Goal: Task Accomplishment & Management: Complete application form

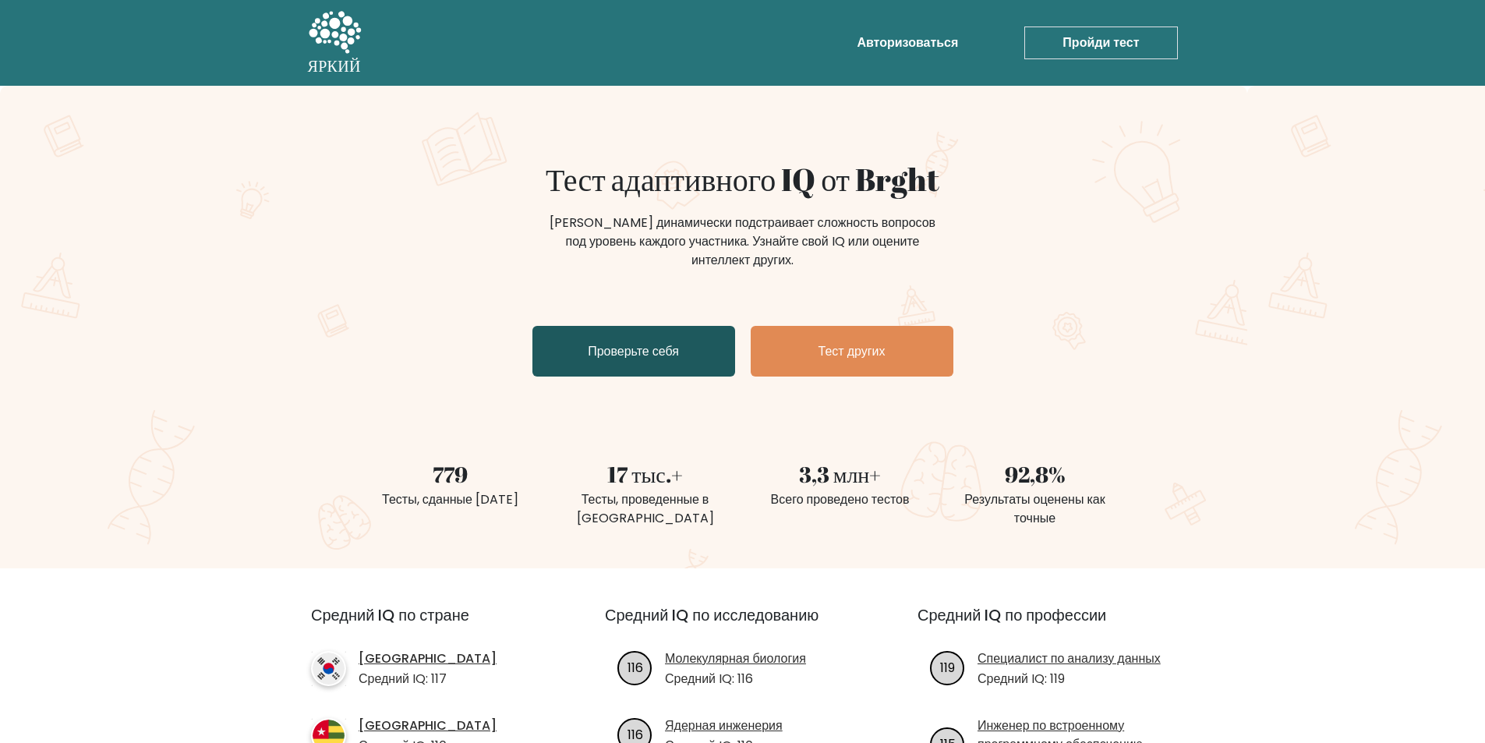
click at [658, 358] on font "Проверьте себя" at bounding box center [633, 351] width 91 height 18
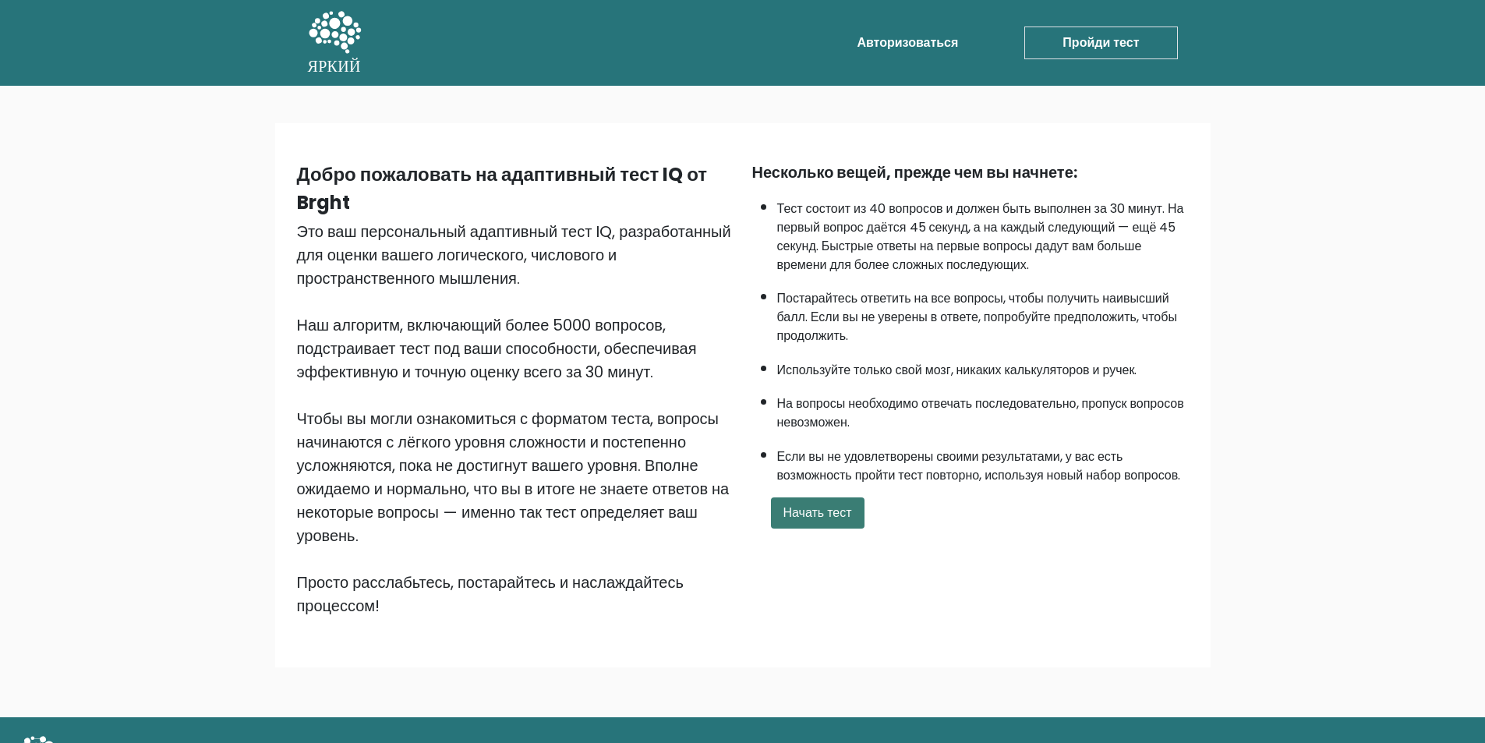
click at [802, 503] on font "Начать тест" at bounding box center [817, 512] width 69 height 18
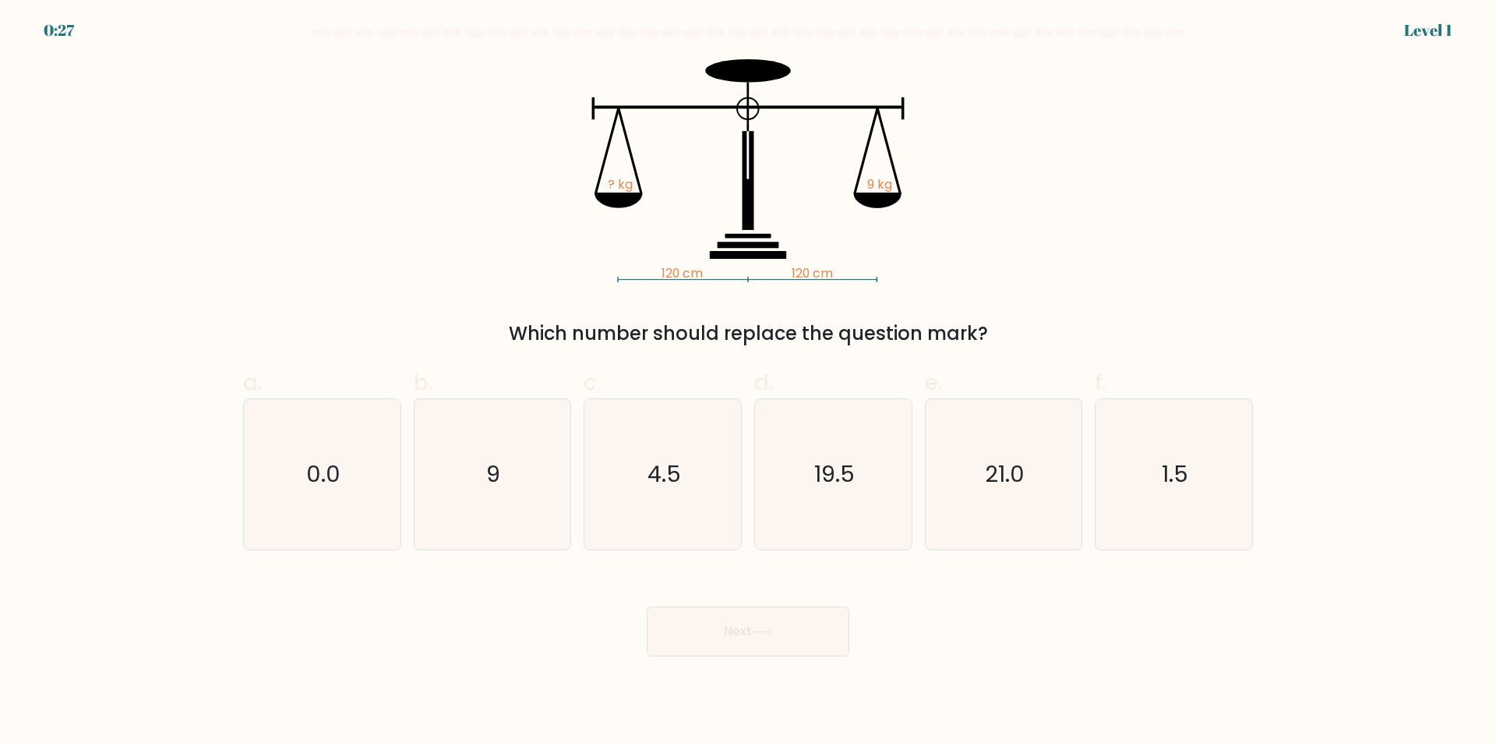
drag, startPoint x: 517, startPoint y: 323, endPoint x: 1046, endPoint y: 333, distance: 529.3
click at [1046, 333] on div "Which number should replace the question mark?" at bounding box center [747, 334] width 991 height 28
copy div "Which number should replace the question mark?"
click at [496, 481] on text "9" at bounding box center [494, 474] width 14 height 31
click at [748, 382] on input "b. 9" at bounding box center [748, 377] width 1 height 10
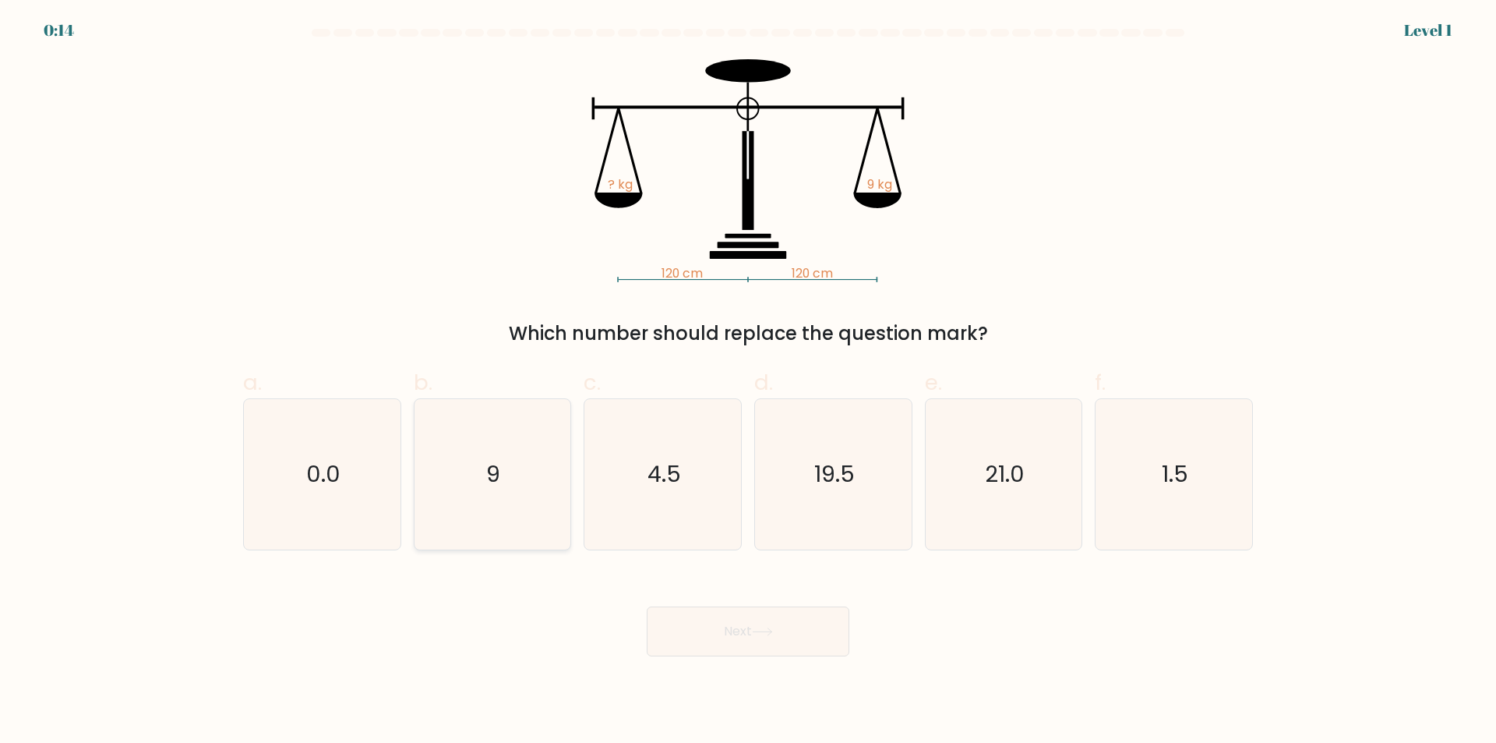
radio input "true"
click at [707, 637] on button "Next" at bounding box center [748, 631] width 203 height 50
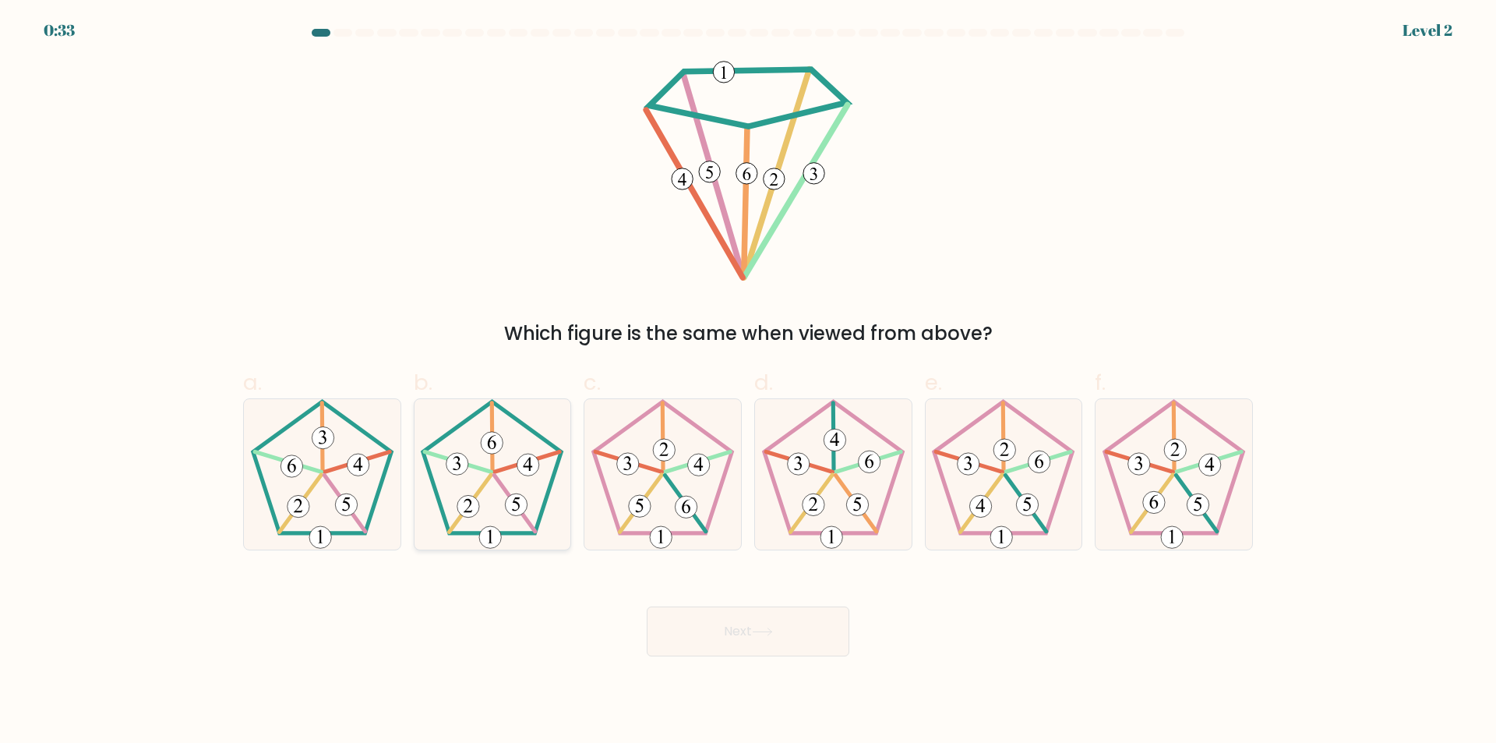
click at [504, 439] on icon at bounding box center [492, 474] width 150 height 150
click at [748, 382] on input "b." at bounding box center [748, 377] width 1 height 10
radio input "true"
click at [828, 628] on button "Next" at bounding box center [748, 631] width 203 height 50
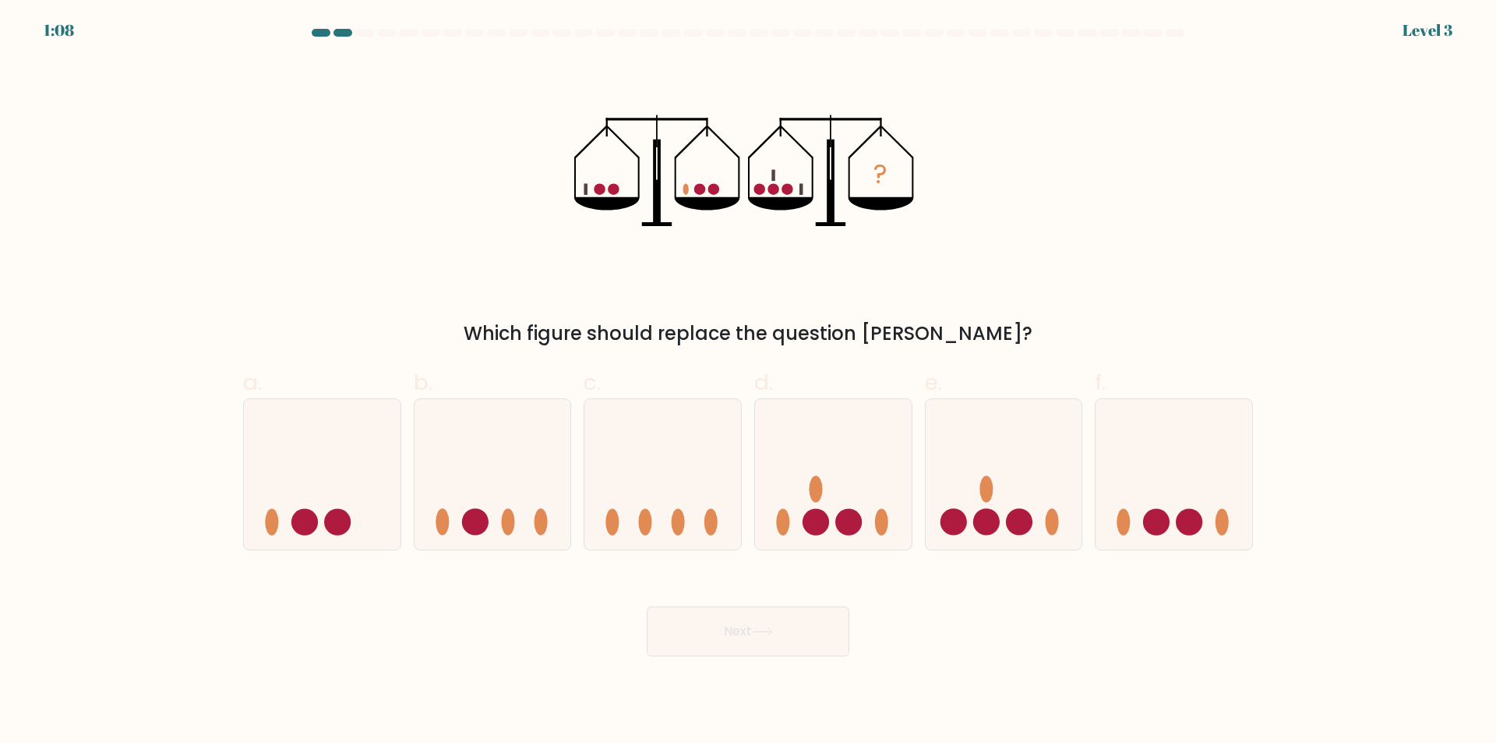
drag, startPoint x: 528, startPoint y: 330, endPoint x: 565, endPoint y: 332, distance: 36.7
click at [552, 332] on div "Which figure should replace the question mark?" at bounding box center [747, 334] width 991 height 28
drag, startPoint x: 979, startPoint y: 332, endPoint x: 527, endPoint y: 330, distance: 452.0
click at [527, 330] on div "Which figure should replace the question mark?" at bounding box center [747, 334] width 991 height 28
copy div "Which figure should replace the question mark?"
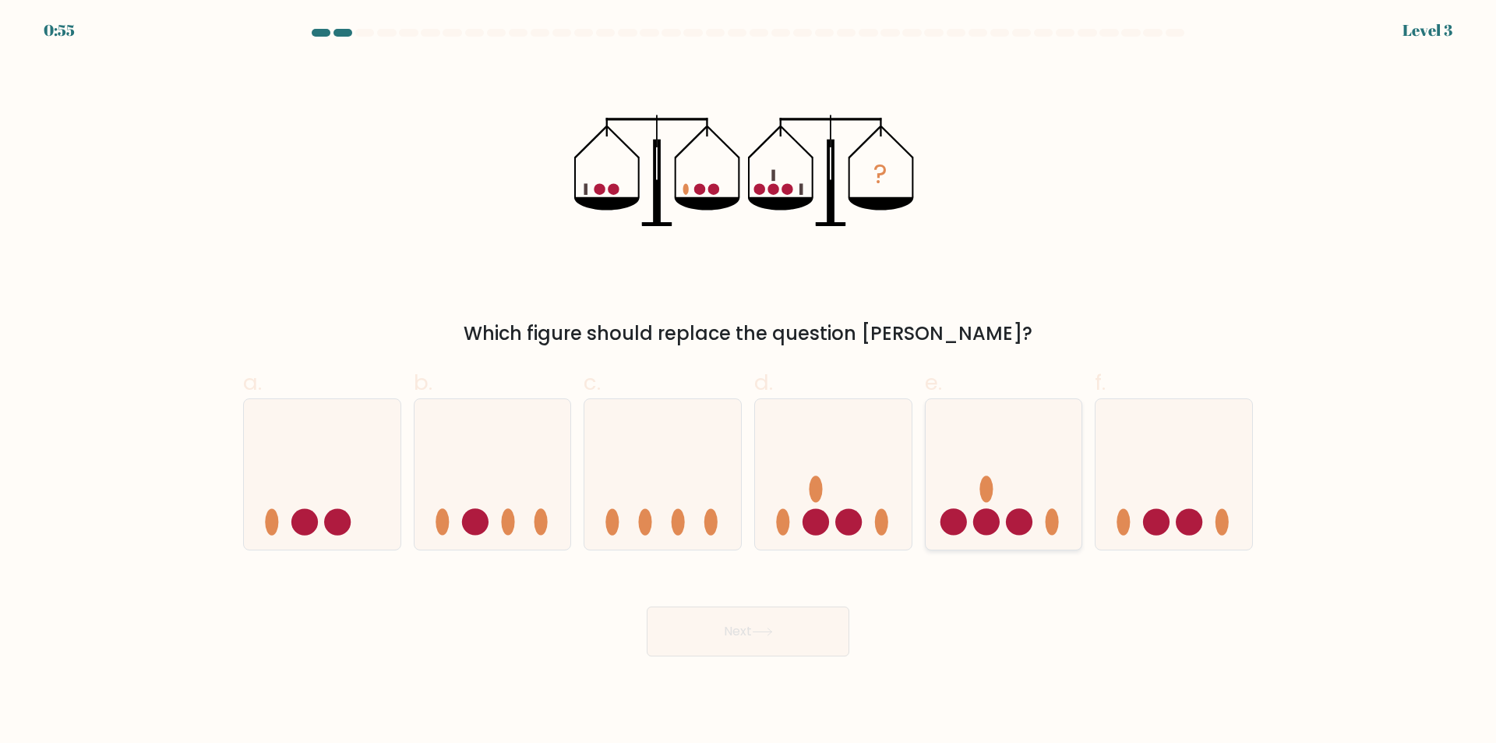
click at [1005, 501] on icon at bounding box center [1004, 474] width 157 height 129
click at [749, 382] on input "e." at bounding box center [748, 377] width 1 height 10
radio input "true"
click at [782, 631] on button "Next" at bounding box center [748, 631] width 203 height 50
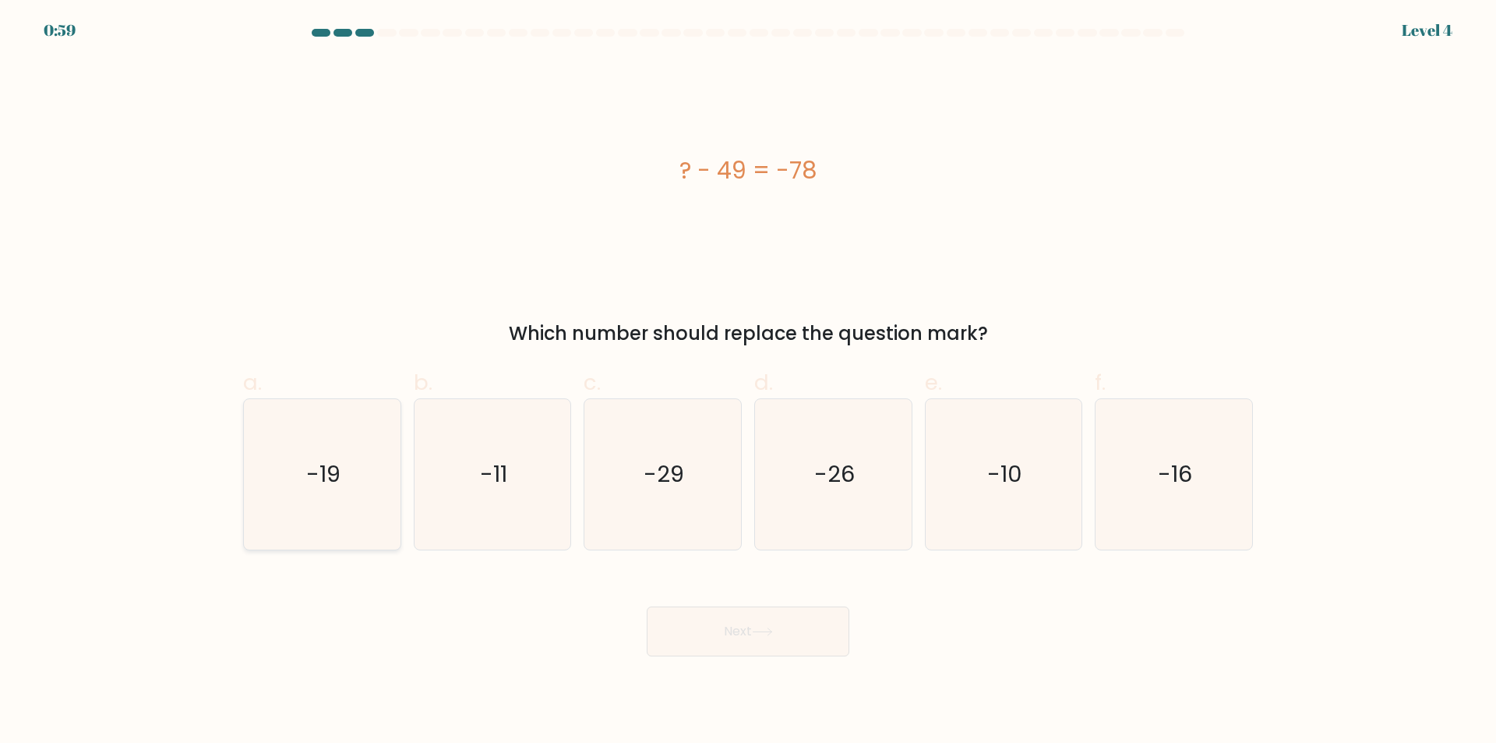
click at [333, 488] on text "-19" at bounding box center [323, 474] width 34 height 31
click at [748, 382] on input "a. -19" at bounding box center [748, 377] width 1 height 10
radio input "true"
click at [736, 626] on button "Next" at bounding box center [748, 631] width 203 height 50
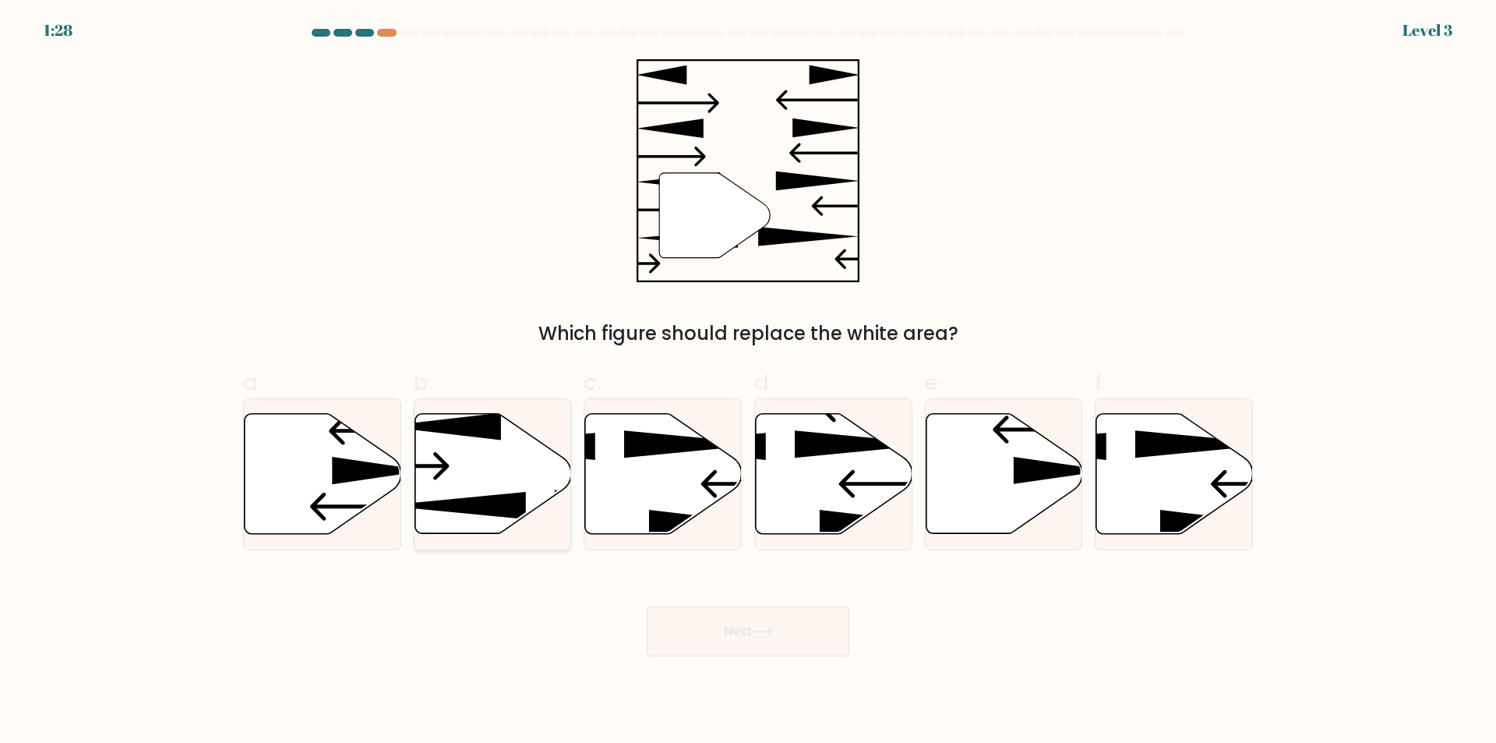
click at [457, 472] on icon at bounding box center [493, 474] width 157 height 120
click at [748, 382] on input "b." at bounding box center [748, 377] width 1 height 10
radio input "true"
click at [733, 629] on button "Next" at bounding box center [748, 631] width 203 height 50
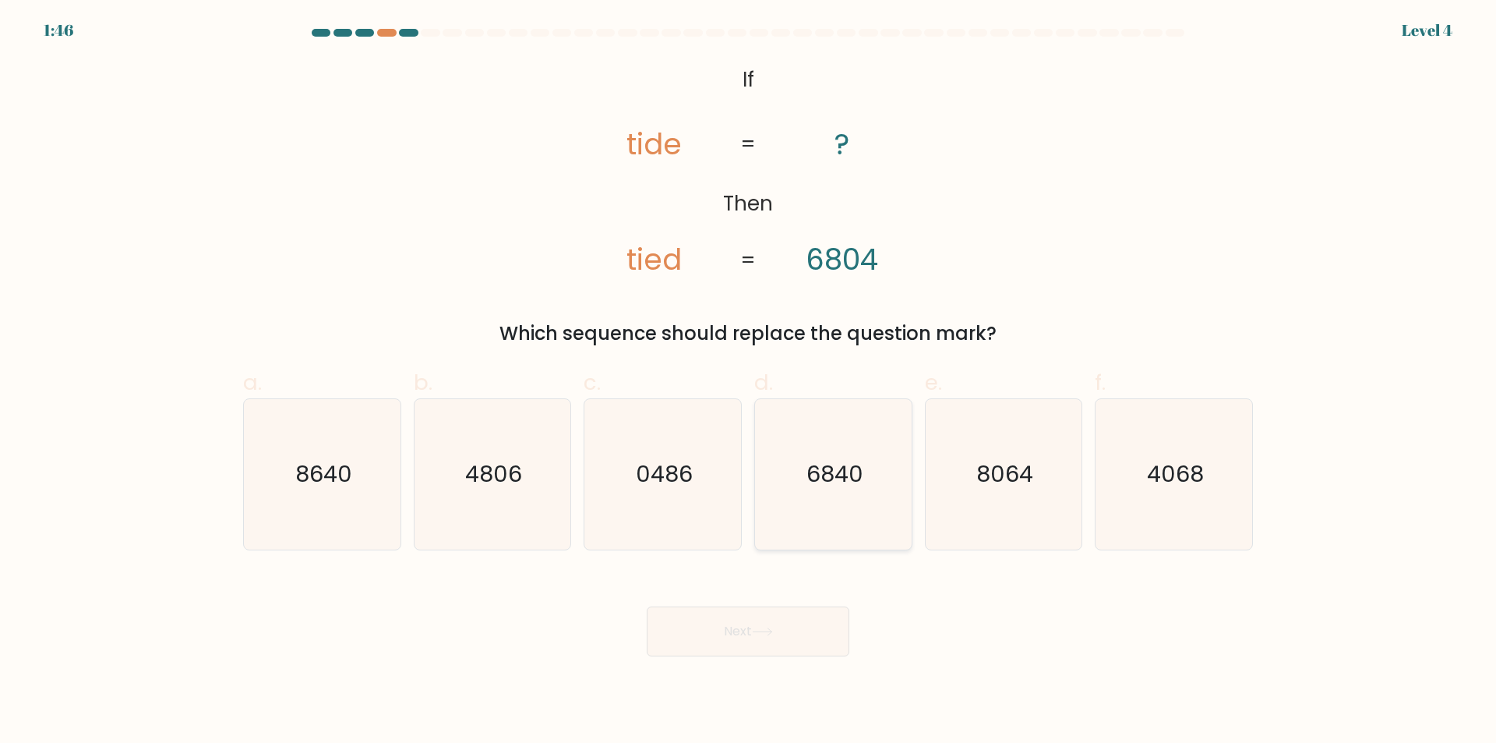
click at [815, 468] on text "6840" at bounding box center [835, 474] width 57 height 31
click at [749, 382] on input "d. 6840" at bounding box center [748, 377] width 1 height 10
radio input "true"
click at [762, 636] on icon at bounding box center [762, 631] width 21 height 9
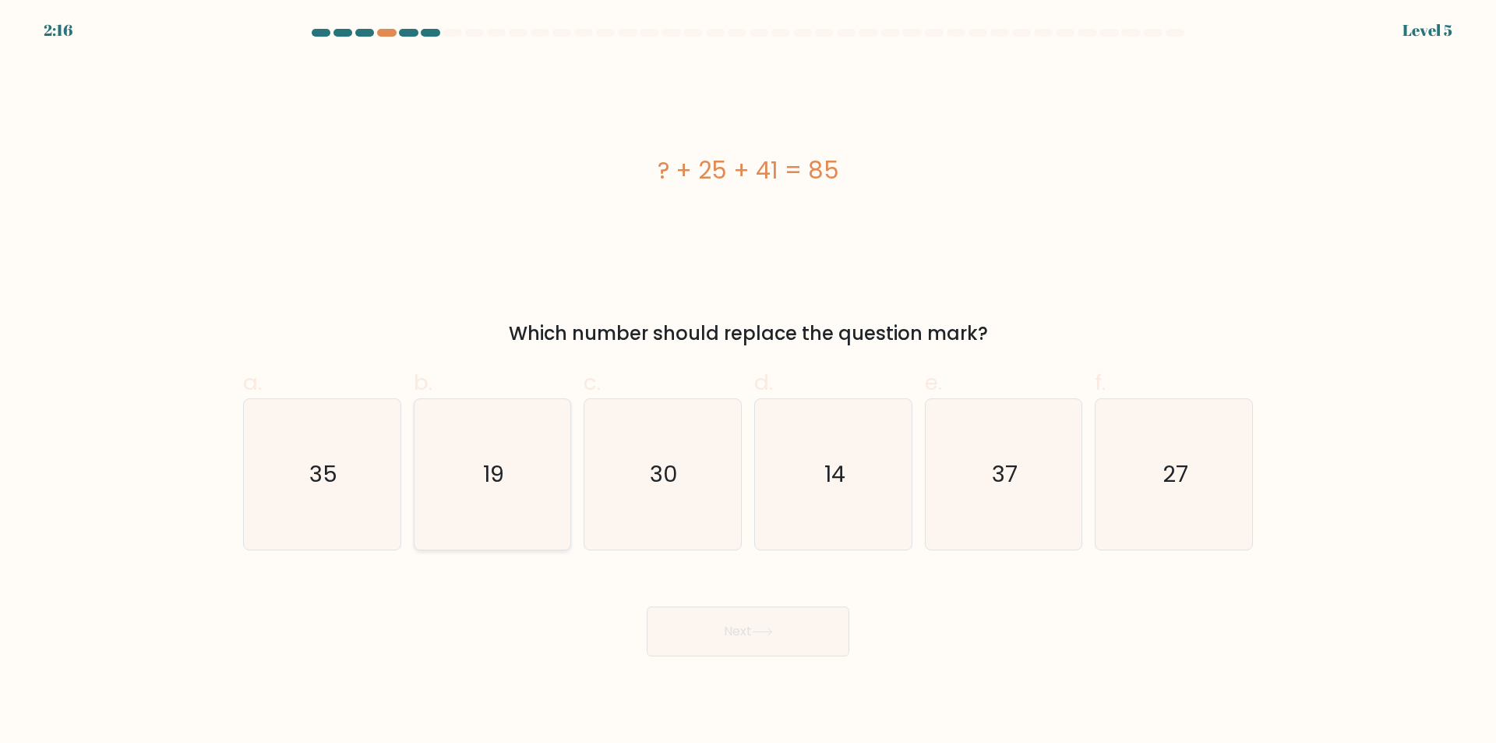
click at [515, 484] on icon "19" at bounding box center [492, 474] width 150 height 150
click at [748, 382] on input "b. 19" at bounding box center [748, 377] width 1 height 10
radio input "true"
click at [743, 633] on button "Next" at bounding box center [748, 631] width 203 height 50
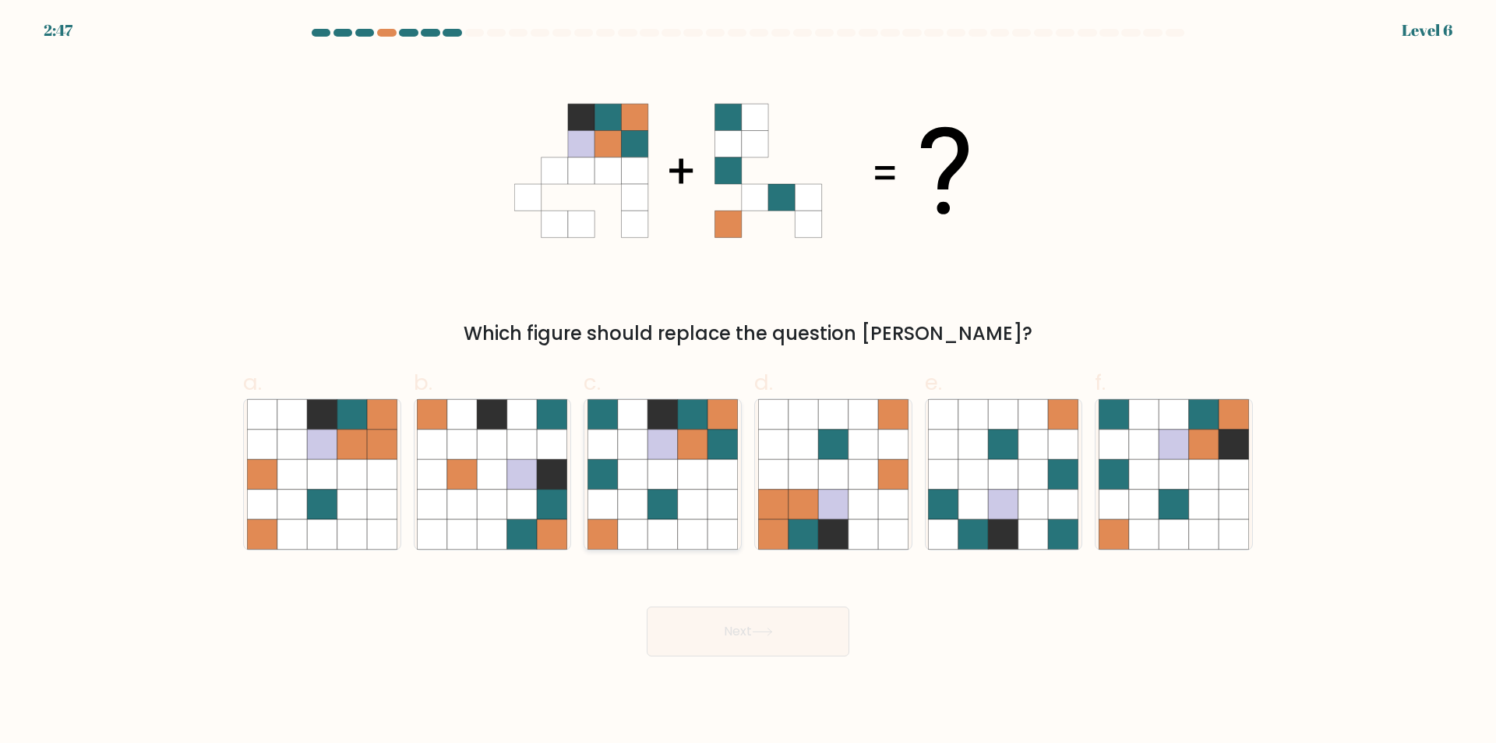
click at [694, 450] on icon at bounding box center [693, 444] width 30 height 30
click at [748, 382] on input "c." at bounding box center [748, 377] width 1 height 10
radio input "true"
click at [779, 641] on button "Next" at bounding box center [748, 631] width 203 height 50
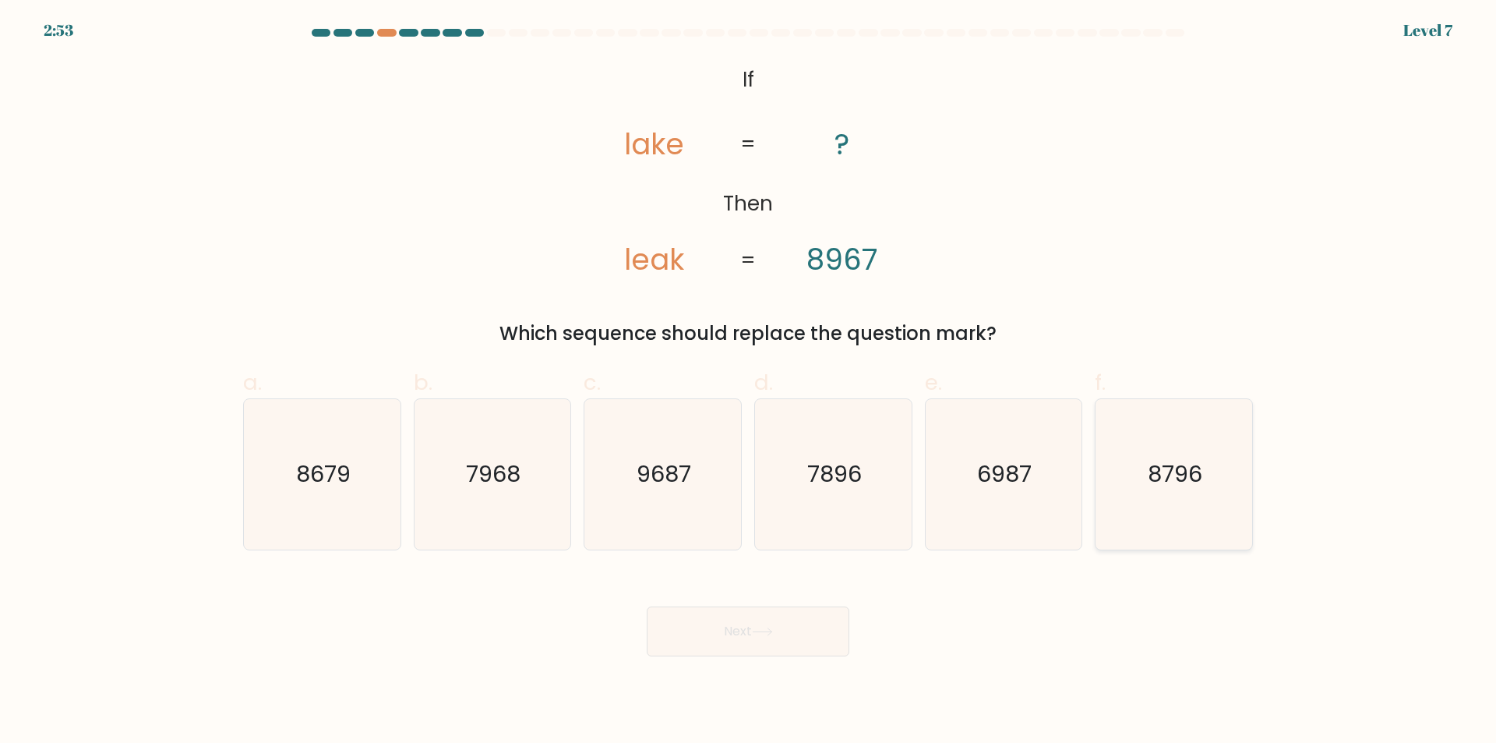
click at [1158, 490] on icon "8796" at bounding box center [1174, 474] width 150 height 150
click at [749, 382] on input "f. 8796" at bounding box center [748, 377] width 1 height 10
radio input "true"
click at [762, 624] on button "Next" at bounding box center [748, 631] width 203 height 50
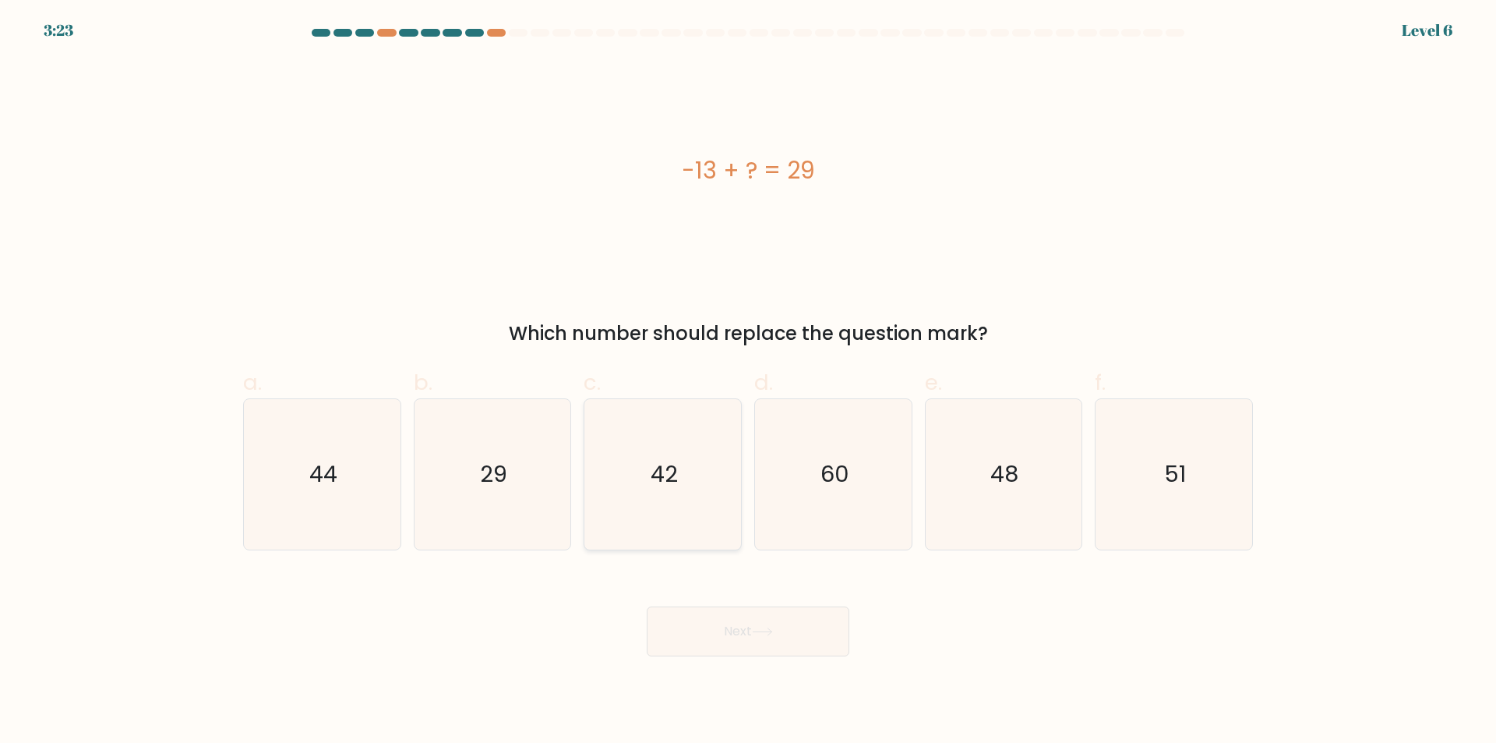
click at [664, 468] on text "42" at bounding box center [664, 474] width 27 height 31
click at [748, 382] on input "c. 42" at bounding box center [748, 377] width 1 height 10
radio input "true"
click at [750, 630] on button "Next" at bounding box center [748, 631] width 203 height 50
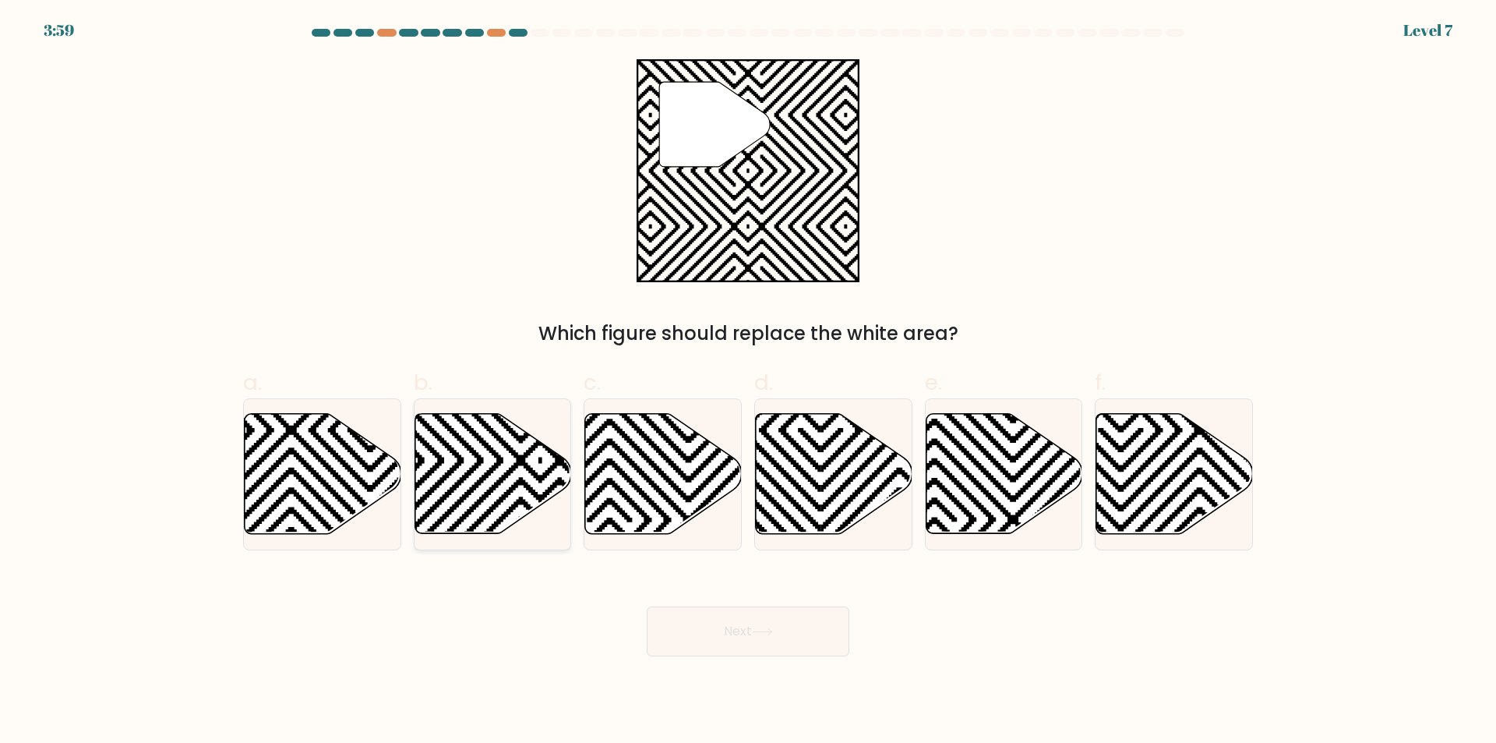
click at [497, 459] on icon at bounding box center [541, 540] width 316 height 316
click at [748, 382] on input "b." at bounding box center [748, 377] width 1 height 10
radio input "true"
click at [750, 638] on button "Next" at bounding box center [748, 631] width 203 height 50
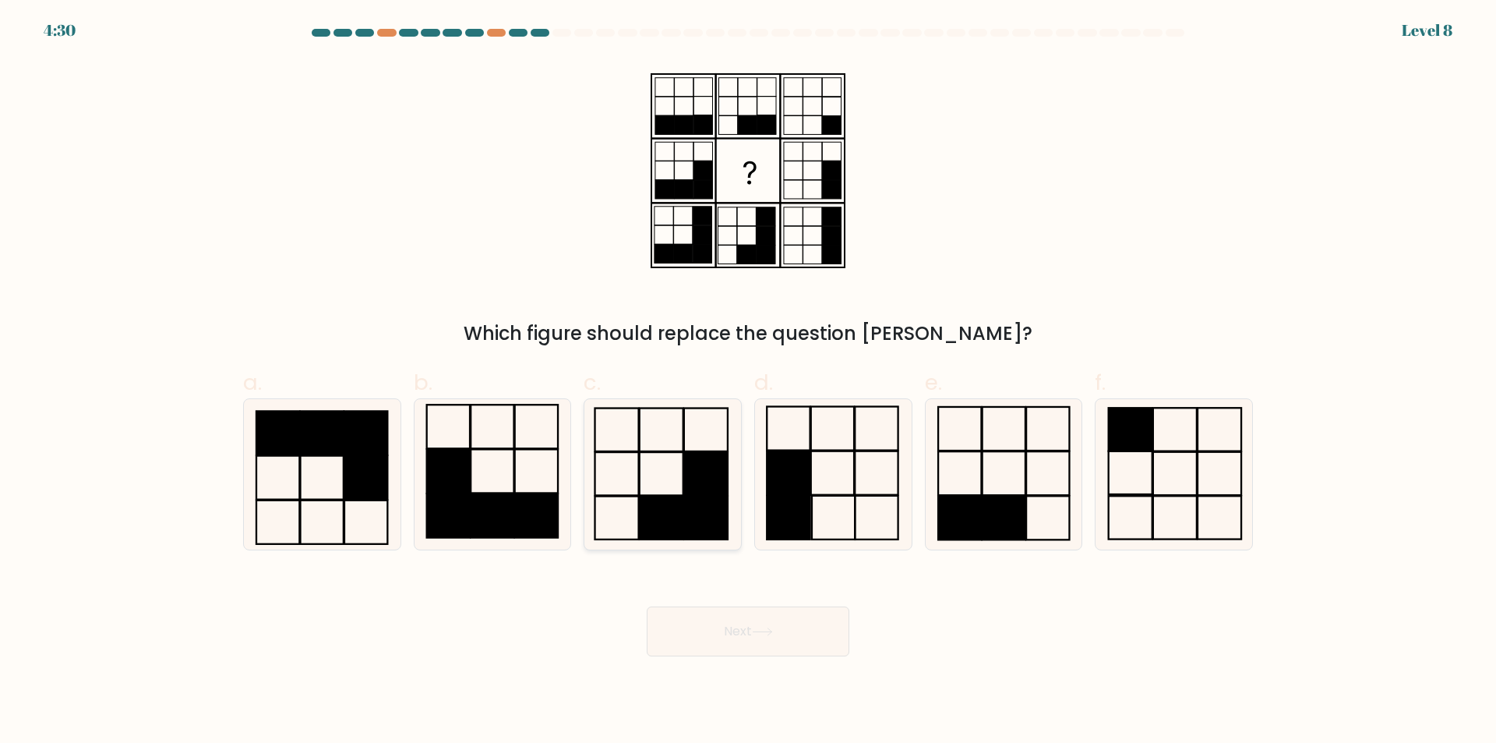
click at [652, 475] on icon at bounding box center [663, 474] width 150 height 150
click at [748, 382] on input "c." at bounding box center [748, 377] width 1 height 10
radio input "true"
click at [809, 649] on button "Next" at bounding box center [748, 631] width 203 height 50
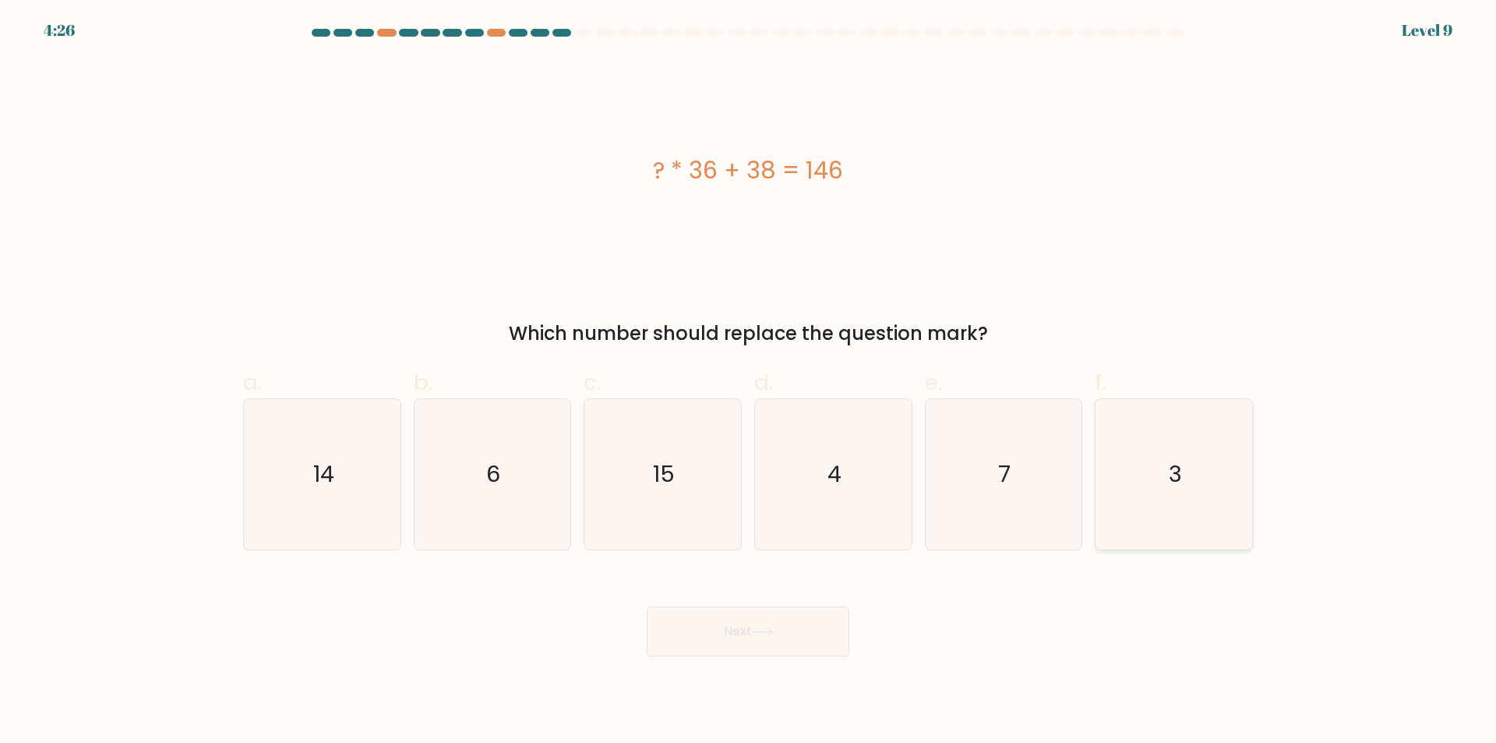
click at [1178, 489] on text "3" at bounding box center [1175, 474] width 13 height 31
click at [749, 382] on input "f. 3" at bounding box center [748, 377] width 1 height 10
radio input "true"
click at [788, 628] on button "Next" at bounding box center [748, 631] width 203 height 50
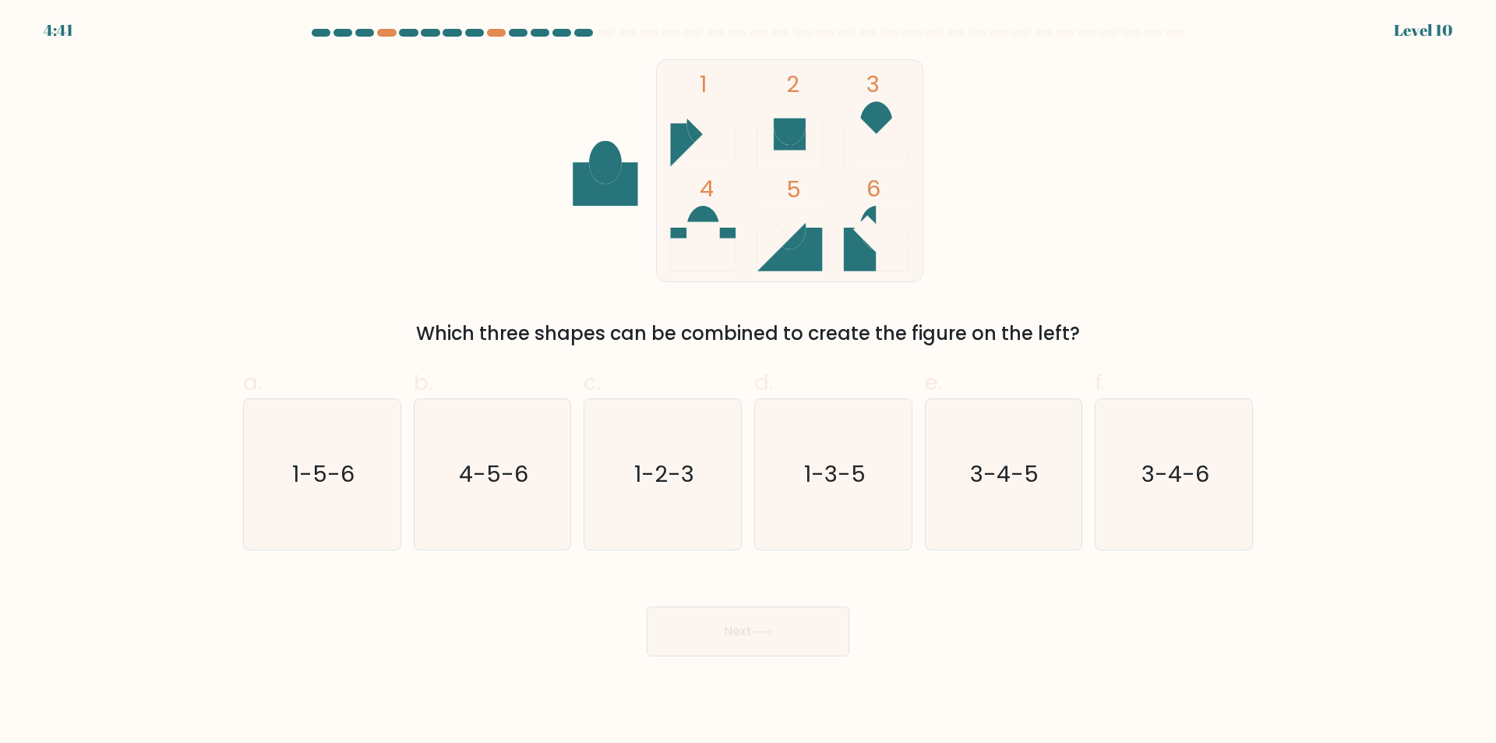
drag, startPoint x: 422, startPoint y: 329, endPoint x: 1017, endPoint y: 303, distance: 595.2
click at [1017, 303] on div "1 2 3 4 5 6 Which three shapes can be combined to create the figure on the left?" at bounding box center [748, 203] width 1029 height 288
click at [862, 496] on icon "1-3-5" at bounding box center [833, 474] width 150 height 150
click at [749, 382] on input "d. 1-3-5" at bounding box center [748, 377] width 1 height 10
radio input "true"
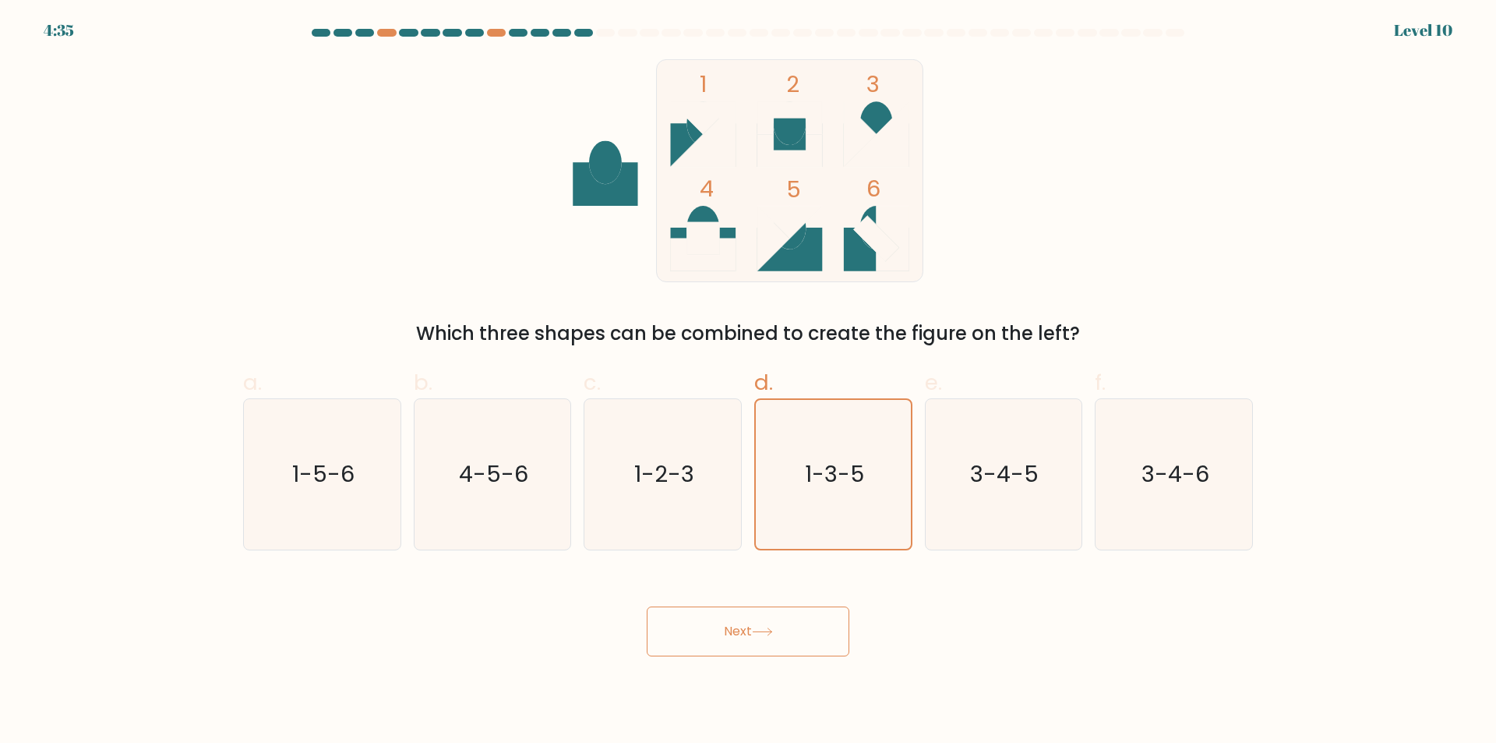
click at [790, 634] on button "Next" at bounding box center [748, 631] width 203 height 50
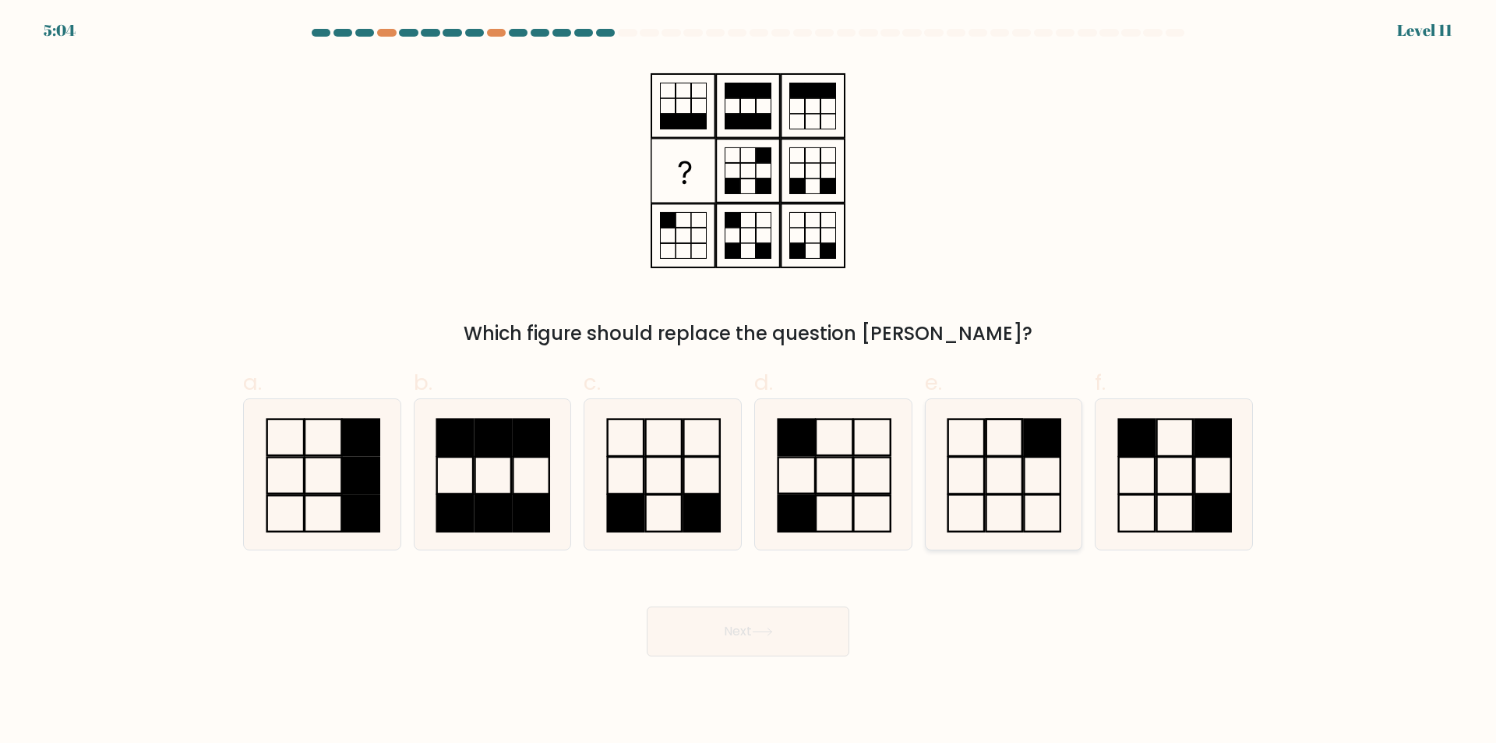
click at [1008, 482] on icon at bounding box center [1003, 474] width 150 height 150
click at [749, 382] on input "e." at bounding box center [748, 377] width 1 height 10
radio input "true"
click at [806, 632] on button "Next" at bounding box center [748, 631] width 203 height 50
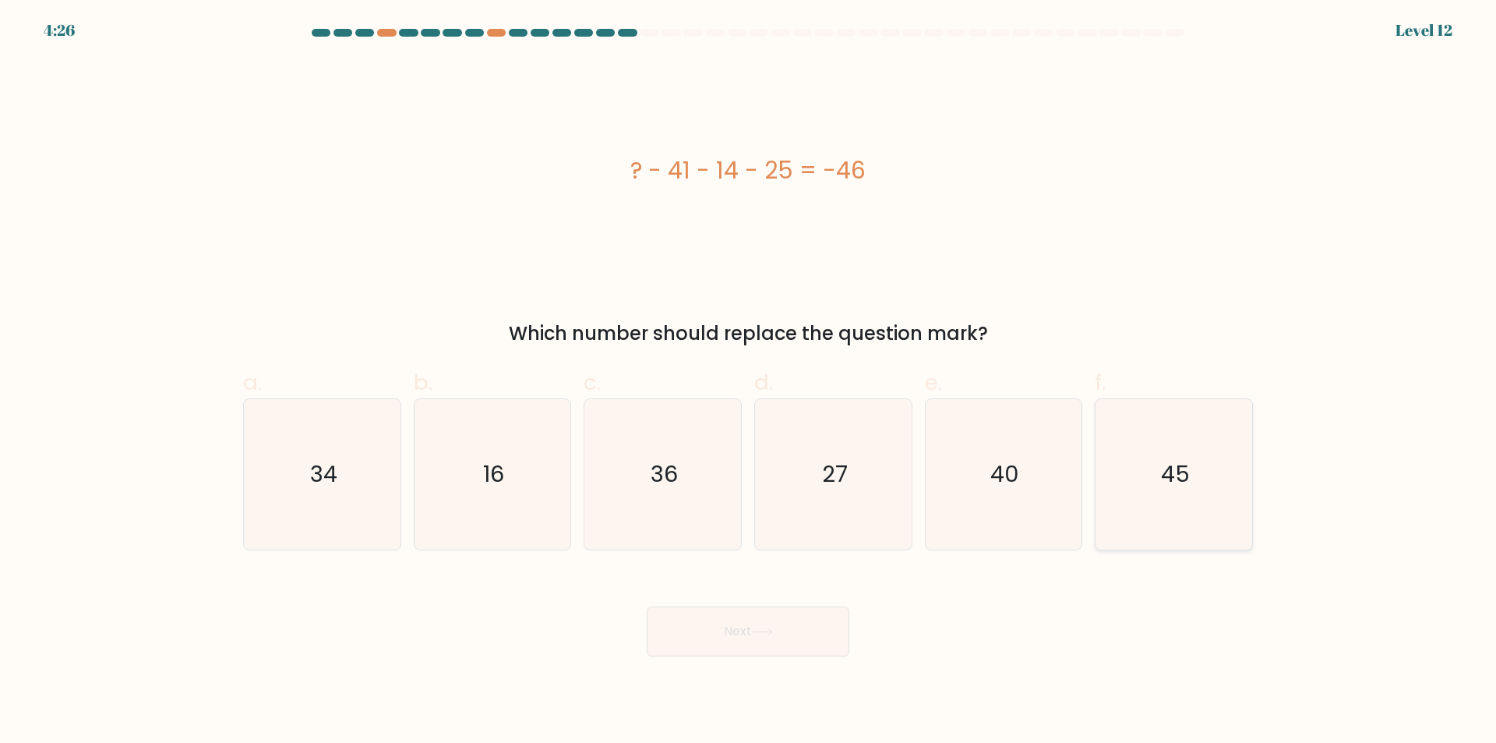
click at [1190, 475] on icon "45" at bounding box center [1174, 474] width 150 height 150
click at [749, 382] on input "f. 45" at bounding box center [748, 377] width 1 height 10
radio input "true"
click at [719, 634] on button "Next" at bounding box center [748, 631] width 203 height 50
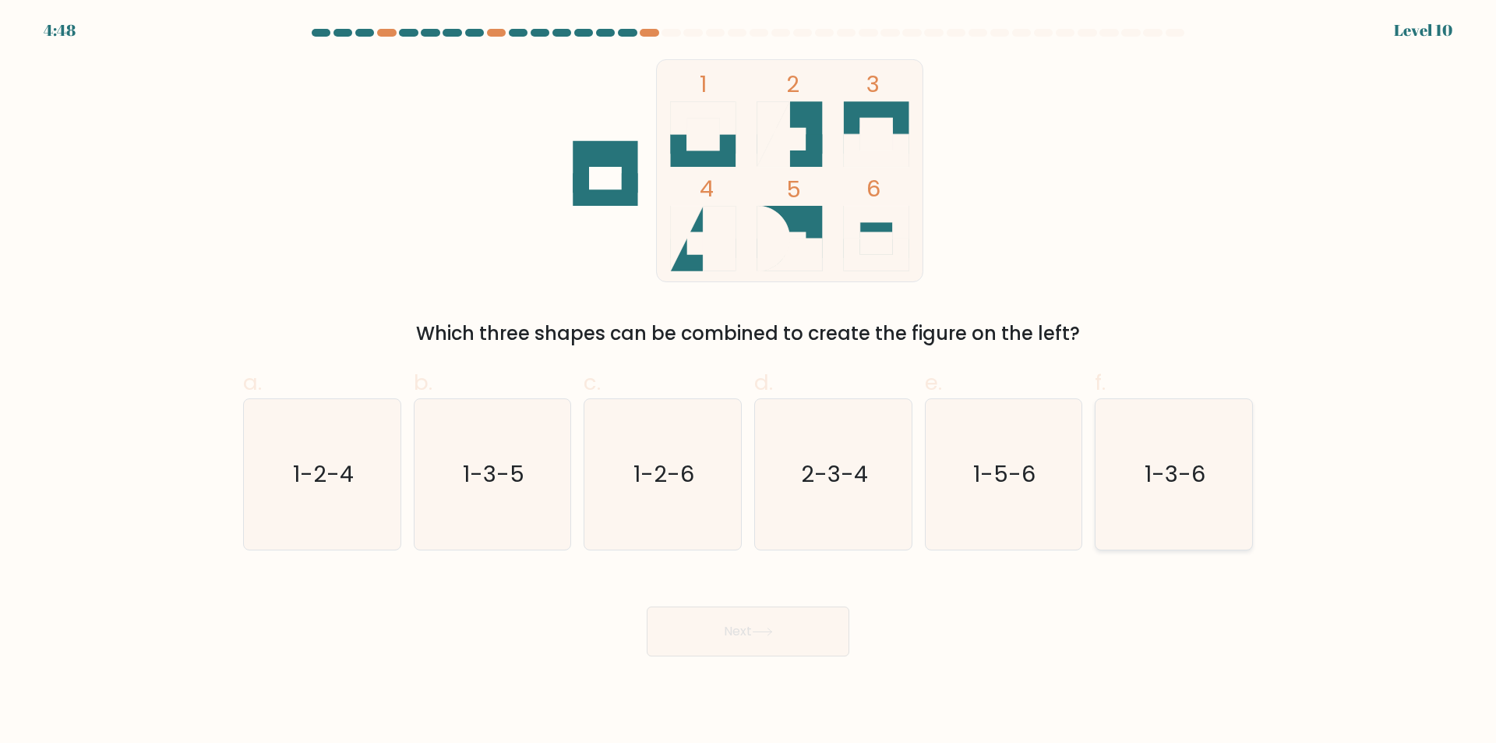
click at [1197, 461] on text "1-3-6" at bounding box center [1176, 474] width 61 height 31
click at [749, 382] on input "f. 1-3-6" at bounding box center [748, 377] width 1 height 10
radio input "true"
click at [740, 635] on button "Next" at bounding box center [748, 631] width 203 height 50
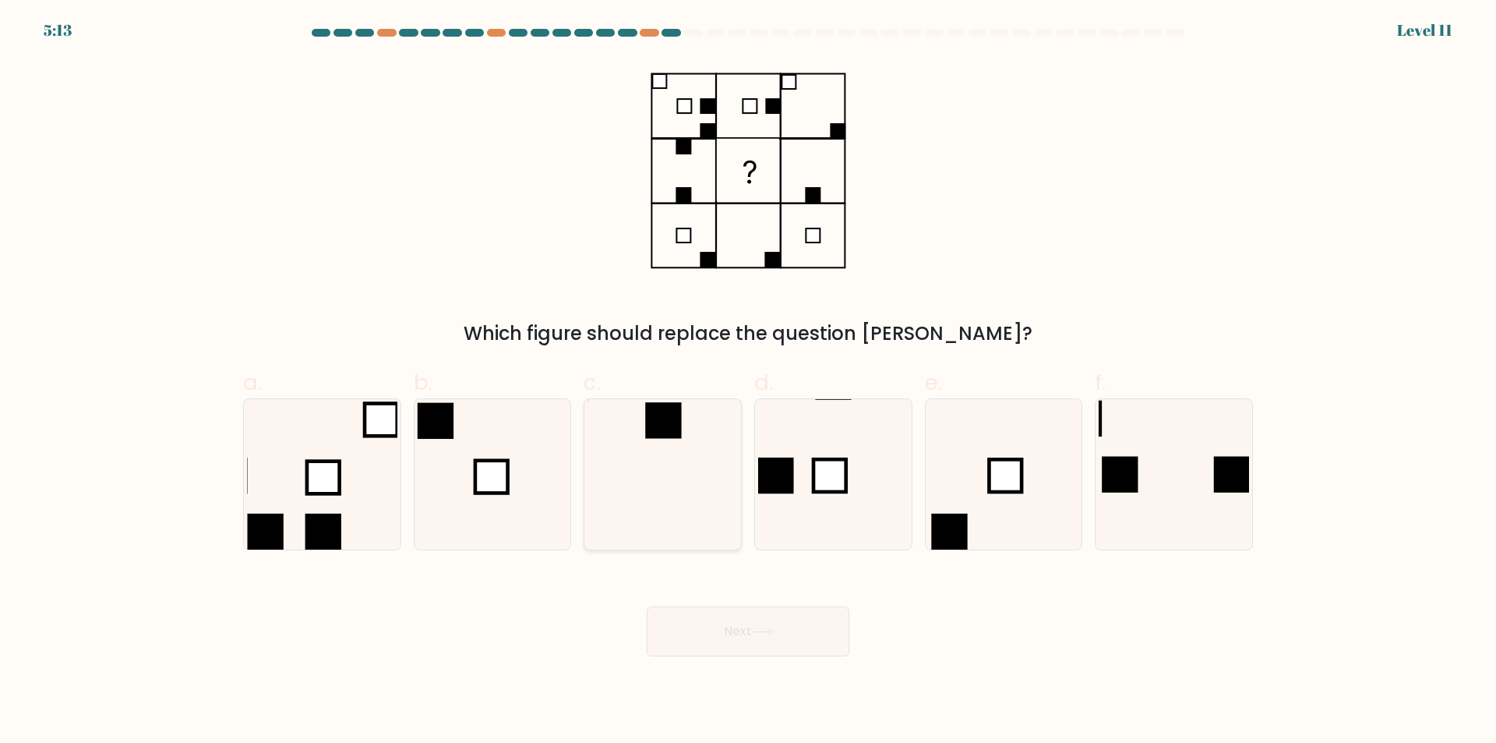
click at [690, 475] on icon at bounding box center [663, 474] width 150 height 150
click at [748, 382] on input "c." at bounding box center [748, 377] width 1 height 10
radio input "true"
click at [800, 640] on button "Next" at bounding box center [748, 631] width 203 height 50
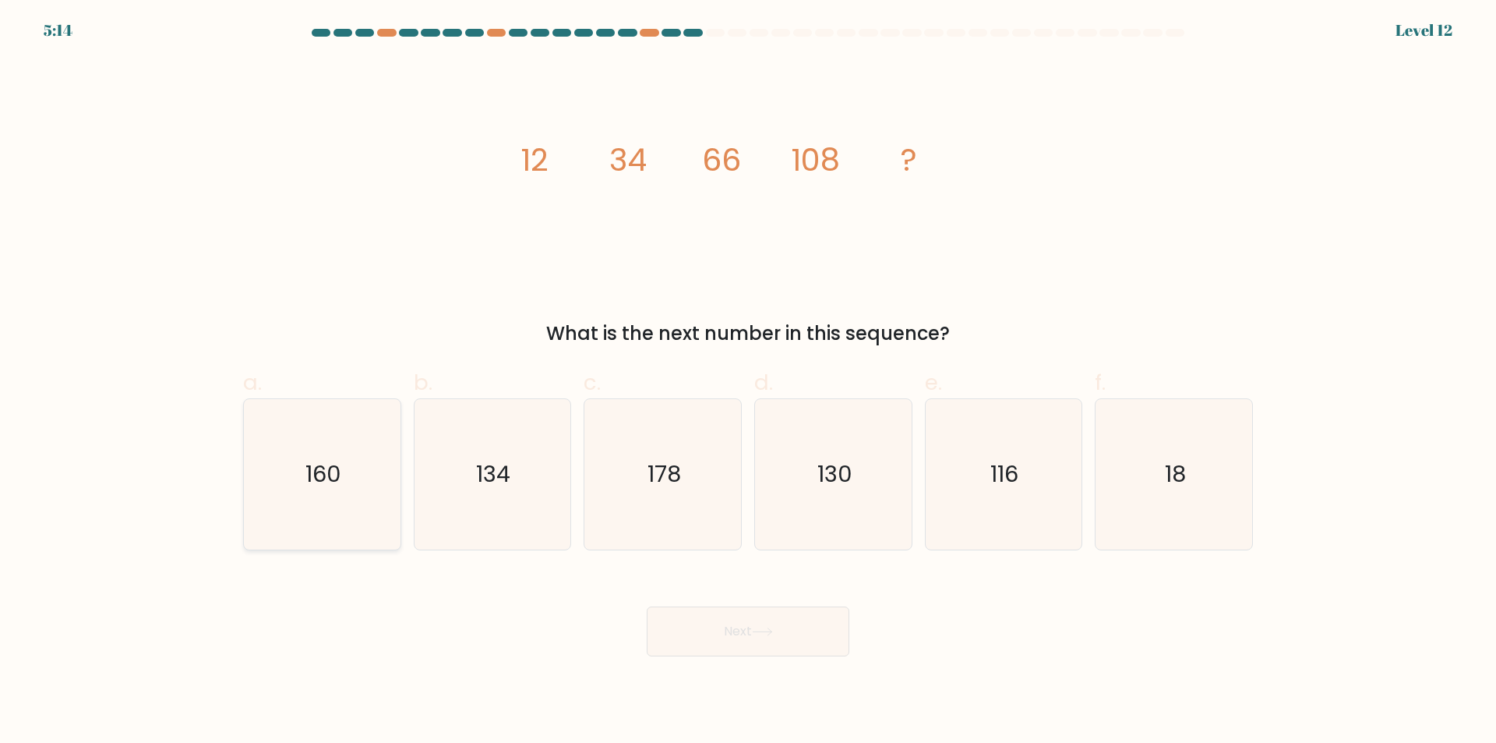
click at [370, 492] on icon "160" at bounding box center [322, 474] width 150 height 150
click at [748, 382] on input "a. 160" at bounding box center [748, 377] width 1 height 10
radio input "true"
click at [783, 639] on button "Next" at bounding box center [748, 631] width 203 height 50
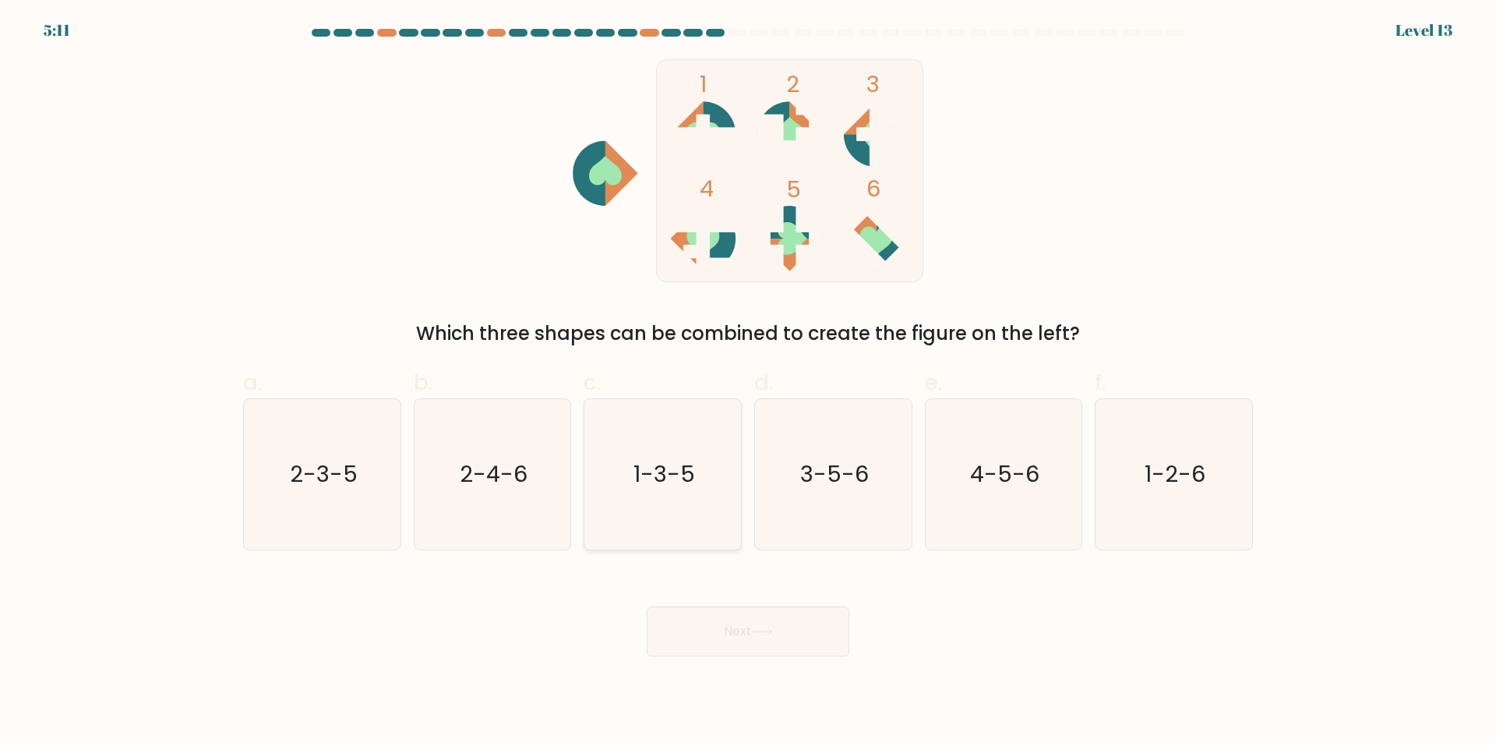
click at [683, 489] on text "1-3-5" at bounding box center [665, 474] width 62 height 31
click at [748, 382] on input "c. 1-3-5" at bounding box center [748, 377] width 1 height 10
radio input "true"
click at [793, 639] on button "Next" at bounding box center [748, 631] width 203 height 50
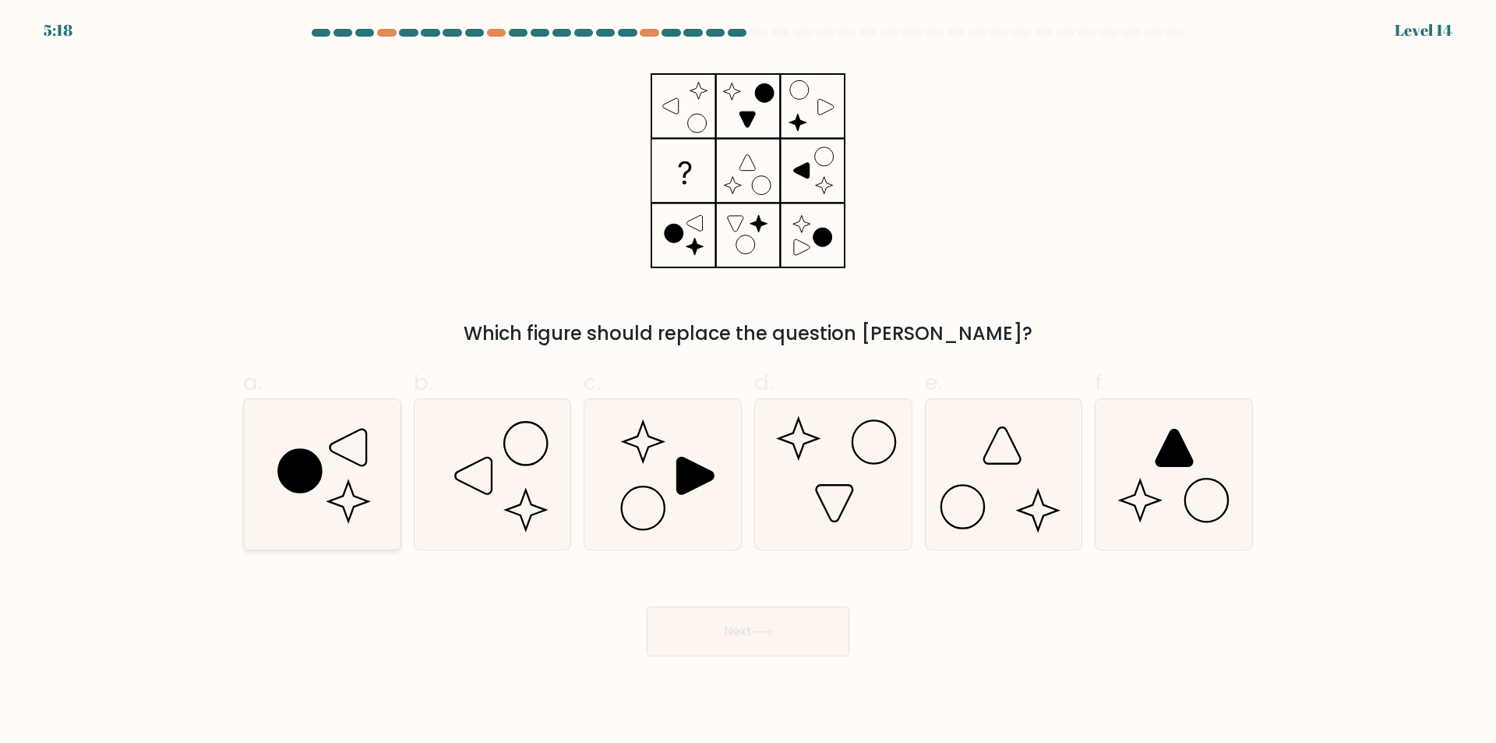
click at [347, 458] on icon at bounding box center [348, 447] width 37 height 37
click at [748, 382] on input "a." at bounding box center [748, 377] width 1 height 10
radio input "true"
click at [773, 636] on icon at bounding box center [762, 631] width 21 height 9
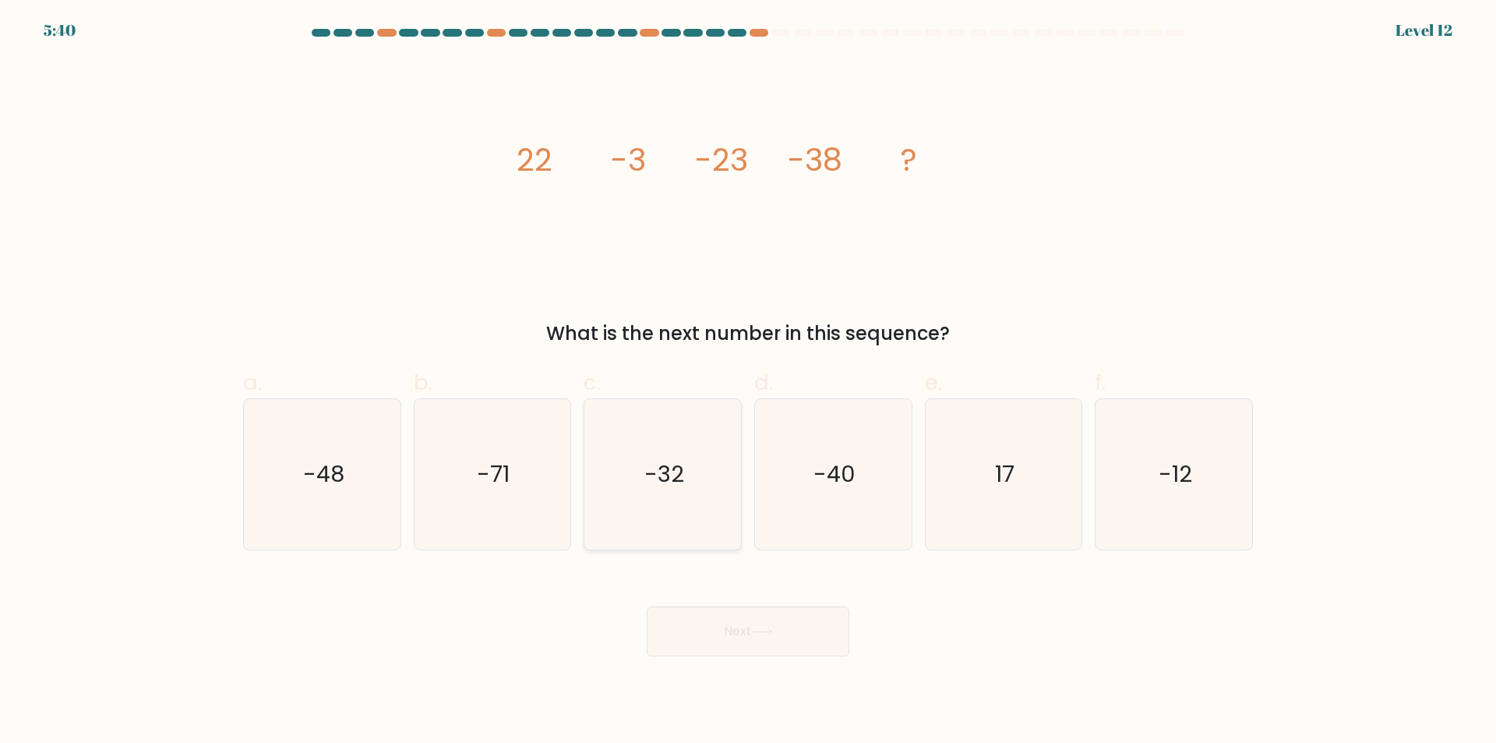
click at [645, 478] on text "-32" at bounding box center [664, 474] width 40 height 31
click at [748, 382] on input "c. -32" at bounding box center [748, 377] width 1 height 10
radio input "true"
click at [798, 633] on button "Next" at bounding box center [748, 631] width 203 height 50
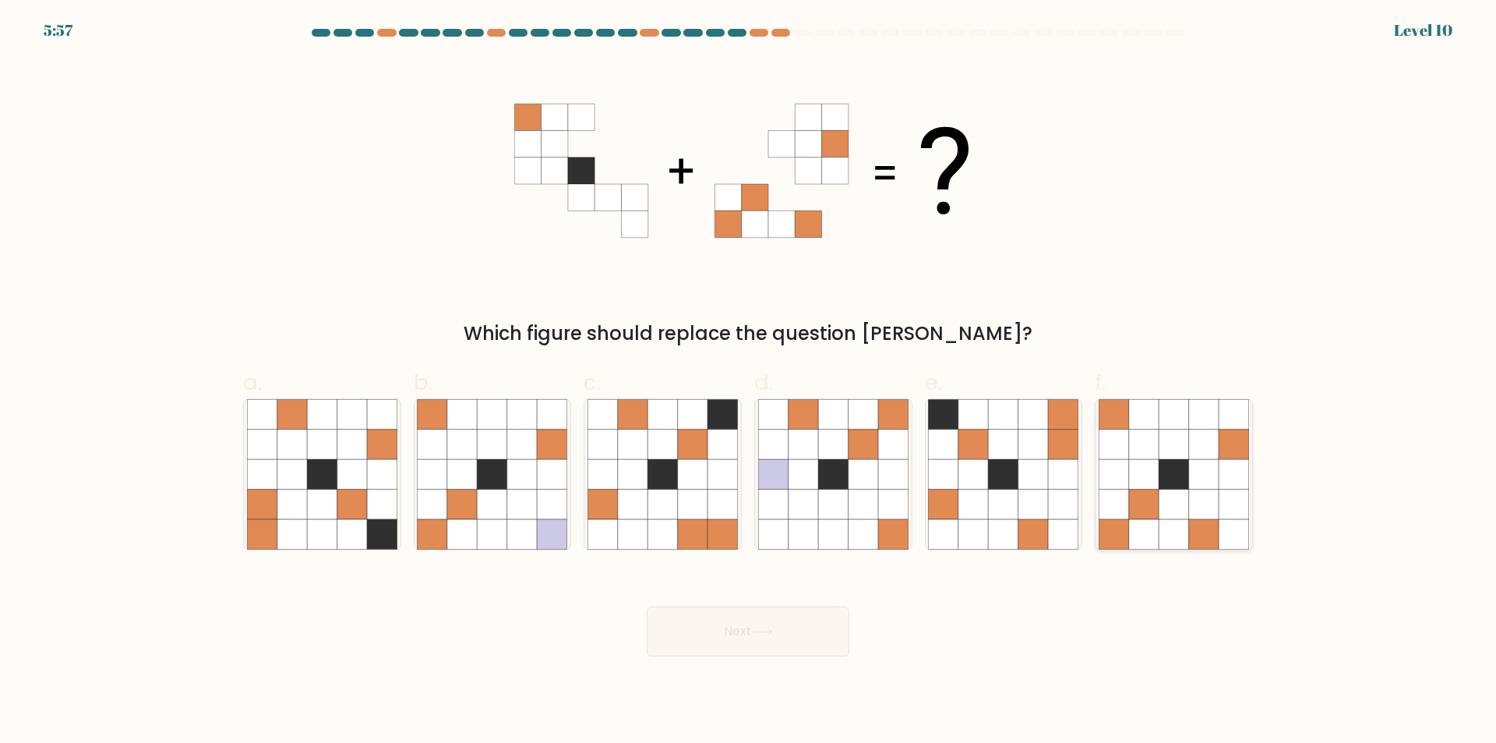
click at [1188, 466] on icon at bounding box center [1174, 474] width 30 height 30
click at [749, 382] on input "f." at bounding box center [748, 377] width 1 height 10
radio input "true"
click at [760, 643] on button "Next" at bounding box center [748, 631] width 203 height 50
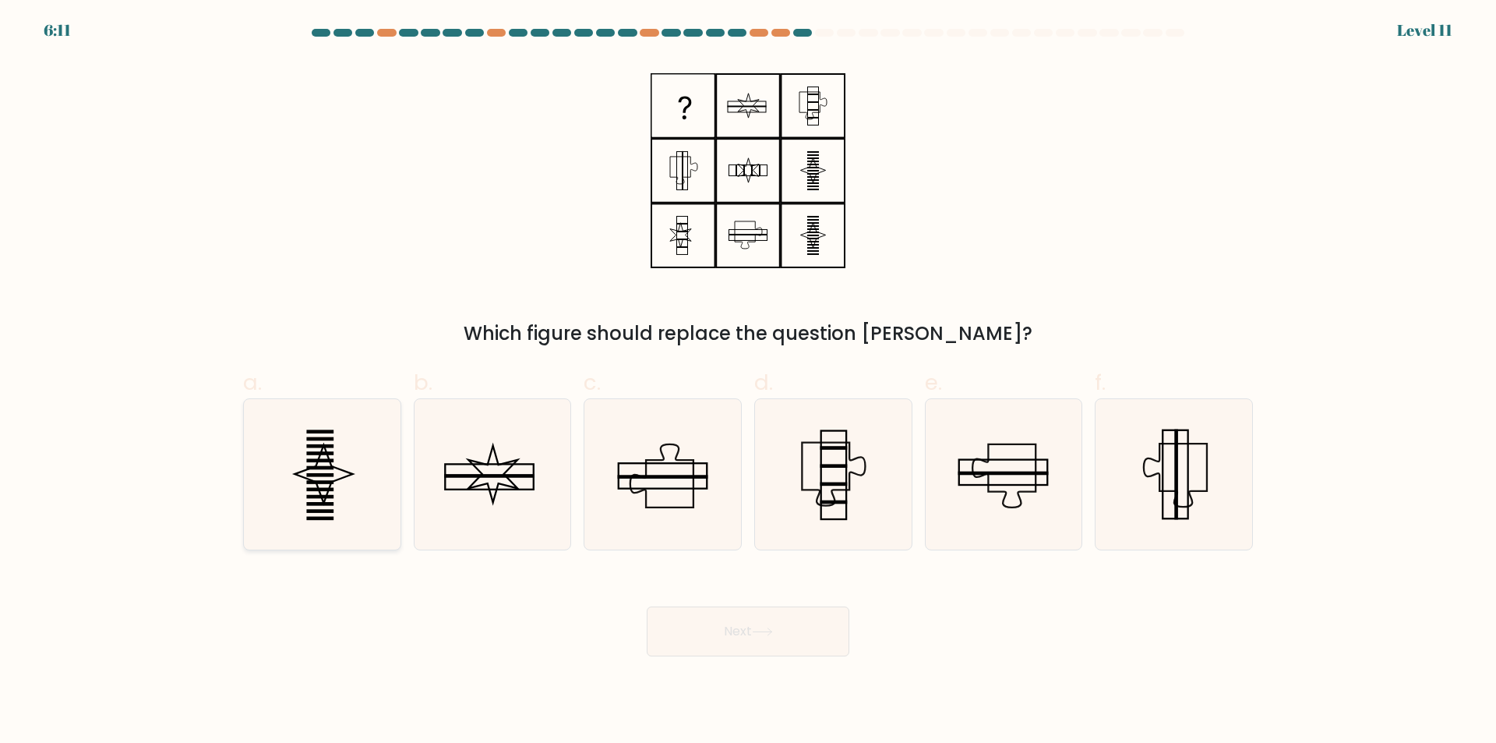
click at [348, 478] on icon at bounding box center [322, 474] width 150 height 150
click at [748, 382] on input "a." at bounding box center [748, 377] width 1 height 10
radio input "true"
click at [726, 637] on button "Next" at bounding box center [748, 631] width 203 height 50
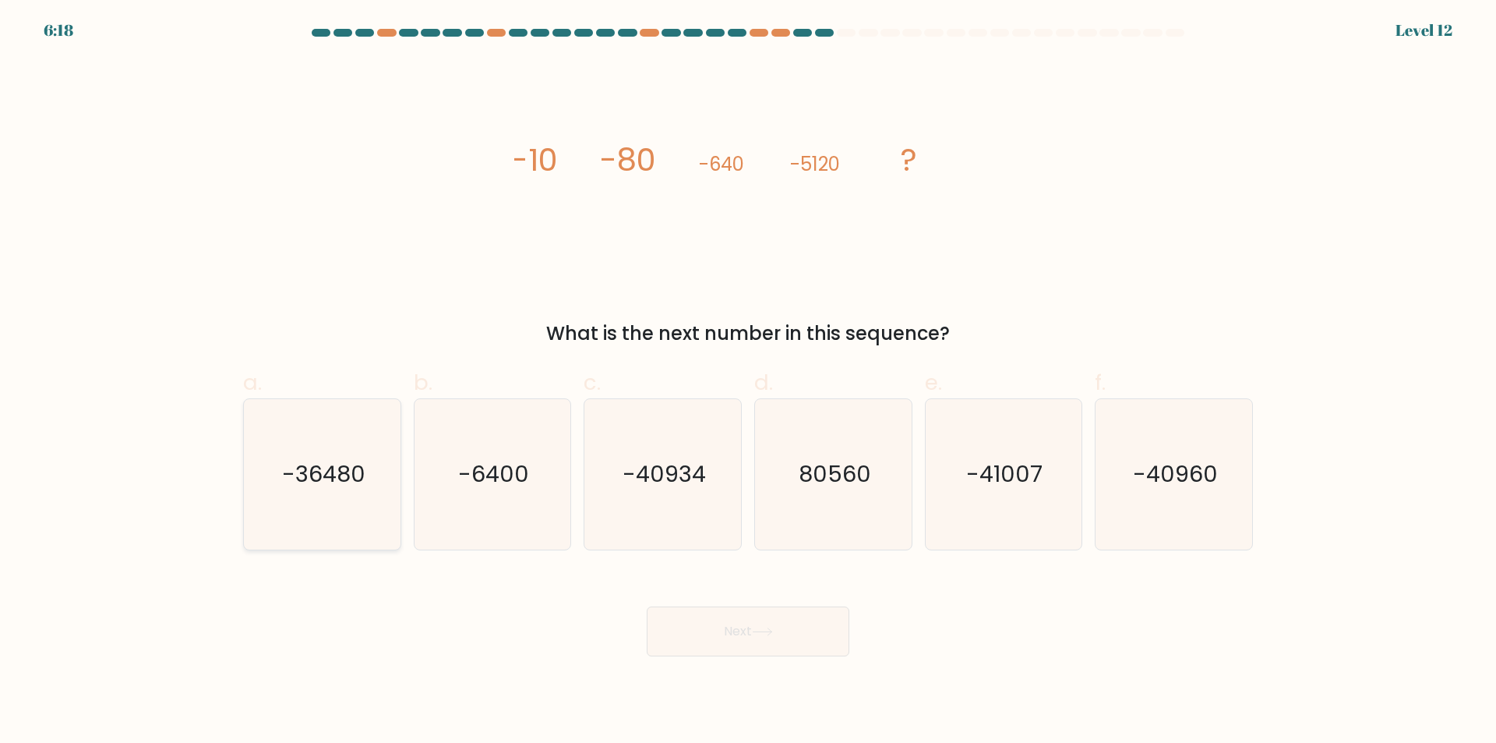
click at [314, 498] on icon "-36480" at bounding box center [322, 474] width 150 height 150
click at [748, 382] on input "a. -36480" at bounding box center [748, 377] width 1 height 10
radio input "true"
click at [705, 634] on button "Next" at bounding box center [748, 631] width 203 height 50
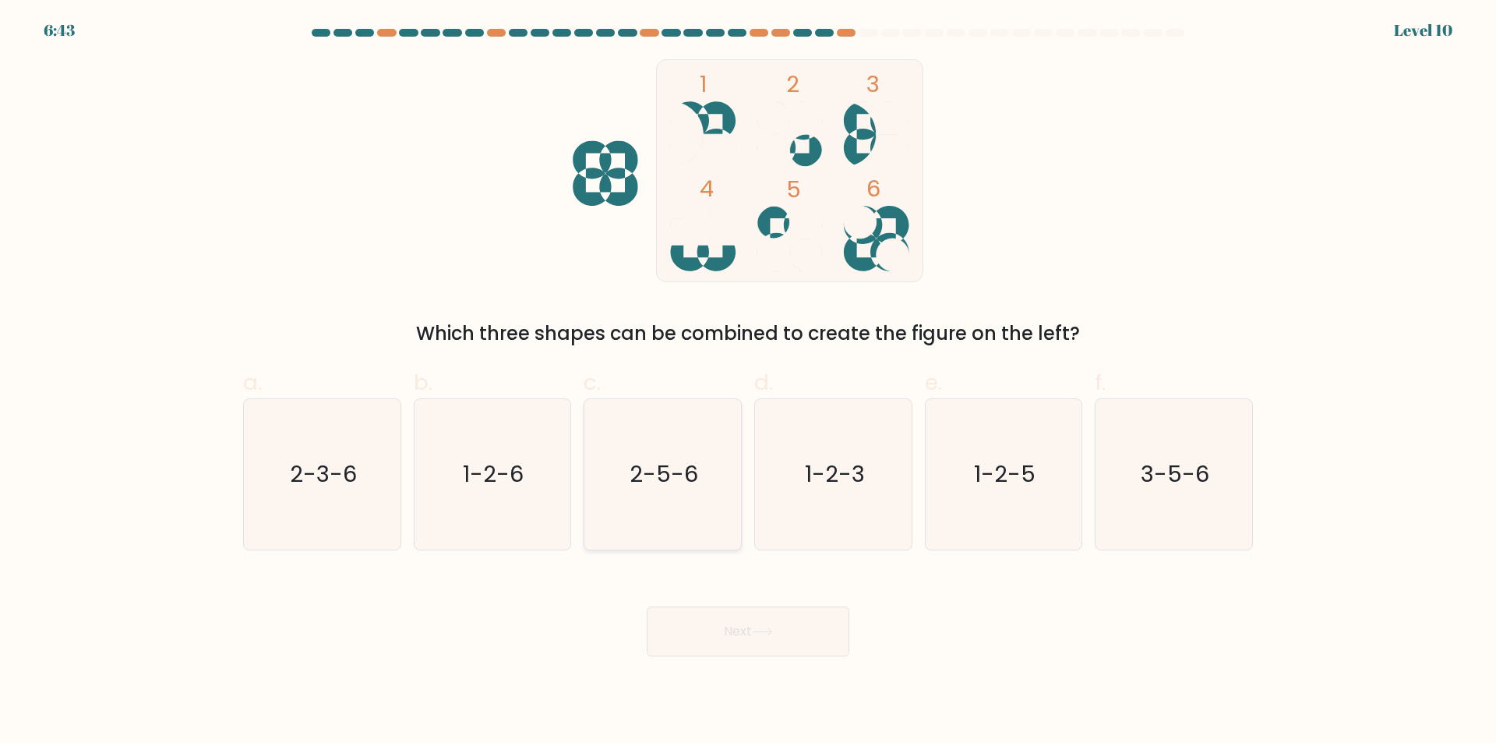
click at [712, 486] on icon "2-5-6" at bounding box center [663, 474] width 150 height 150
click at [748, 382] on input "c. 2-5-6" at bounding box center [748, 377] width 1 height 10
radio input "true"
click at [749, 634] on button "Next" at bounding box center [748, 631] width 203 height 50
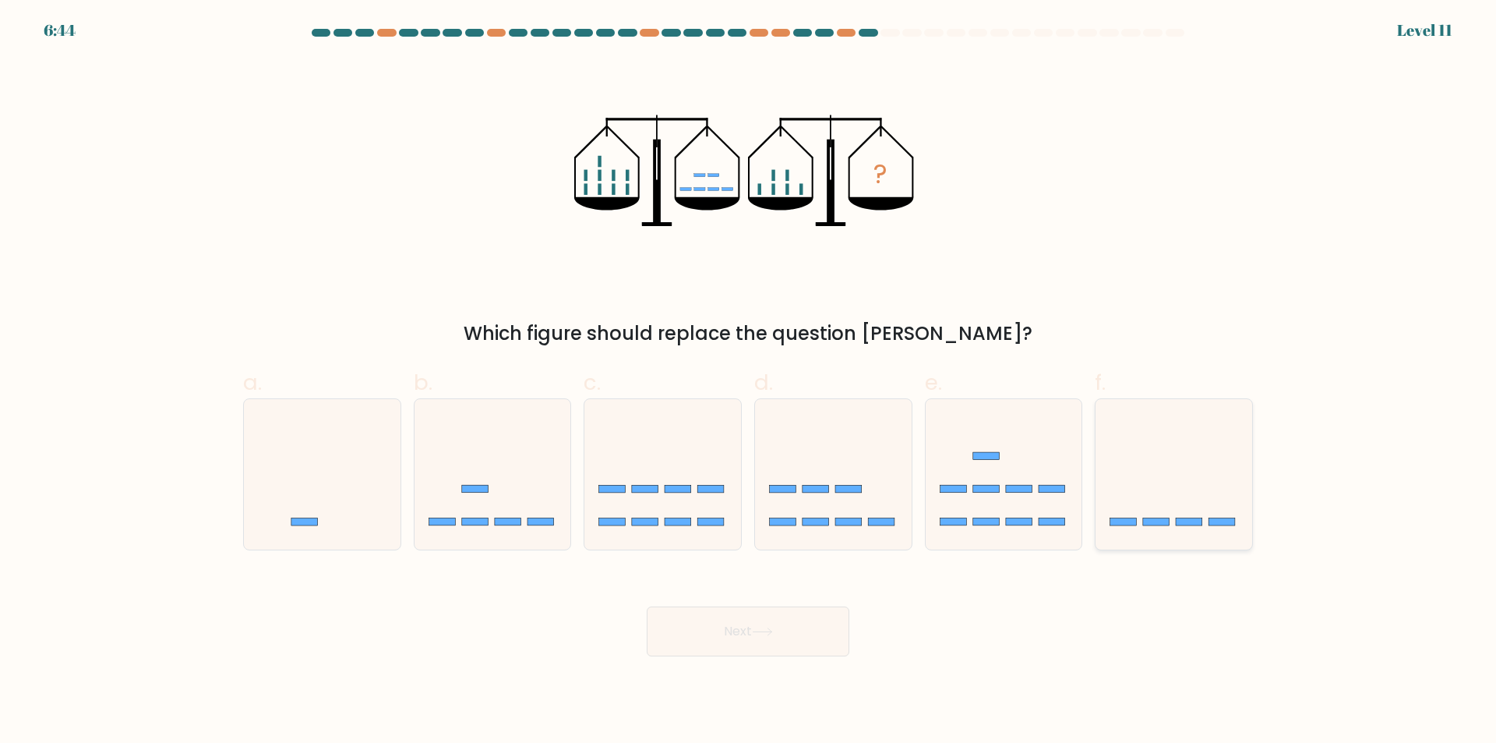
click at [1139, 464] on icon at bounding box center [1174, 474] width 157 height 129
click at [749, 382] on input "f." at bounding box center [748, 377] width 1 height 10
radio input "true"
click at [787, 652] on button "Next" at bounding box center [748, 631] width 203 height 50
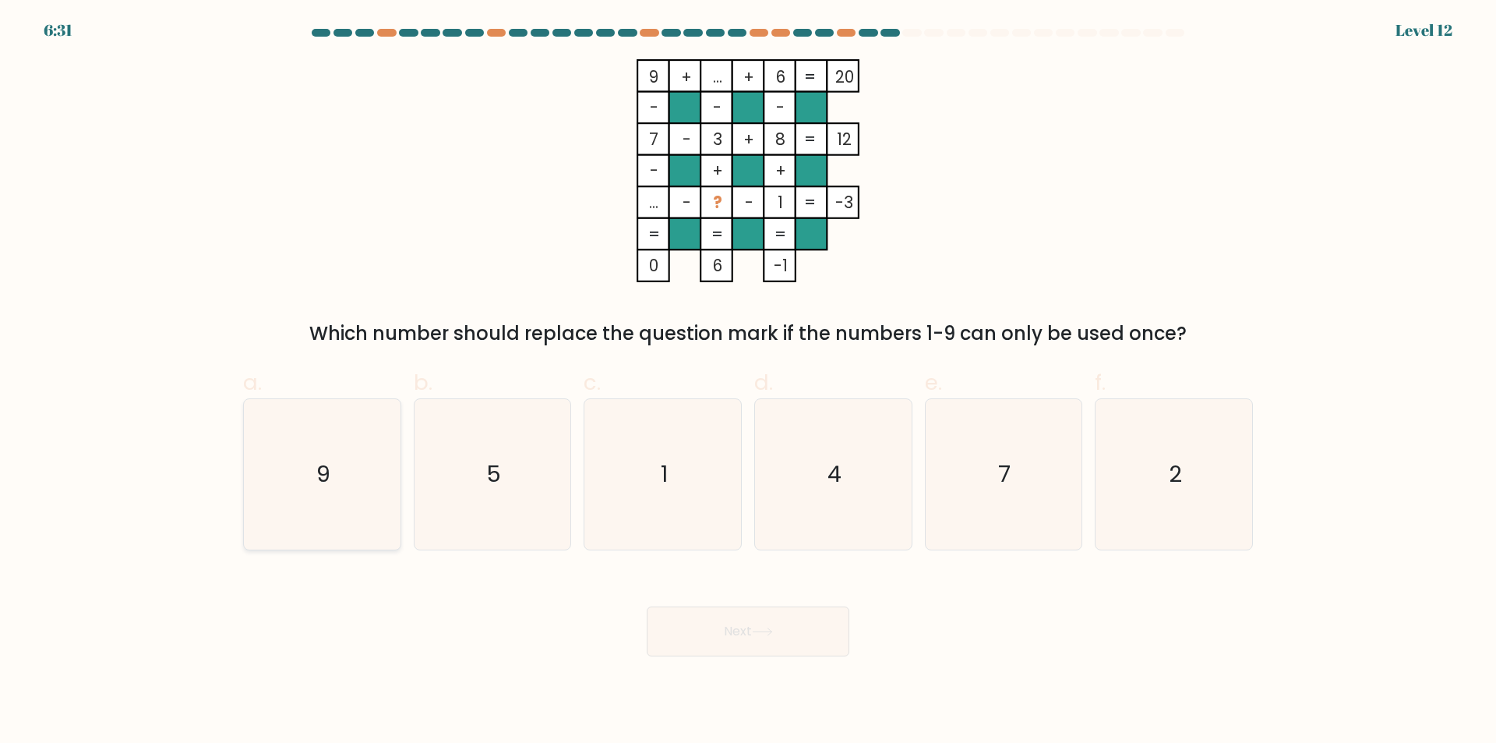
click at [315, 473] on icon "9" at bounding box center [322, 474] width 150 height 150
click at [748, 382] on input "a. 9" at bounding box center [748, 377] width 1 height 10
radio input "true"
click at [707, 630] on button "Next" at bounding box center [748, 631] width 203 height 50
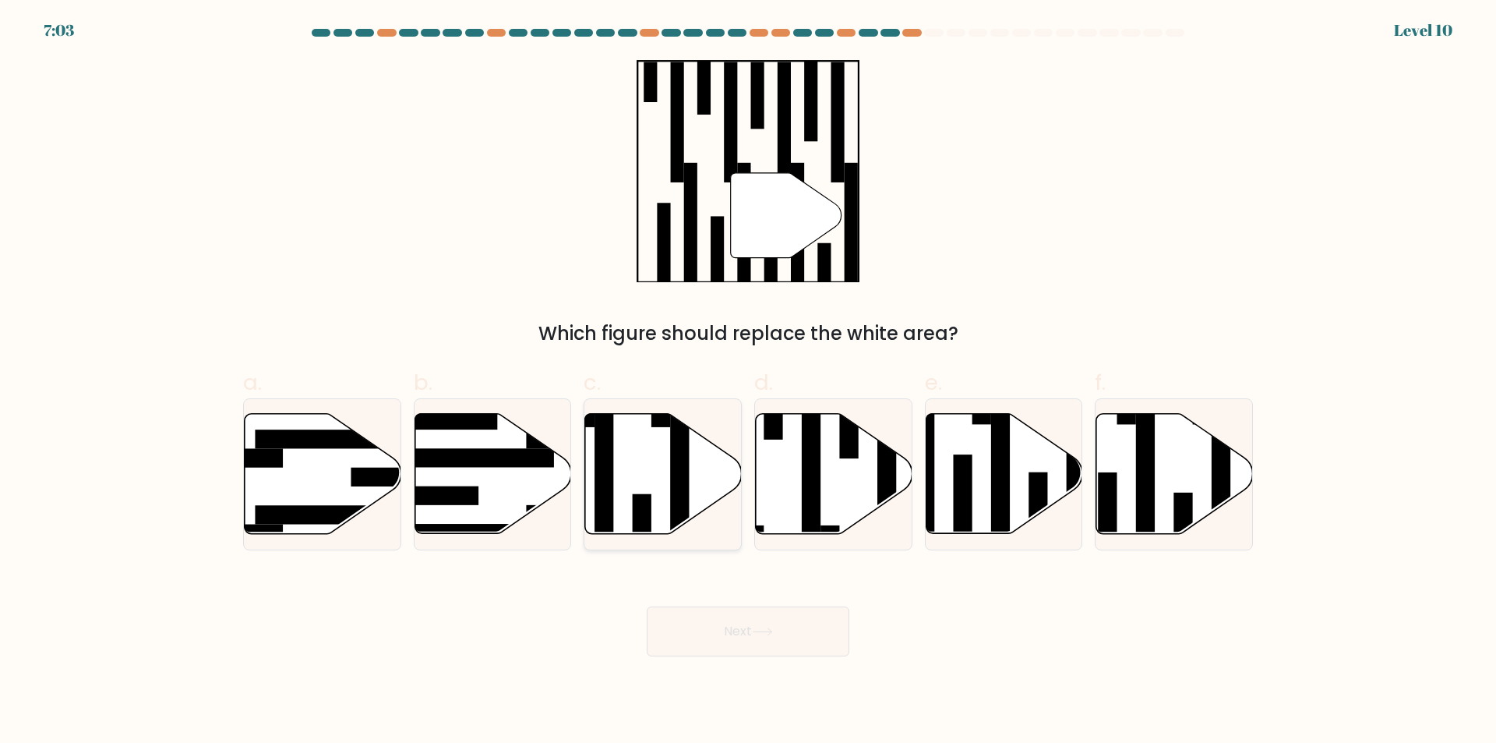
click at [654, 439] on icon at bounding box center [663, 474] width 157 height 120
click at [748, 382] on input "c." at bounding box center [748, 377] width 1 height 10
radio input "true"
click at [789, 634] on button "Next" at bounding box center [748, 631] width 203 height 50
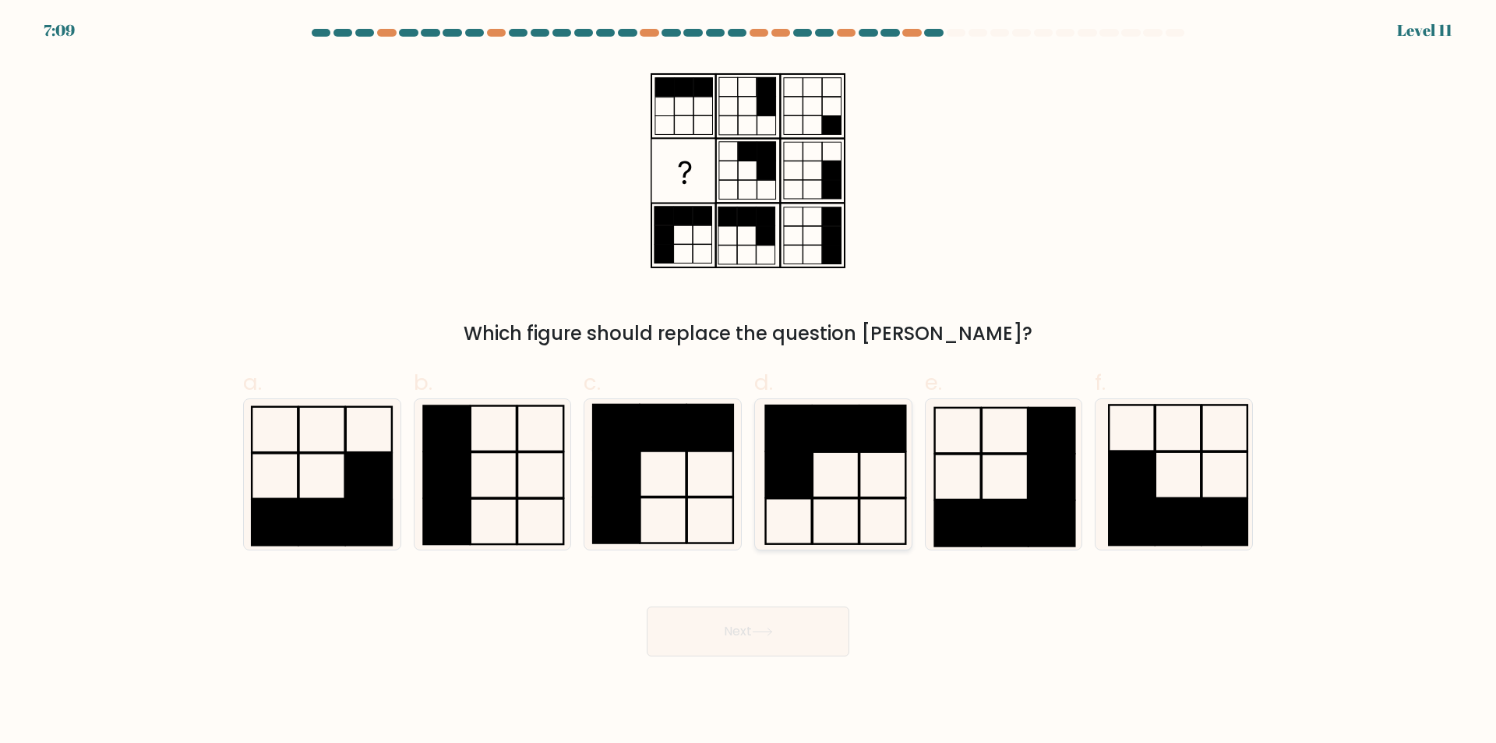
click at [846, 474] on icon at bounding box center [833, 474] width 150 height 150
click at [749, 382] on input "d." at bounding box center [748, 377] width 1 height 10
radio input "true"
click at [821, 624] on button "Next" at bounding box center [748, 631] width 203 height 50
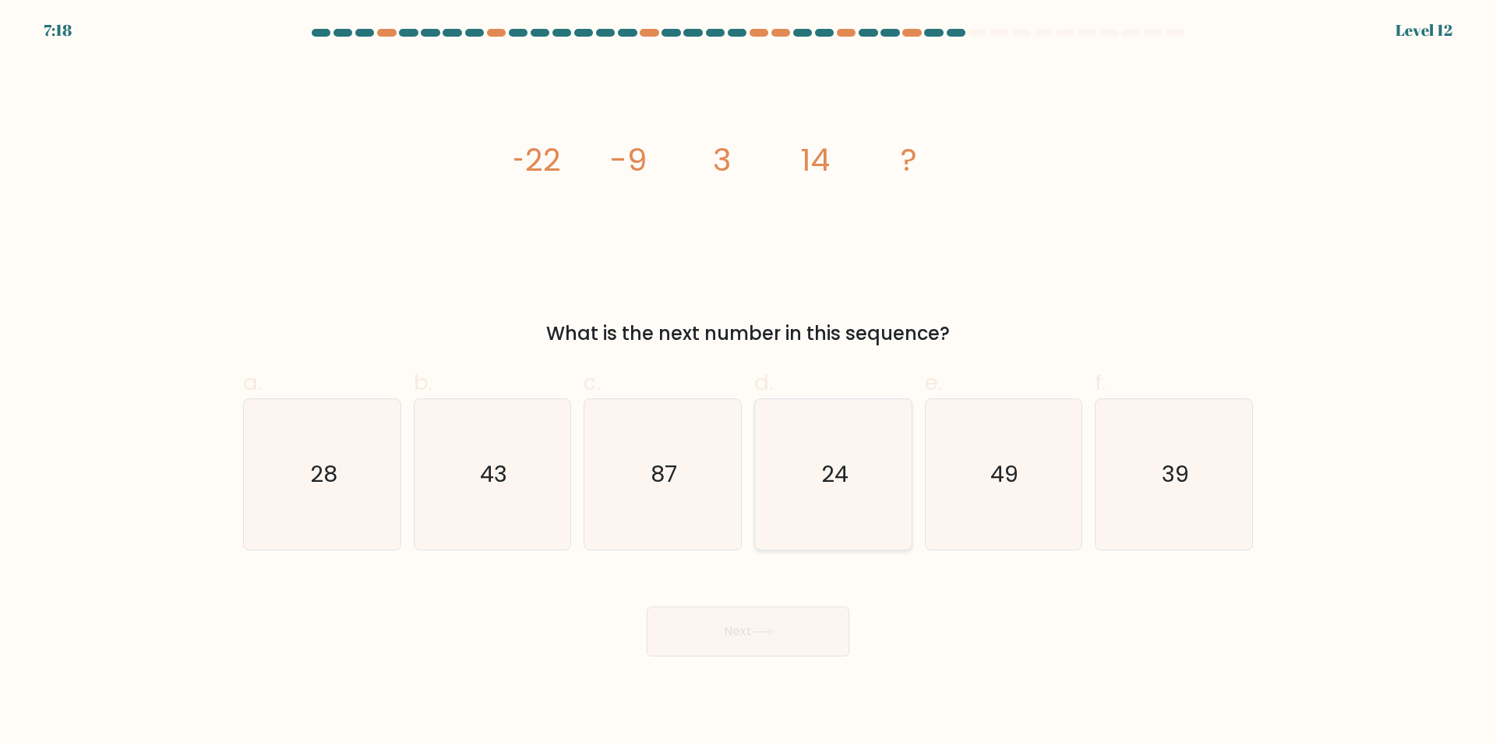
click at [797, 456] on icon "24" at bounding box center [833, 474] width 150 height 150
click at [749, 382] on input "d. 24" at bounding box center [748, 377] width 1 height 10
radio input "true"
click at [816, 636] on button "Next" at bounding box center [748, 631] width 203 height 50
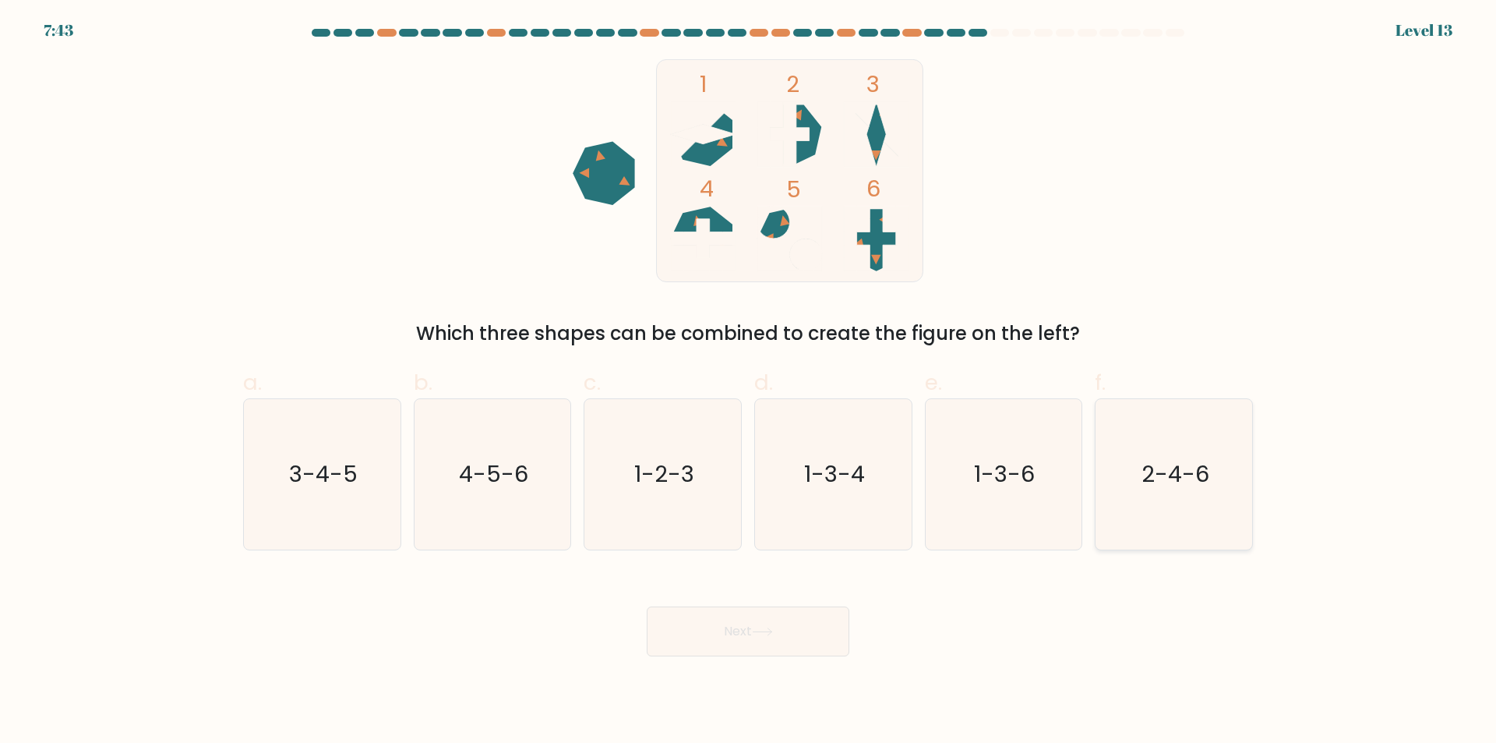
click at [1149, 473] on text "2-4-6" at bounding box center [1176, 474] width 68 height 31
click at [749, 382] on input "f. 2-4-6" at bounding box center [748, 377] width 1 height 10
radio input "true"
click at [779, 634] on button "Next" at bounding box center [748, 631] width 203 height 50
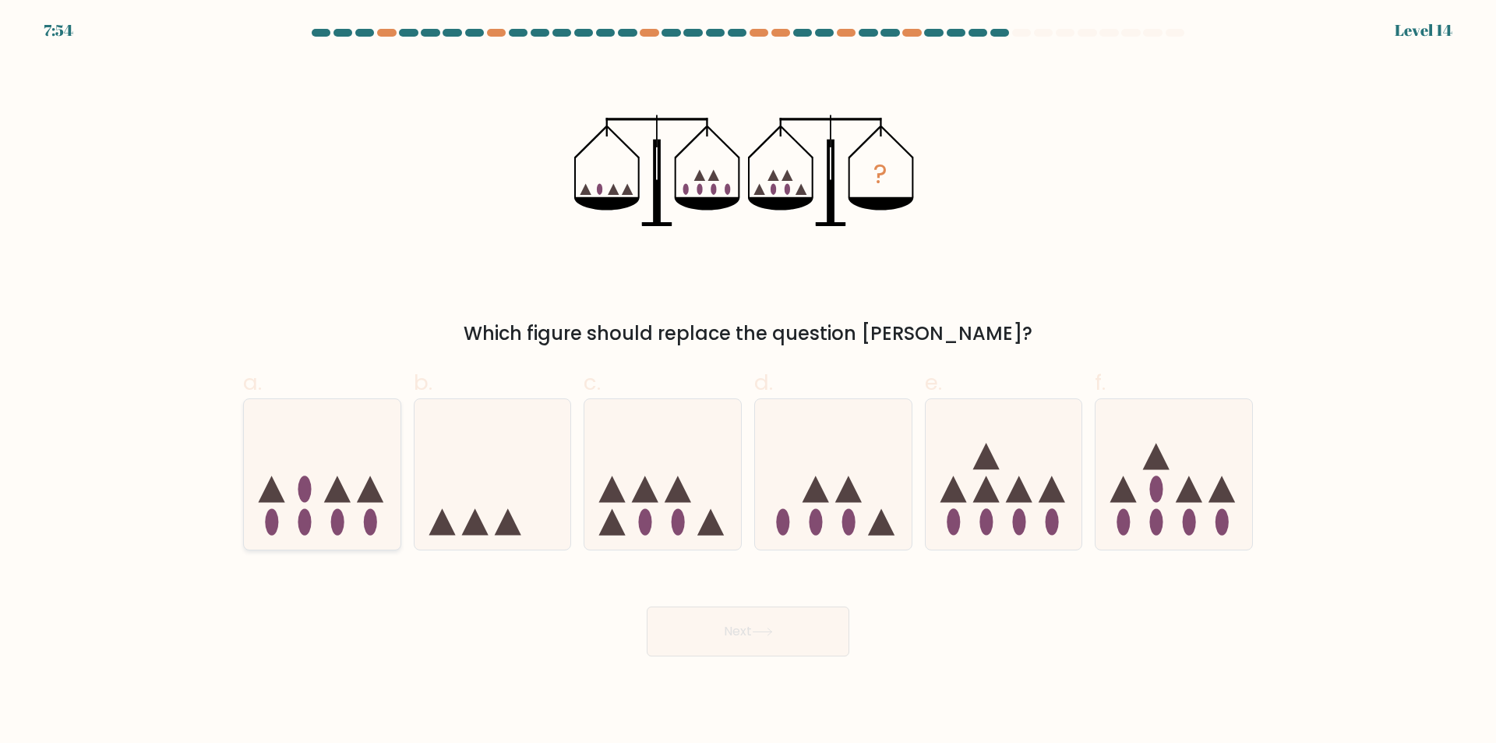
click at [333, 479] on icon at bounding box center [322, 474] width 157 height 129
click at [748, 382] on input "a." at bounding box center [748, 377] width 1 height 10
radio input "true"
click at [740, 639] on button "Next" at bounding box center [748, 631] width 203 height 50
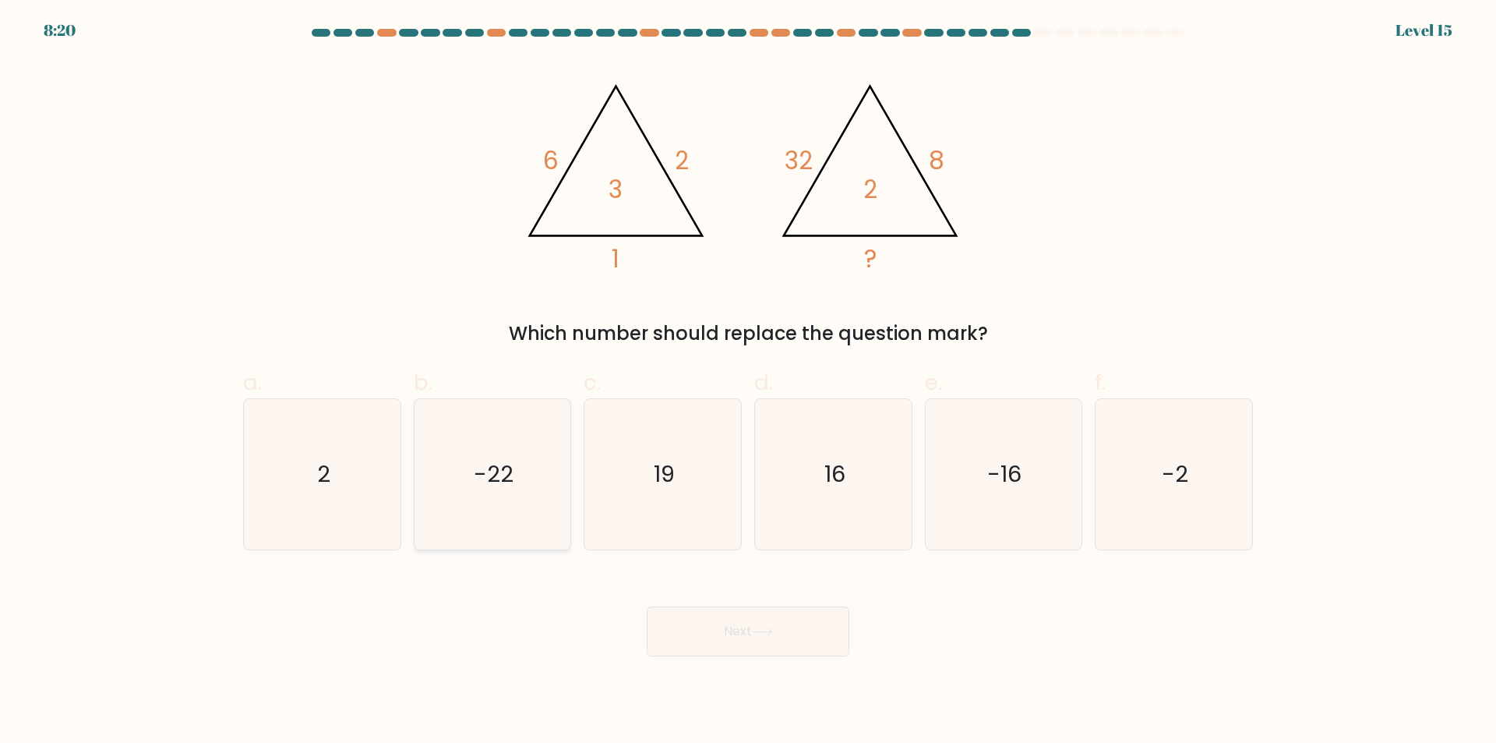
click at [482, 493] on icon "-22" at bounding box center [492, 474] width 150 height 150
click at [748, 382] on input "b. -22" at bounding box center [748, 377] width 1 height 10
radio input "true"
click at [779, 620] on button "Next" at bounding box center [748, 631] width 203 height 50
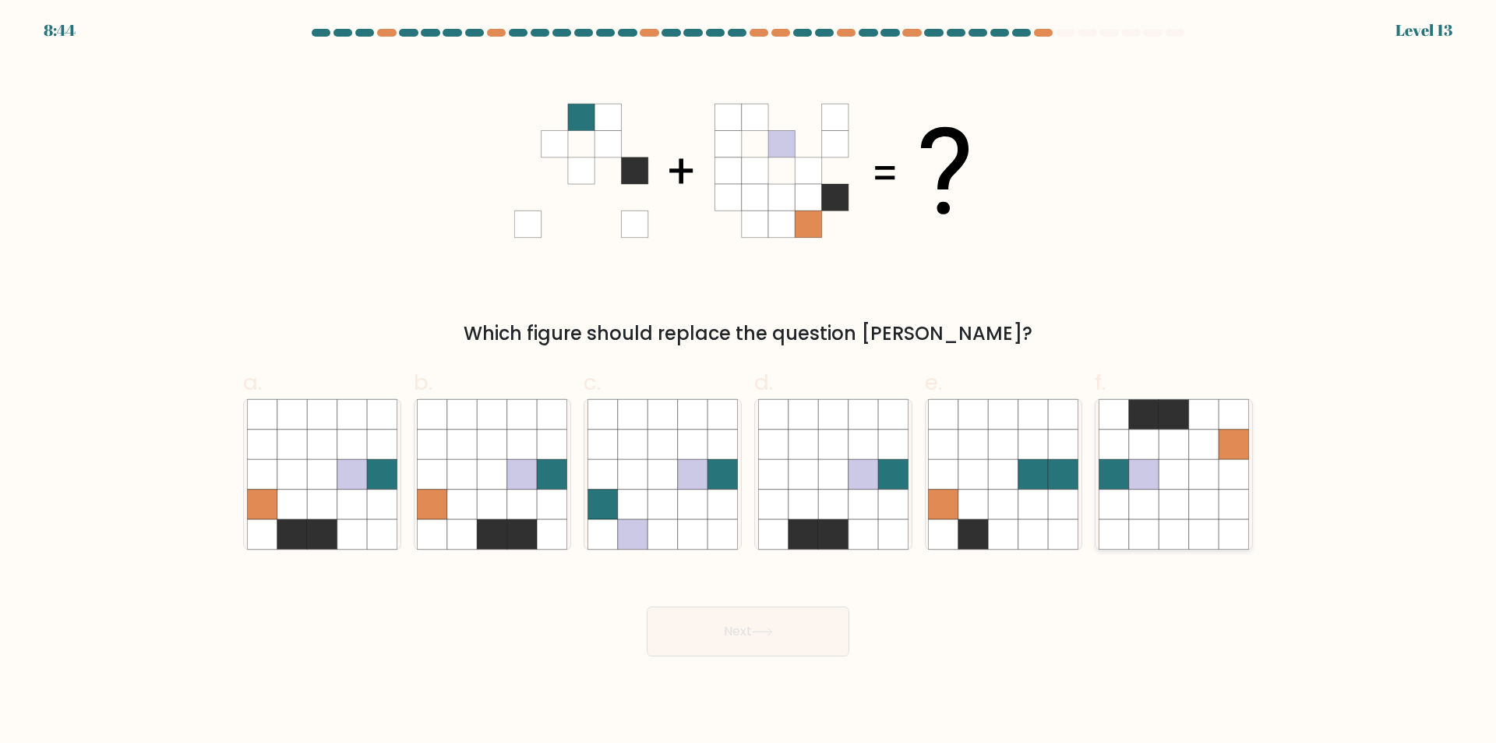
click at [1163, 454] on icon at bounding box center [1174, 444] width 30 height 30
click at [749, 382] on input "f." at bounding box center [748, 377] width 1 height 10
radio input "true"
click at [815, 627] on button "Next" at bounding box center [748, 631] width 203 height 50
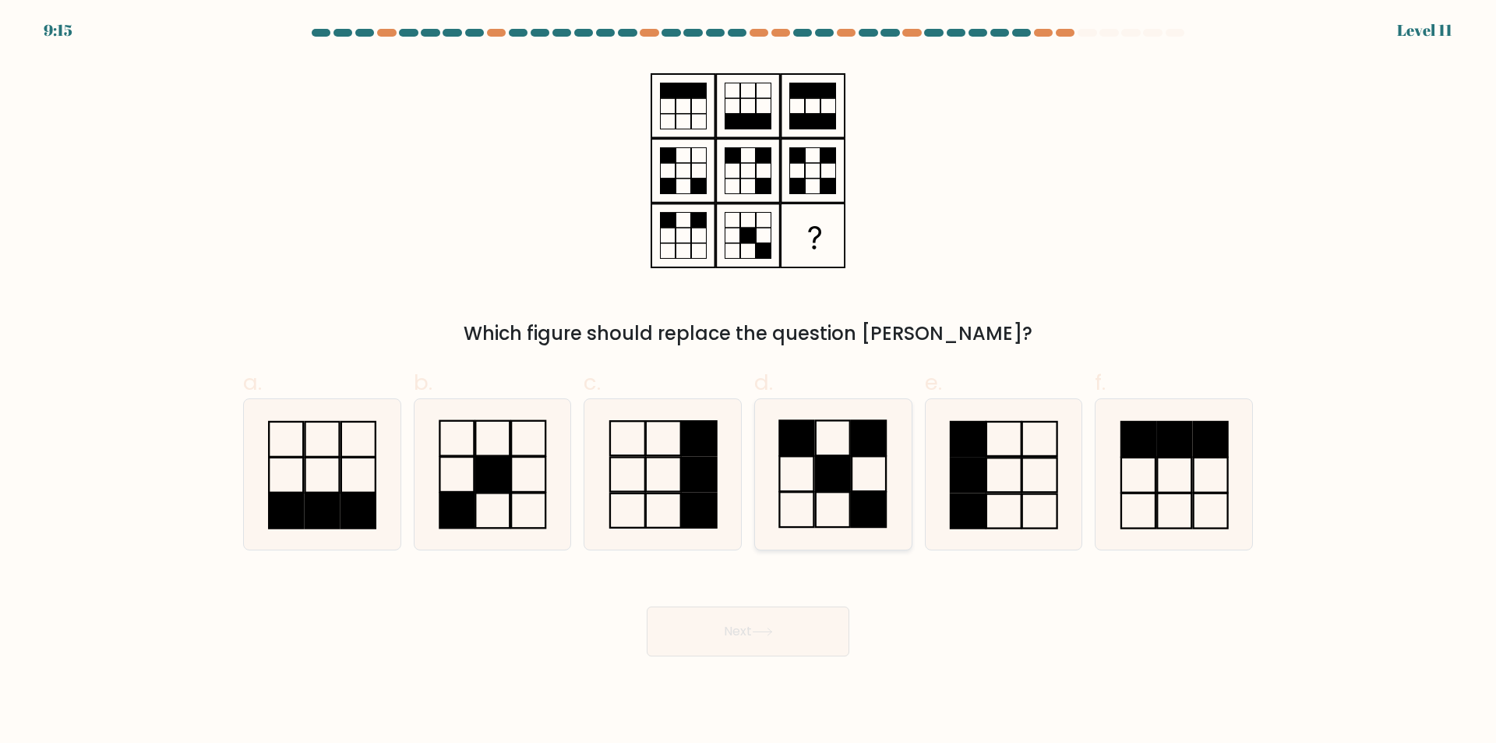
click at [843, 462] on rect at bounding box center [833, 473] width 34 height 35
click at [749, 382] on input "d." at bounding box center [748, 377] width 1 height 10
radio input "true"
click at [814, 637] on button "Next" at bounding box center [748, 631] width 203 height 50
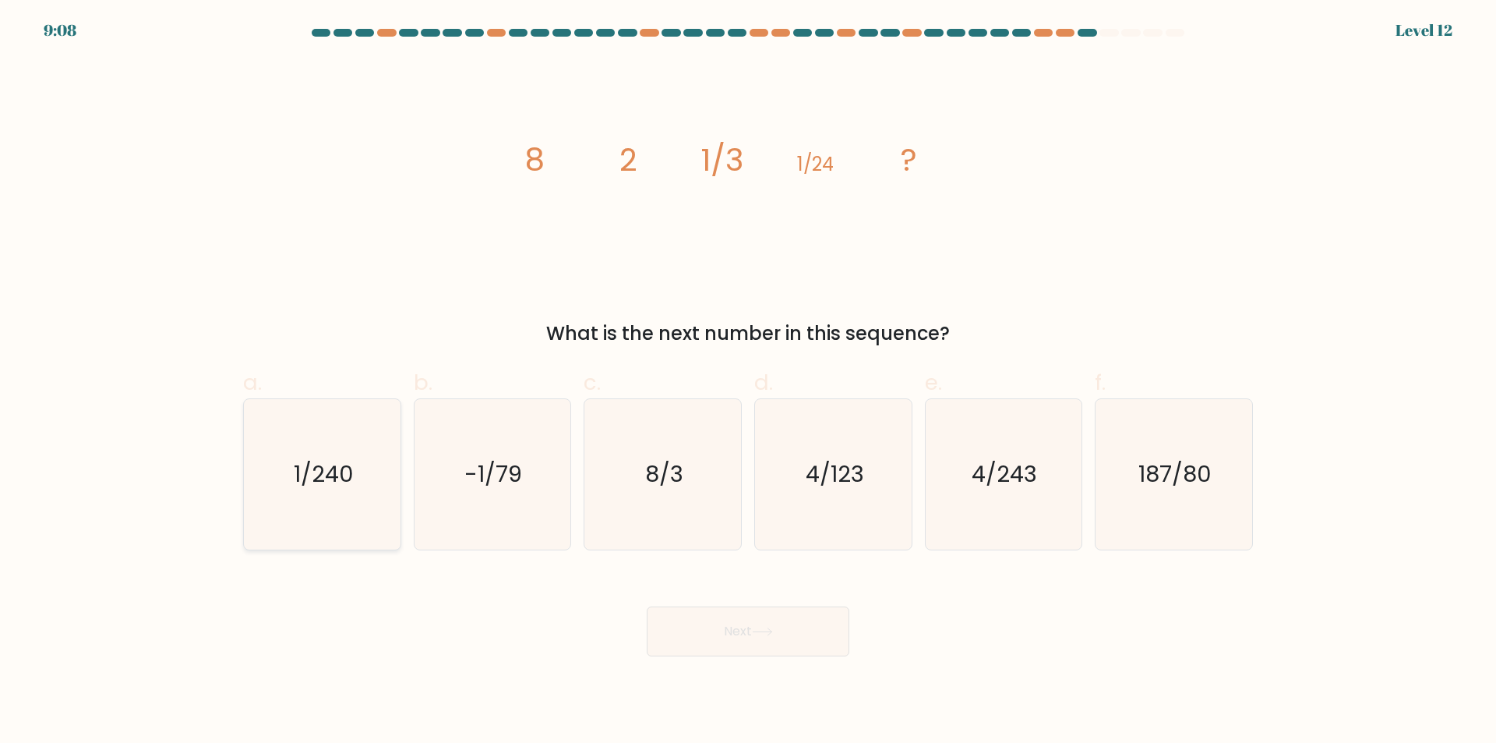
click at [357, 496] on icon "1/240" at bounding box center [322, 474] width 150 height 150
click at [748, 382] on input "a. 1/240" at bounding box center [748, 377] width 1 height 10
radio input "true"
click at [732, 636] on button "Next" at bounding box center [748, 631] width 203 height 50
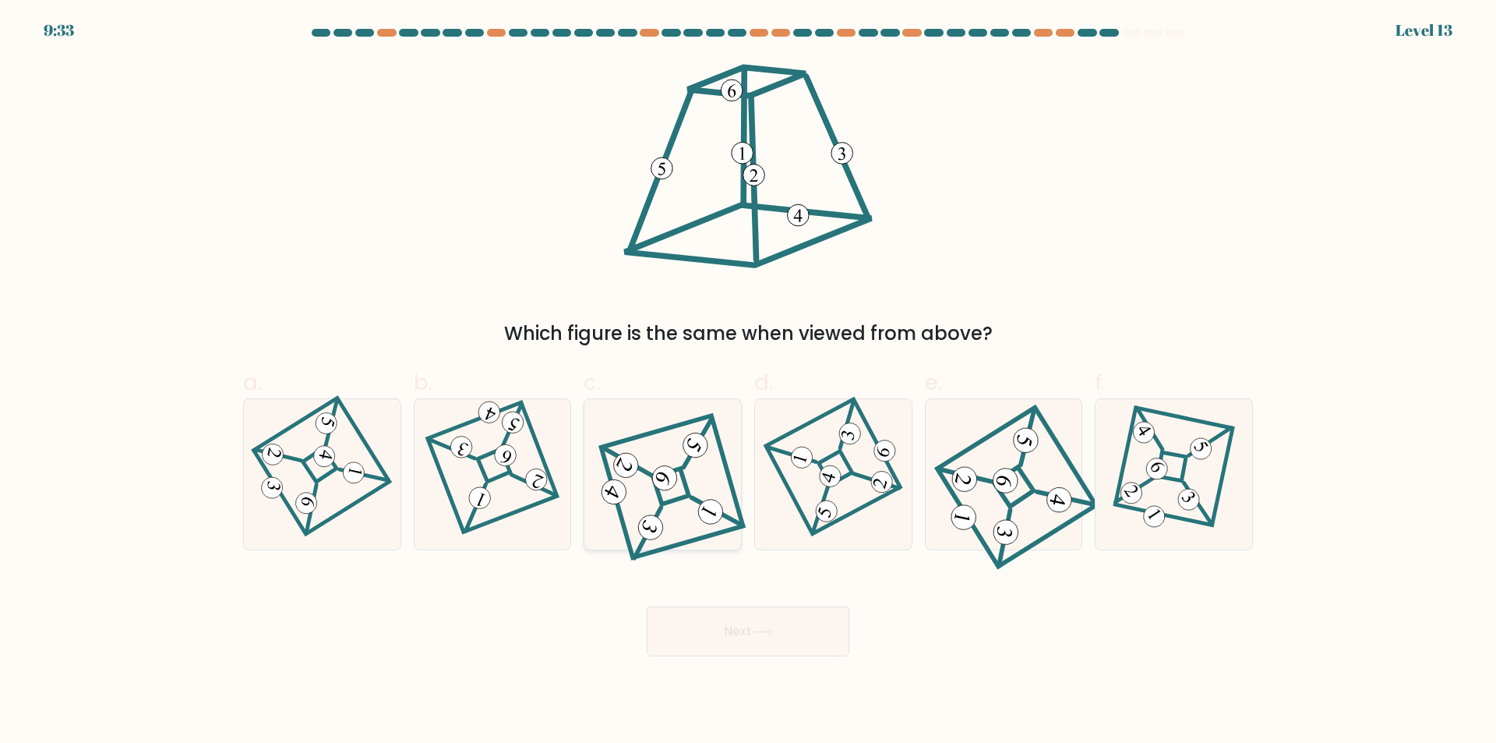
click at [663, 477] on 847 at bounding box center [665, 478] width 34 height 34
click at [748, 382] on input "c." at bounding box center [748, 377] width 1 height 10
radio input "true"
click at [784, 627] on button "Next" at bounding box center [748, 631] width 203 height 50
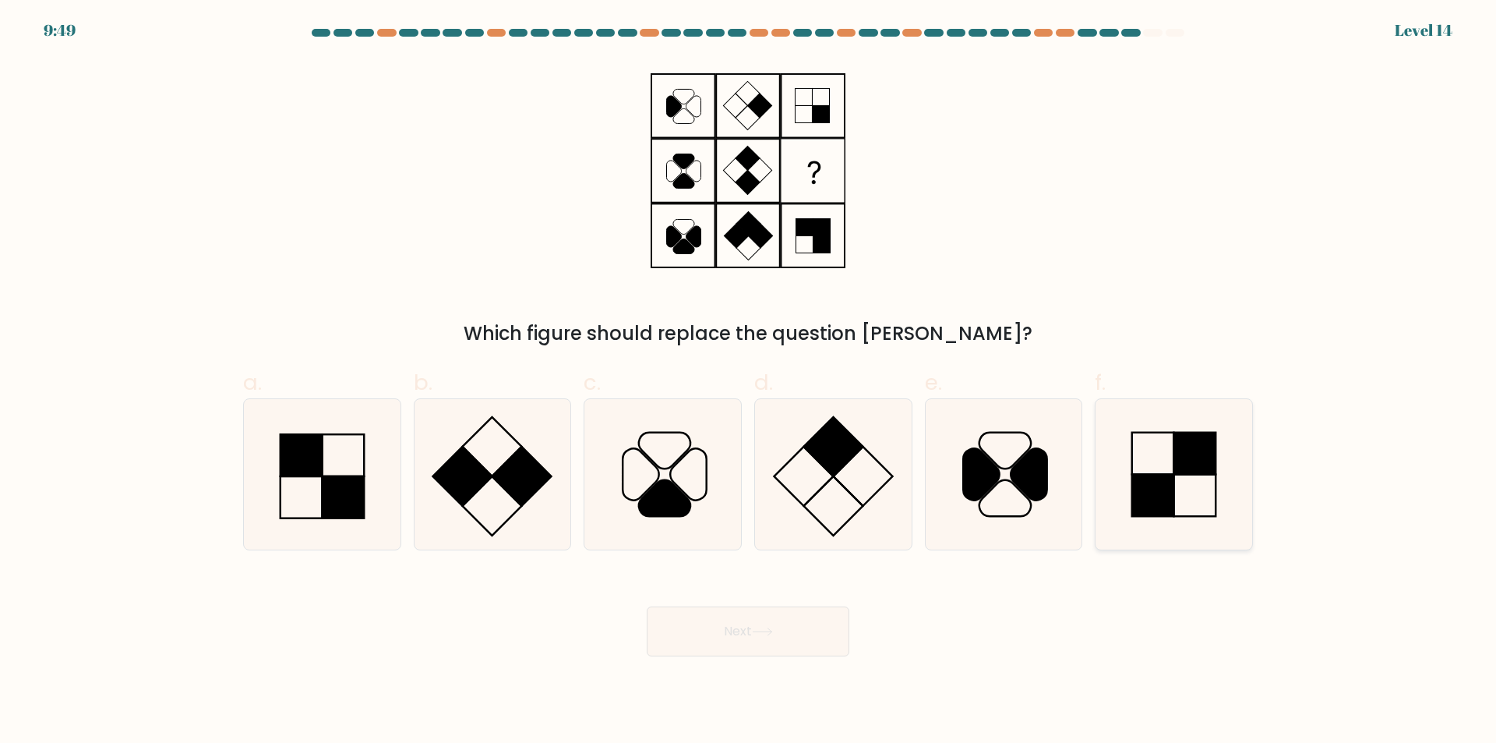
click at [1199, 475] on icon at bounding box center [1174, 474] width 150 height 150
click at [749, 382] on input "f." at bounding box center [748, 377] width 1 height 10
radio input "true"
click at [740, 637] on button "Next" at bounding box center [748, 631] width 203 height 50
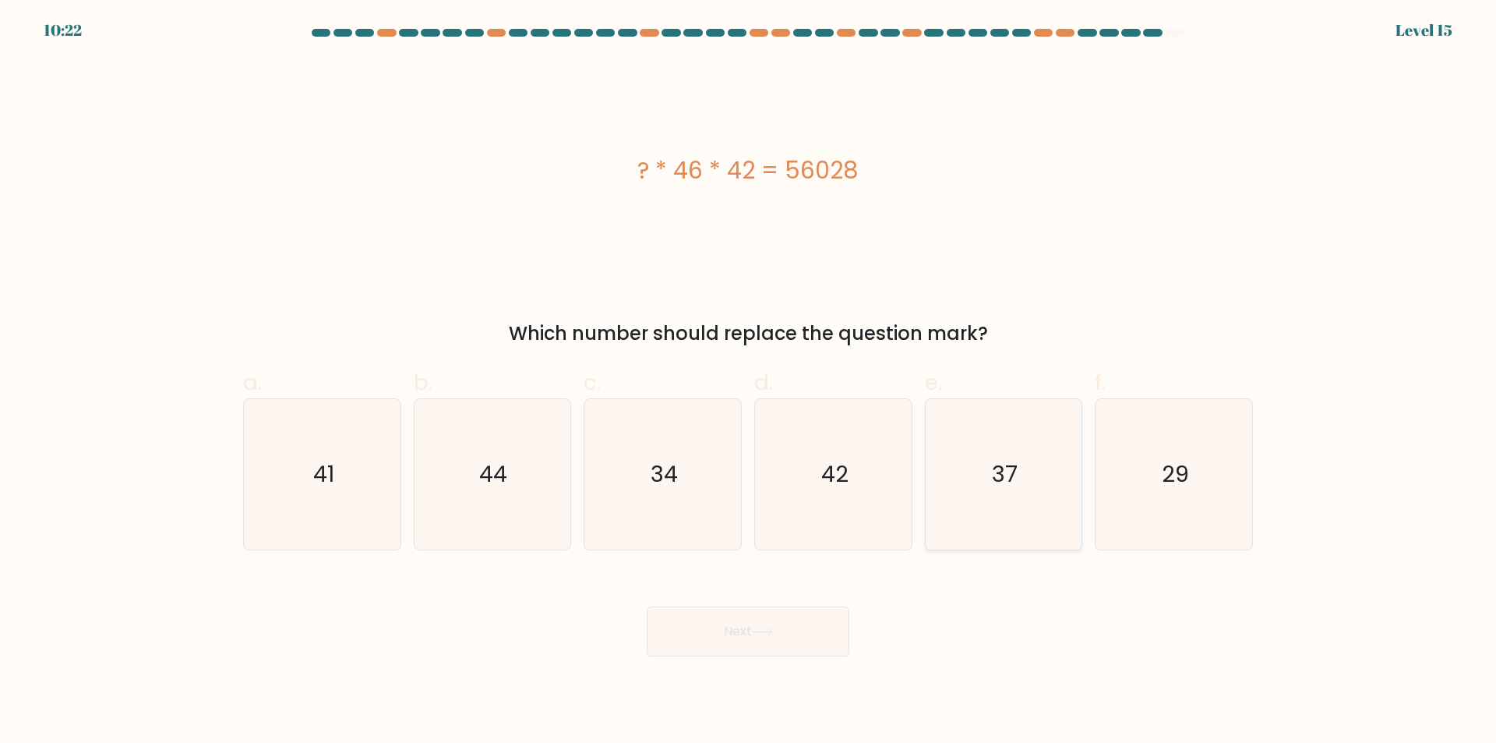
click at [986, 468] on icon "37" at bounding box center [1003, 474] width 150 height 150
click at [749, 382] on input "e. 37" at bounding box center [748, 377] width 1 height 10
radio input "true"
click at [719, 623] on button "Next" at bounding box center [748, 631] width 203 height 50
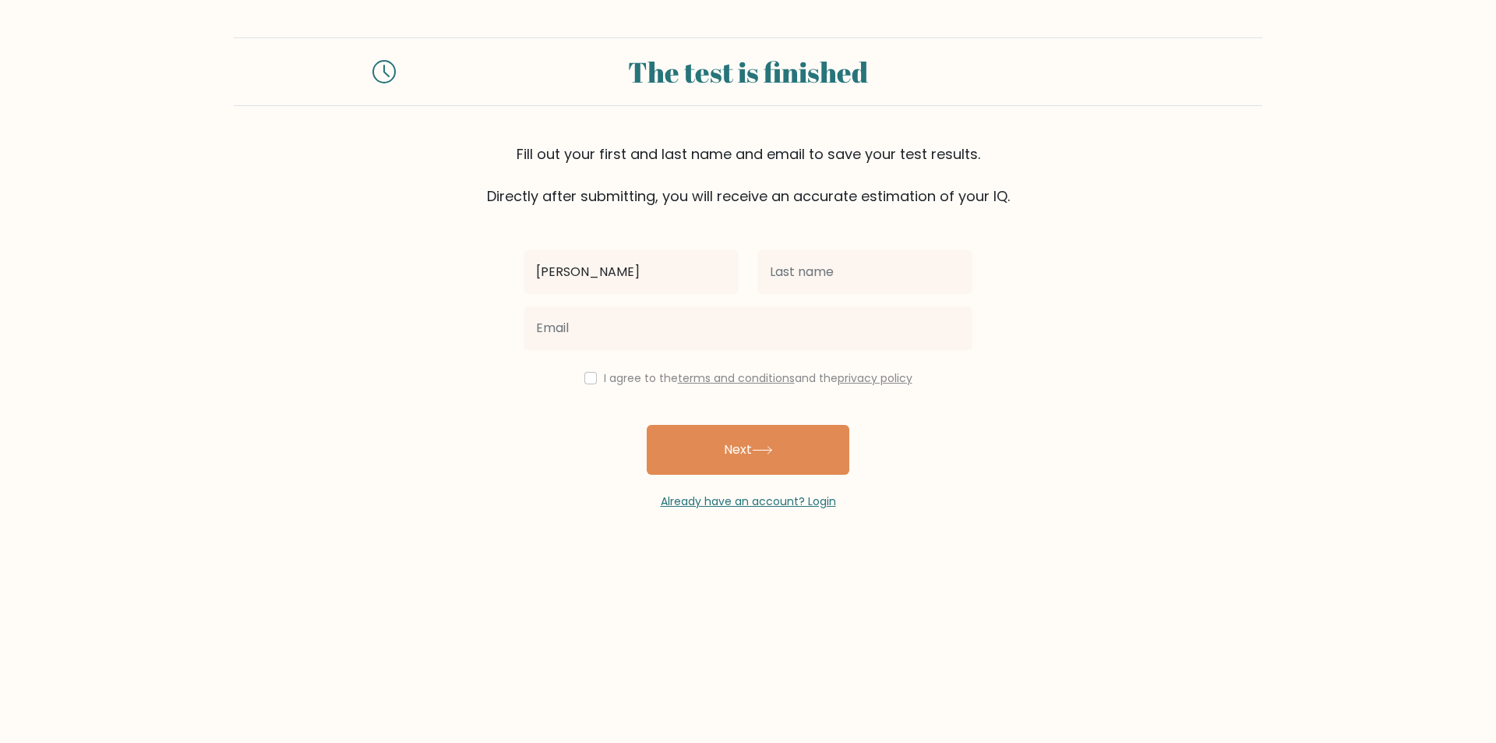
type input "Talina"
click at [800, 266] on input "text" at bounding box center [864, 272] width 215 height 44
type input "Mohylna"
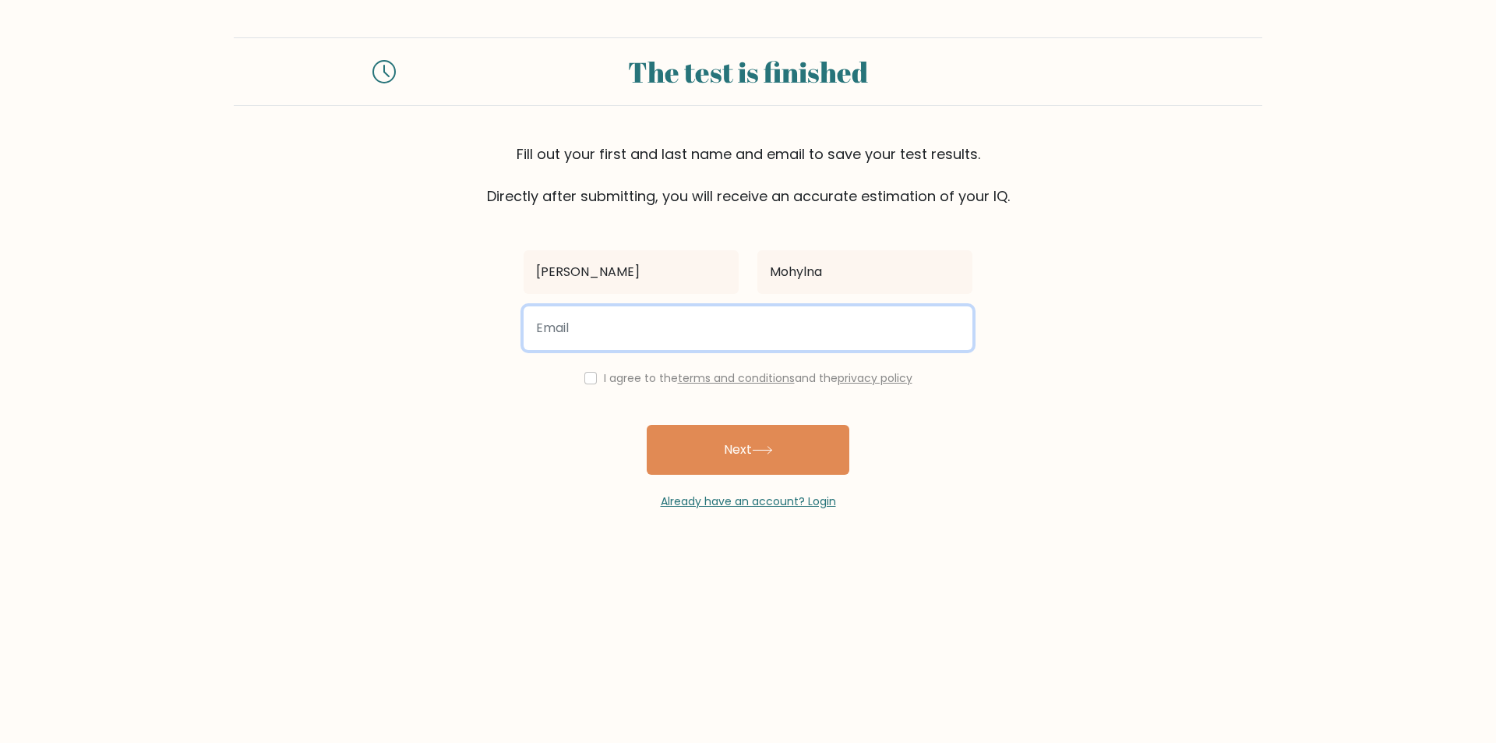
click at [704, 331] on input "email" at bounding box center [748, 328] width 449 height 44
type input "gotic-132@ukr.net"
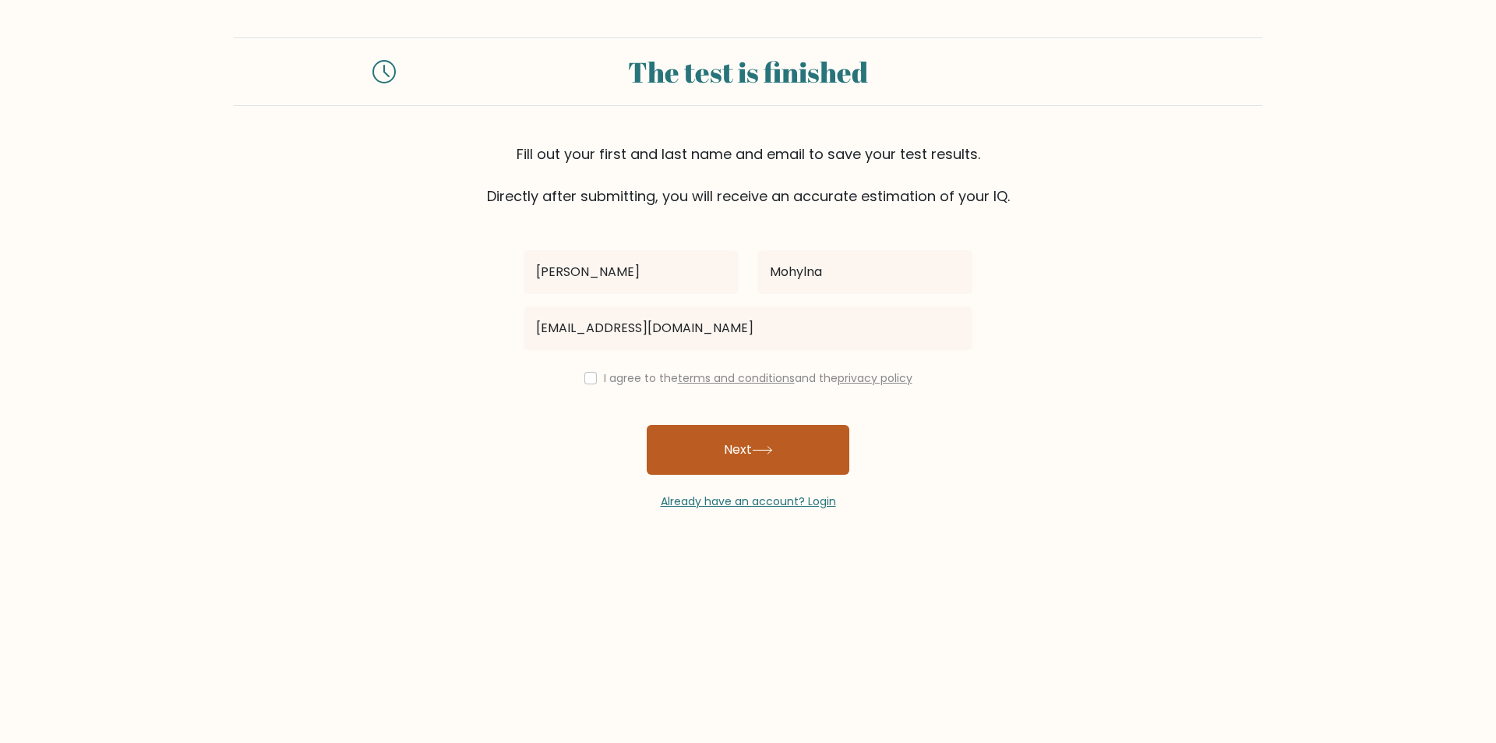
click at [746, 451] on button "Next" at bounding box center [748, 450] width 203 height 50
click at [588, 379] on input "checkbox" at bounding box center [590, 378] width 12 height 12
checkbox input "true"
click at [697, 451] on button "Next" at bounding box center [748, 450] width 203 height 50
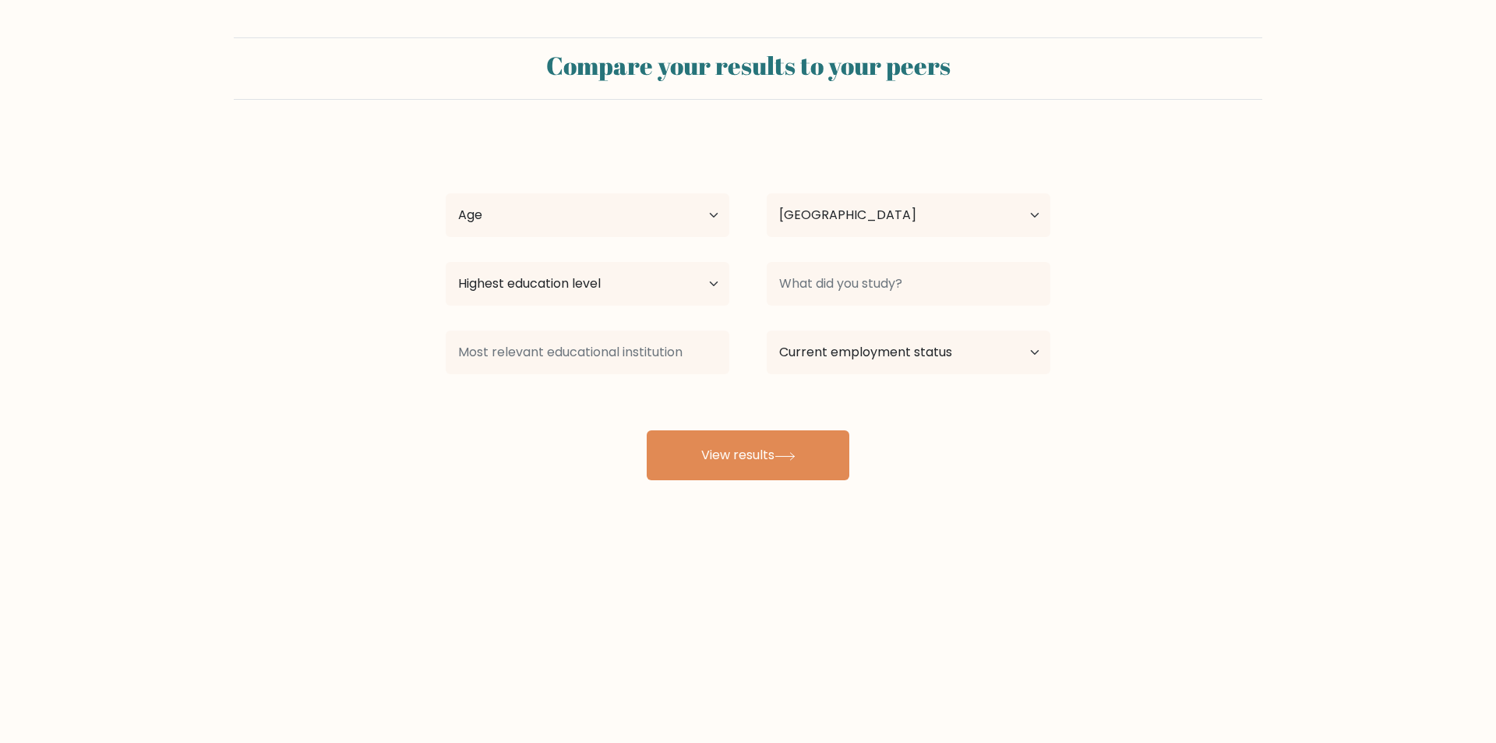
select select "UA"
click at [631, 224] on select "Age Under 18 years old 18-24 years old 25-34 years old 35-44 years old 45-54 ye…" at bounding box center [588, 215] width 284 height 44
select select "25_34"
click at [446, 193] on select "Age Under 18 years old 18-24 years old 25-34 years old 35-44 years old 45-54 ye…" at bounding box center [588, 215] width 284 height 44
click at [546, 290] on select "Highest education level No schooling Primary Lower Secondary Upper Secondary Oc…" at bounding box center [588, 284] width 284 height 44
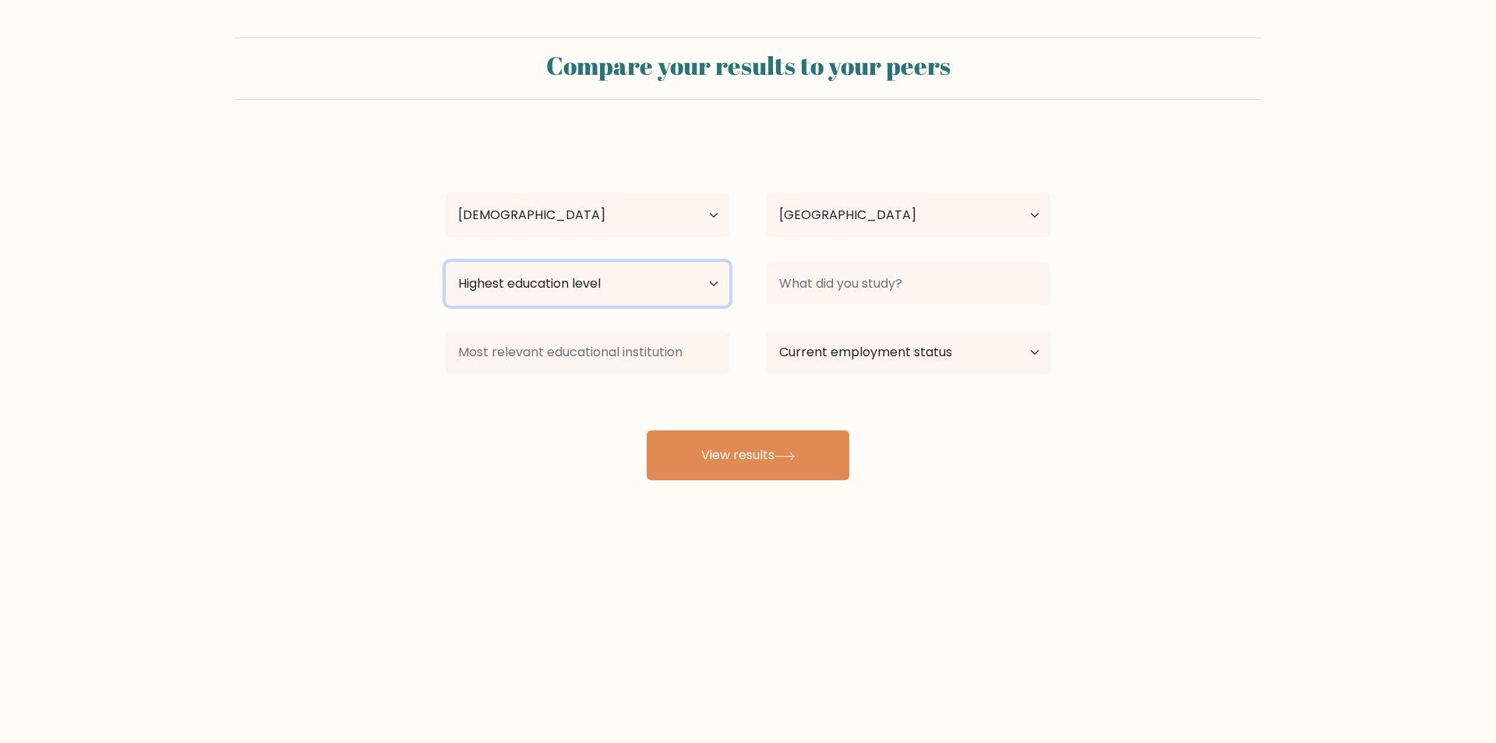
select select "masters_degree"
click at [446, 262] on select "Highest education level No schooling Primary Lower Secondary Upper Secondary Oc…" at bounding box center [588, 284] width 284 height 44
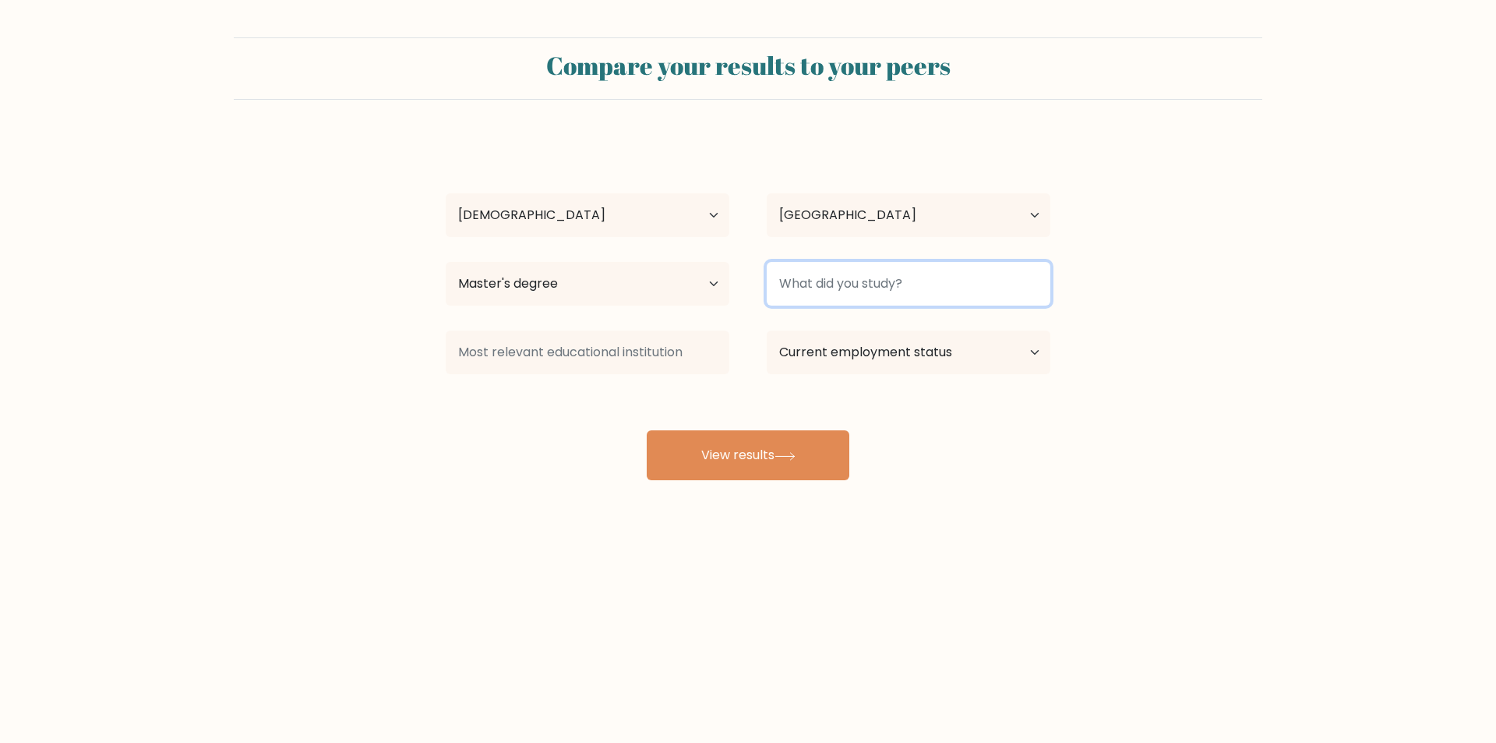
click at [842, 288] on input at bounding box center [909, 284] width 284 height 44
click at [807, 284] on input "mahagement" at bounding box center [909, 284] width 284 height 44
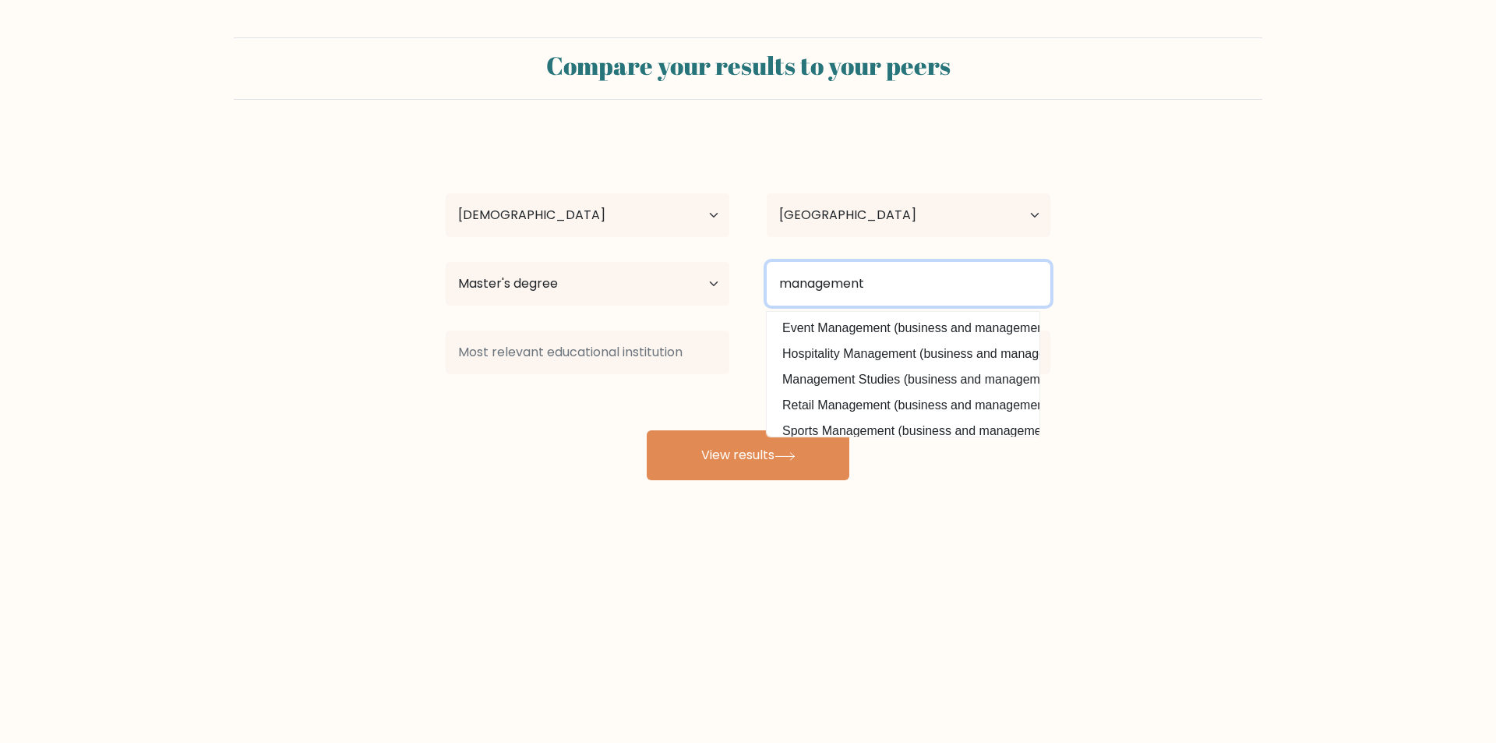
type input "management"
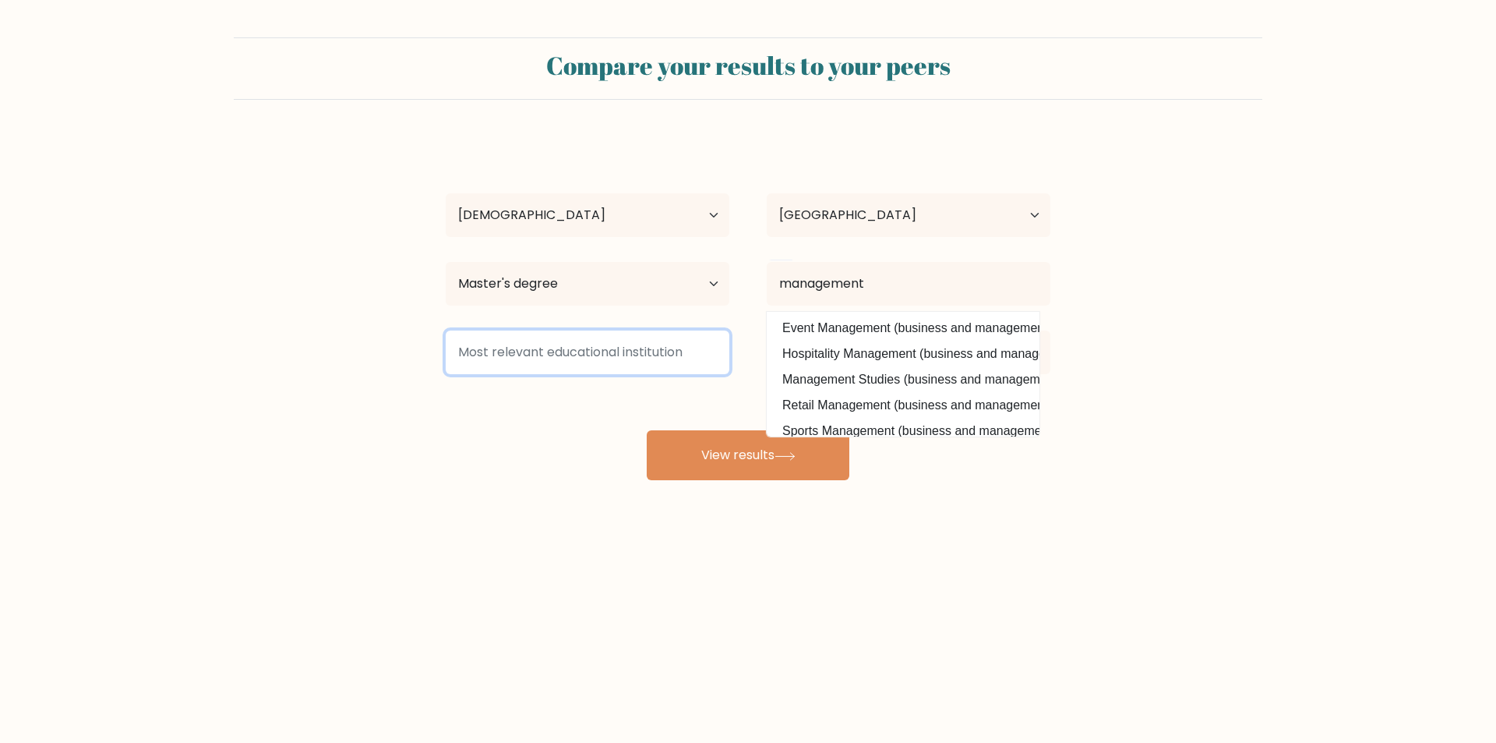
click at [587, 357] on input at bounding box center [588, 352] width 284 height 44
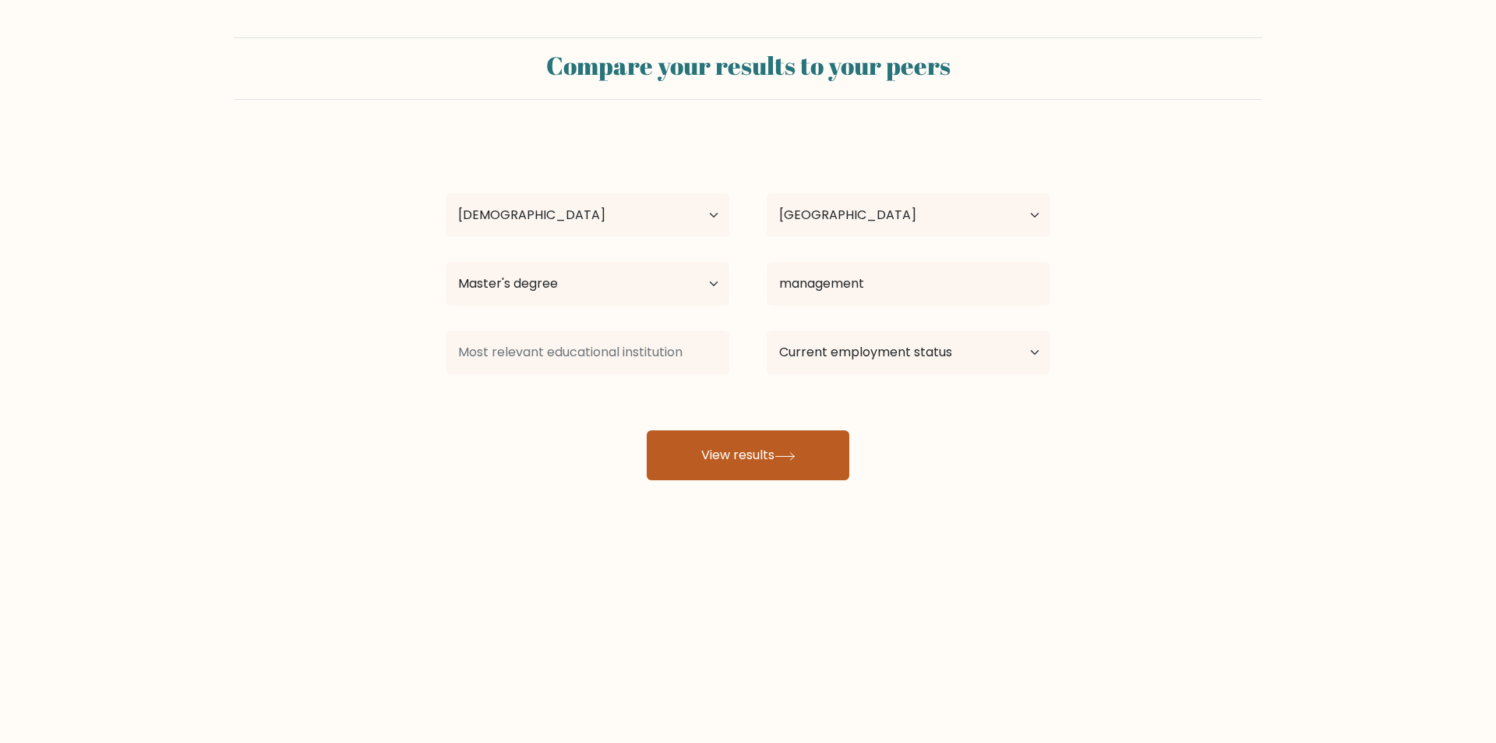
click at [786, 458] on icon at bounding box center [785, 456] width 21 height 9
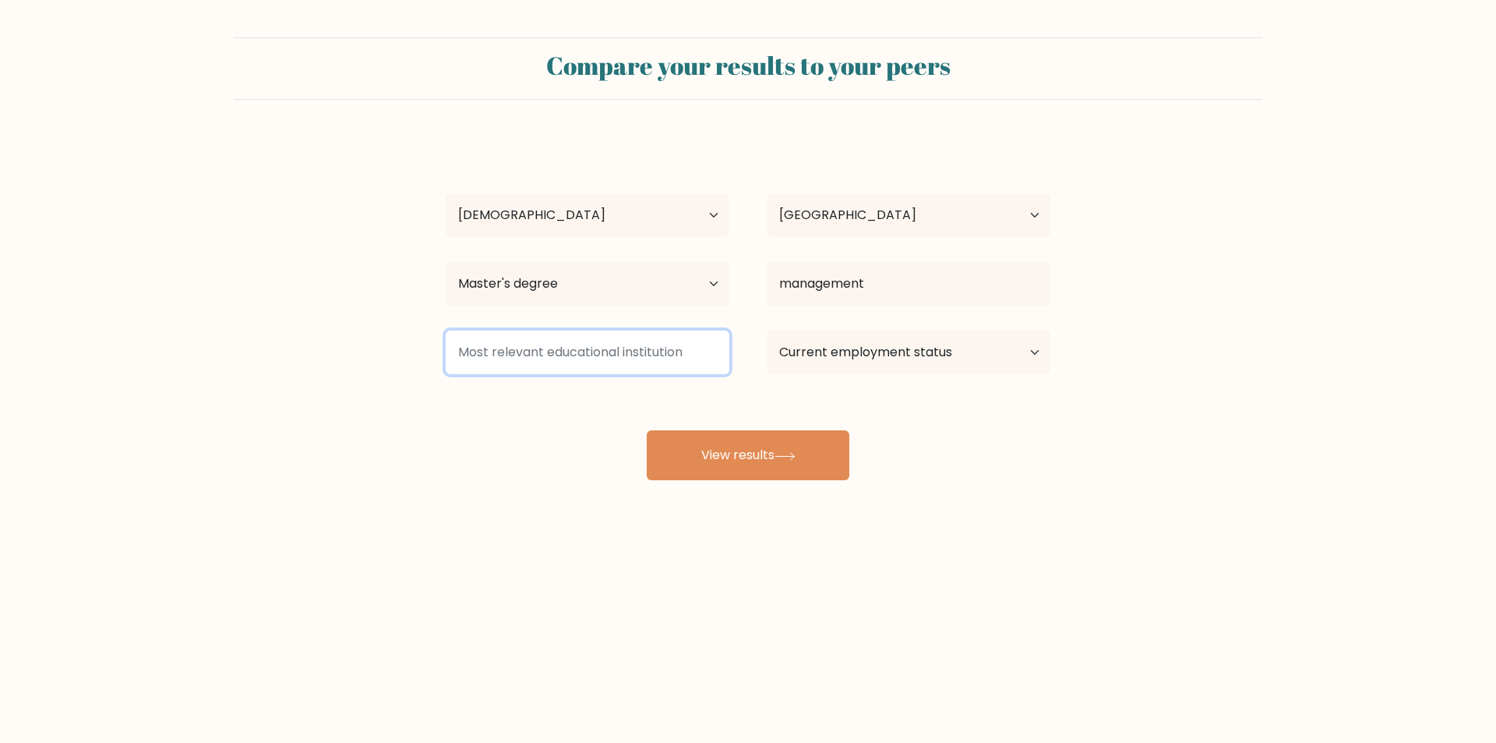
click at [688, 346] on input at bounding box center [588, 352] width 284 height 44
paste input "university"
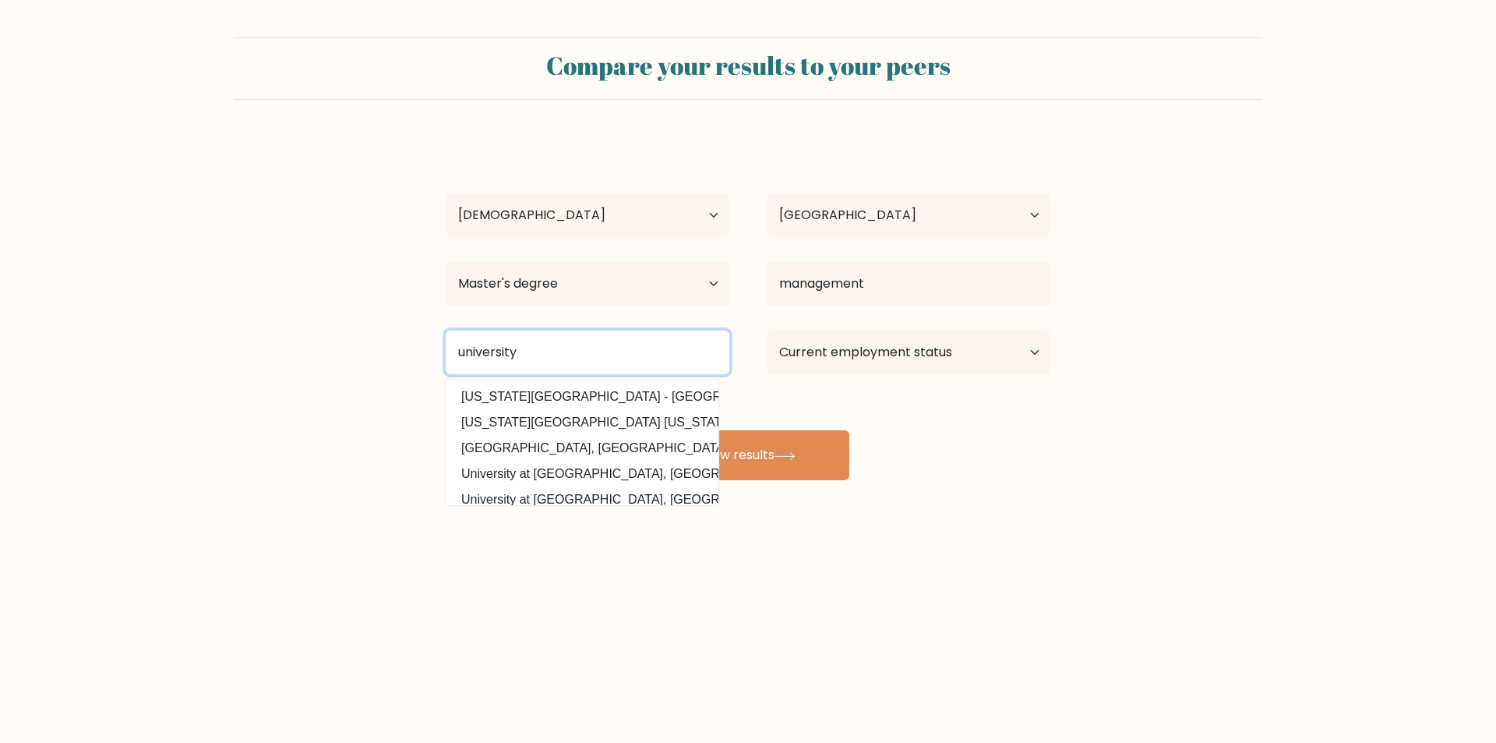
drag, startPoint x: 539, startPoint y: 351, endPoint x: 429, endPoint y: 333, distance: 111.3
click at [429, 333] on div "university Indiana University - Purdue University Indianapolis (United States) …" at bounding box center [587, 352] width 321 height 56
type input "university"
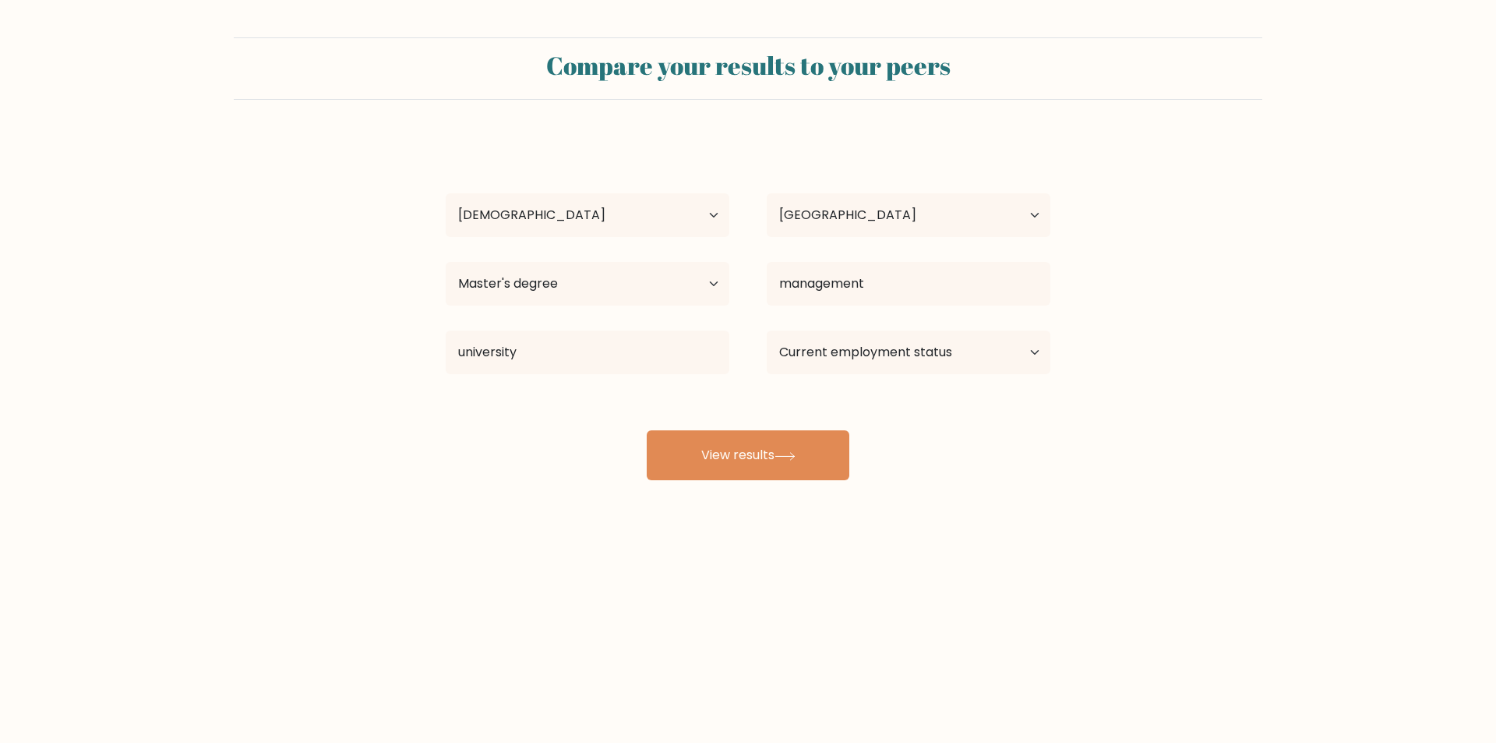
click at [651, 397] on div "Talina Mohylna Age Under 18 years old 18-24 years old 25-34 years old 35-44 yea…" at bounding box center [747, 308] width 623 height 343
click at [722, 441] on button "View results" at bounding box center [748, 455] width 203 height 50
click at [925, 347] on select "Current employment status Employed Student Retired Other / prefer not to answer" at bounding box center [909, 352] width 284 height 44
select select "employed"
click at [767, 330] on select "Current employment status Employed Student Retired Other / prefer not to answer" at bounding box center [909, 352] width 284 height 44
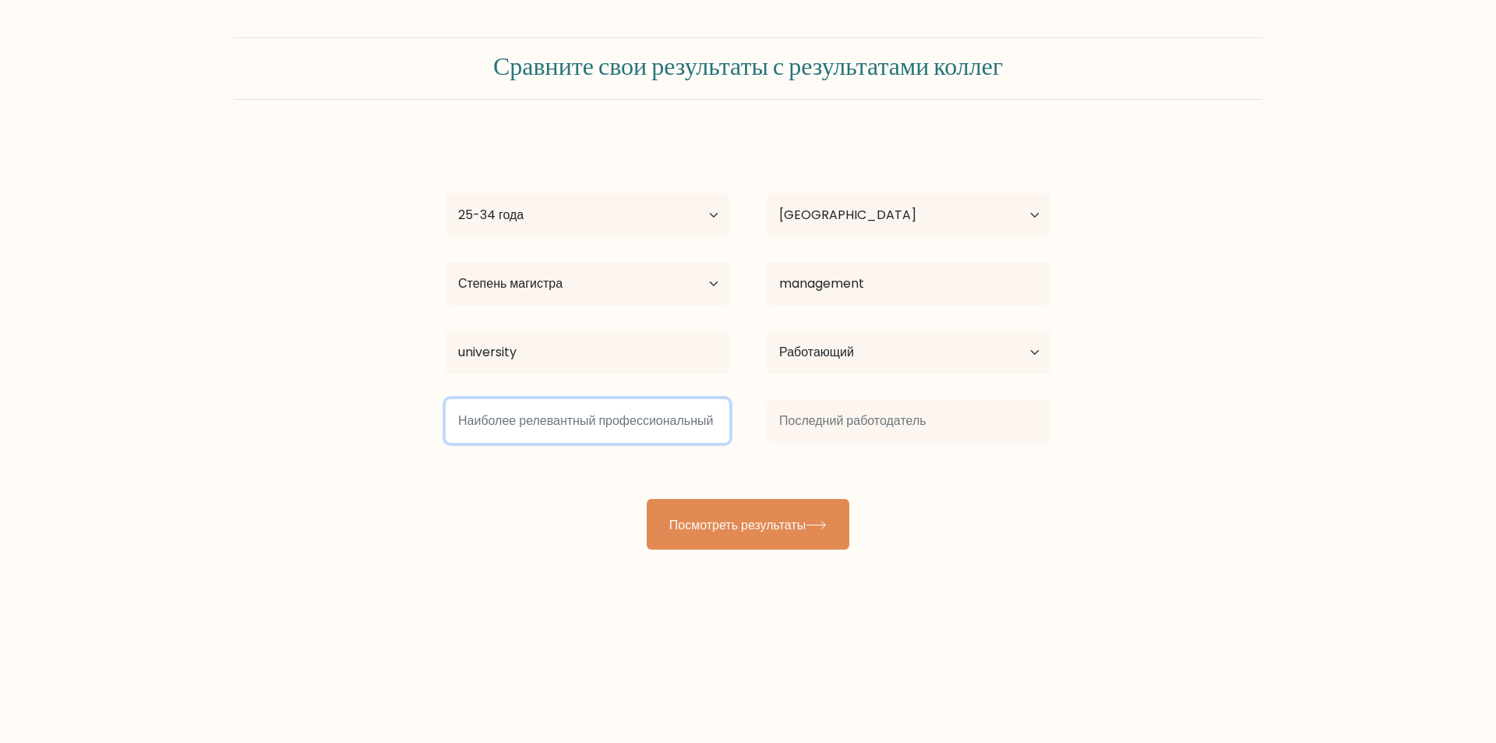
click at [558, 424] on input at bounding box center [588, 421] width 284 height 44
type input "ф"
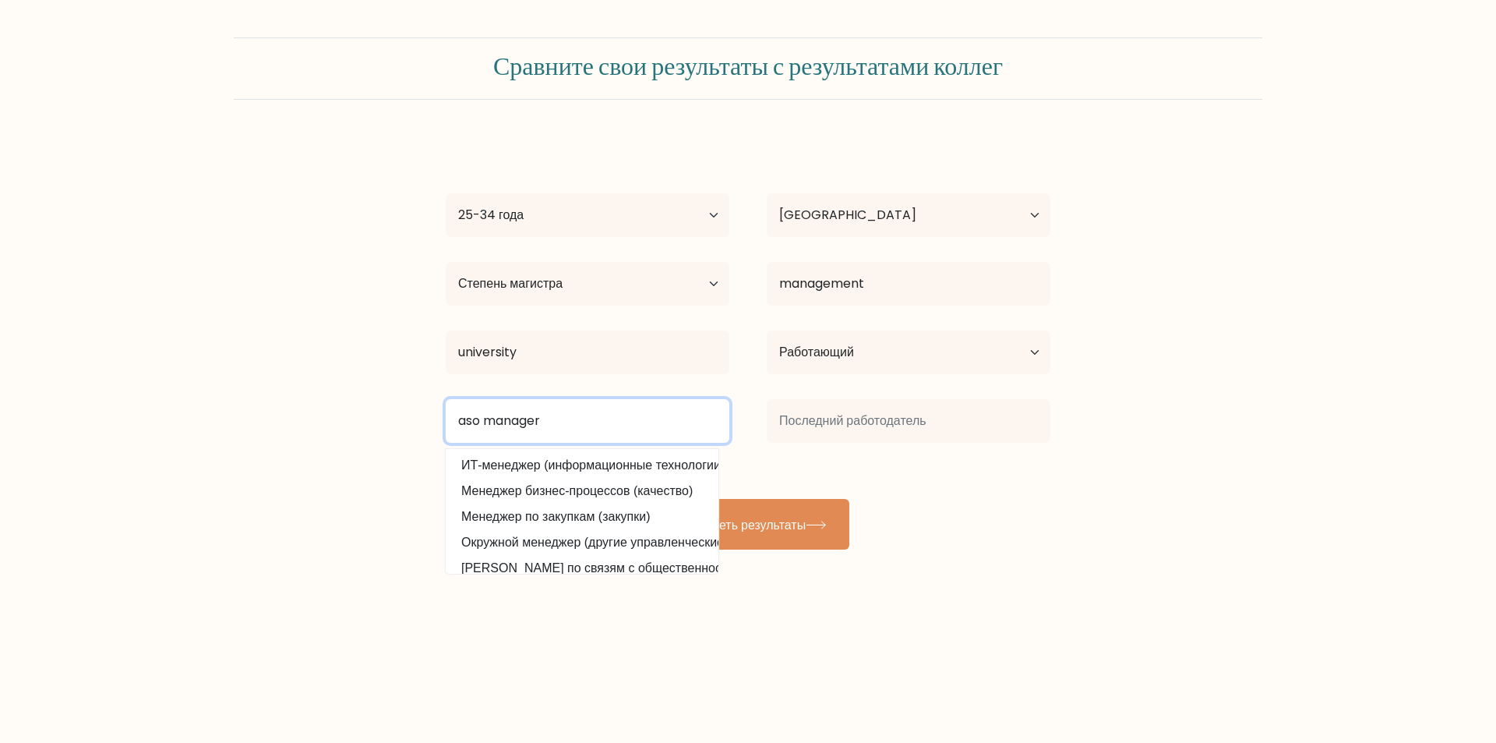
type input "aso manager"
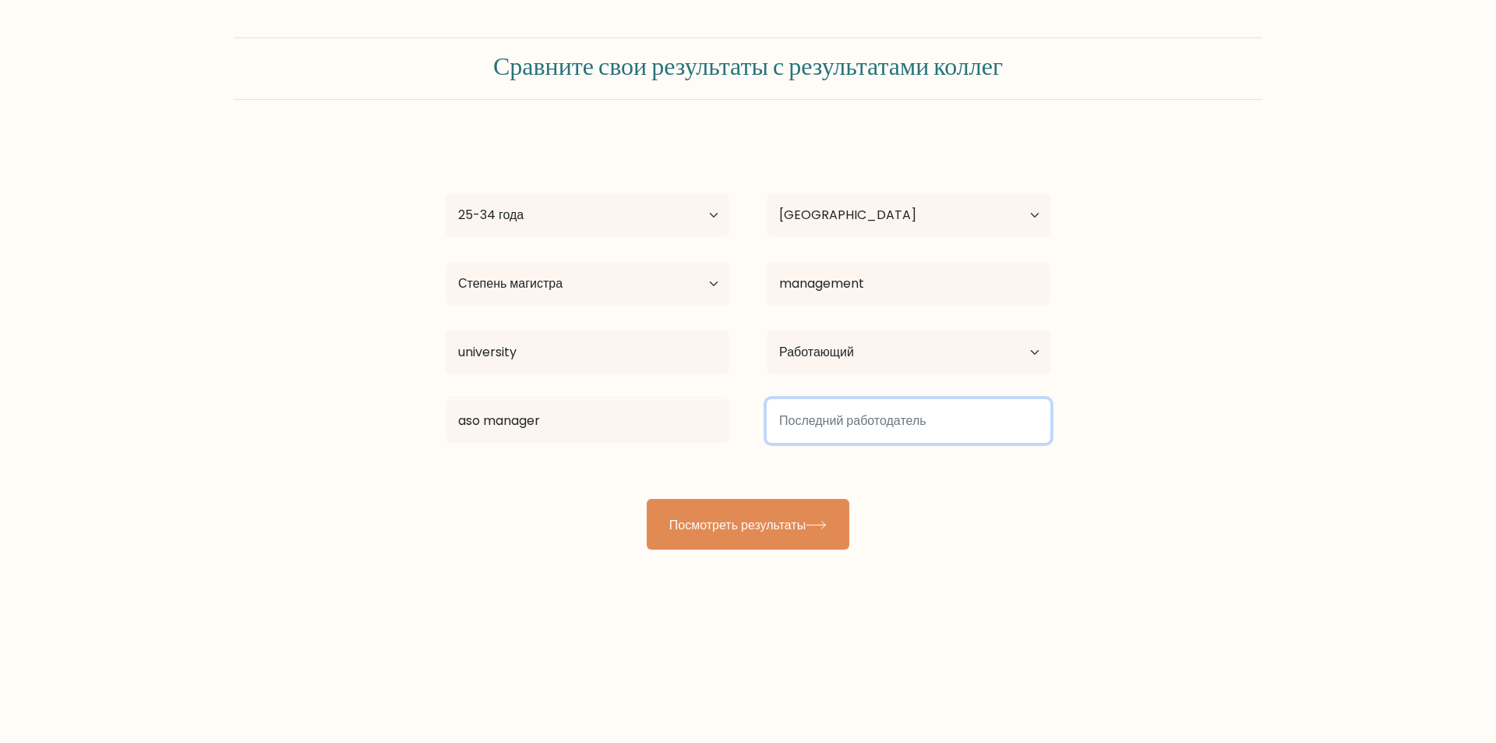
click at [821, 426] on input at bounding box center [909, 421] width 284 height 44
type input "avirise"
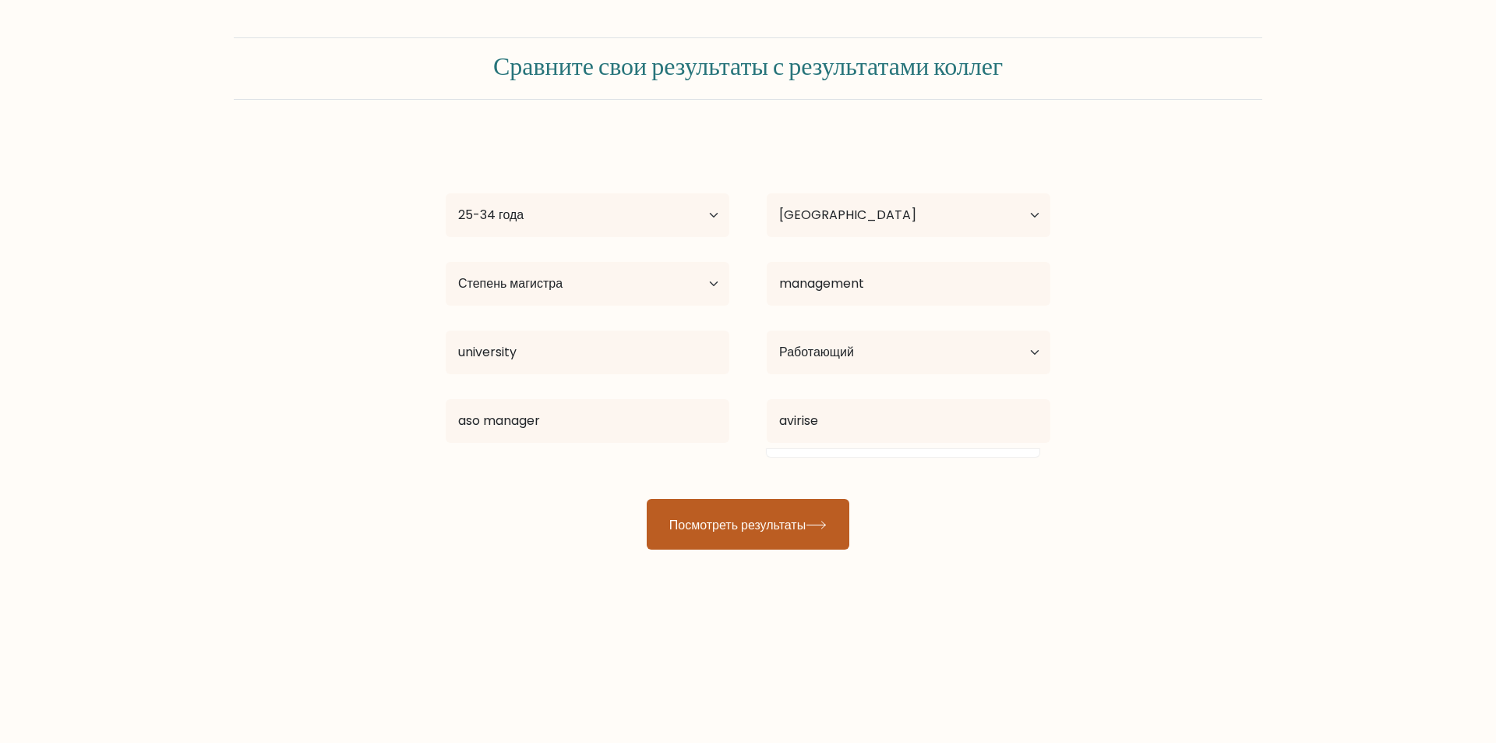
click at [806, 518] on font "Посмотреть результаты" at bounding box center [737, 524] width 136 height 18
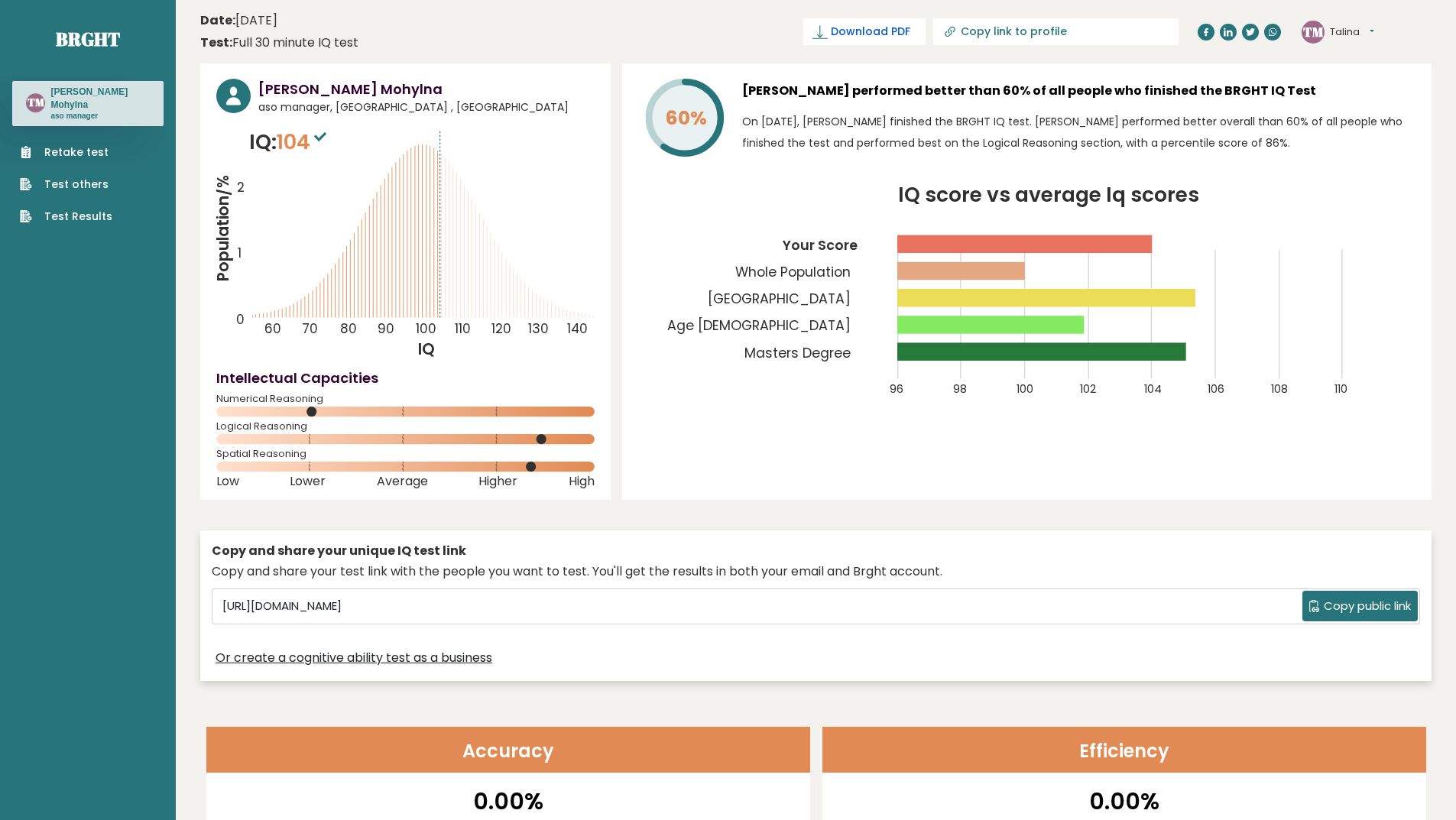
click at [910, 31] on span "Download PDF" at bounding box center [870, 31] width 79 height 16
click at [896, 43] on span "✓ Your PDF is downloaded..." at bounding box center [838, 31] width 174 height 26
click at [898, 34] on span "✓ Your PDF is downloaded..." at bounding box center [838, 31] width 174 height 26
click at [1077, 36] on input "Copy link to profile" at bounding box center [1065, 31] width 208 height 12
type input "[URL][DOMAIN_NAME][PERSON_NAME]"
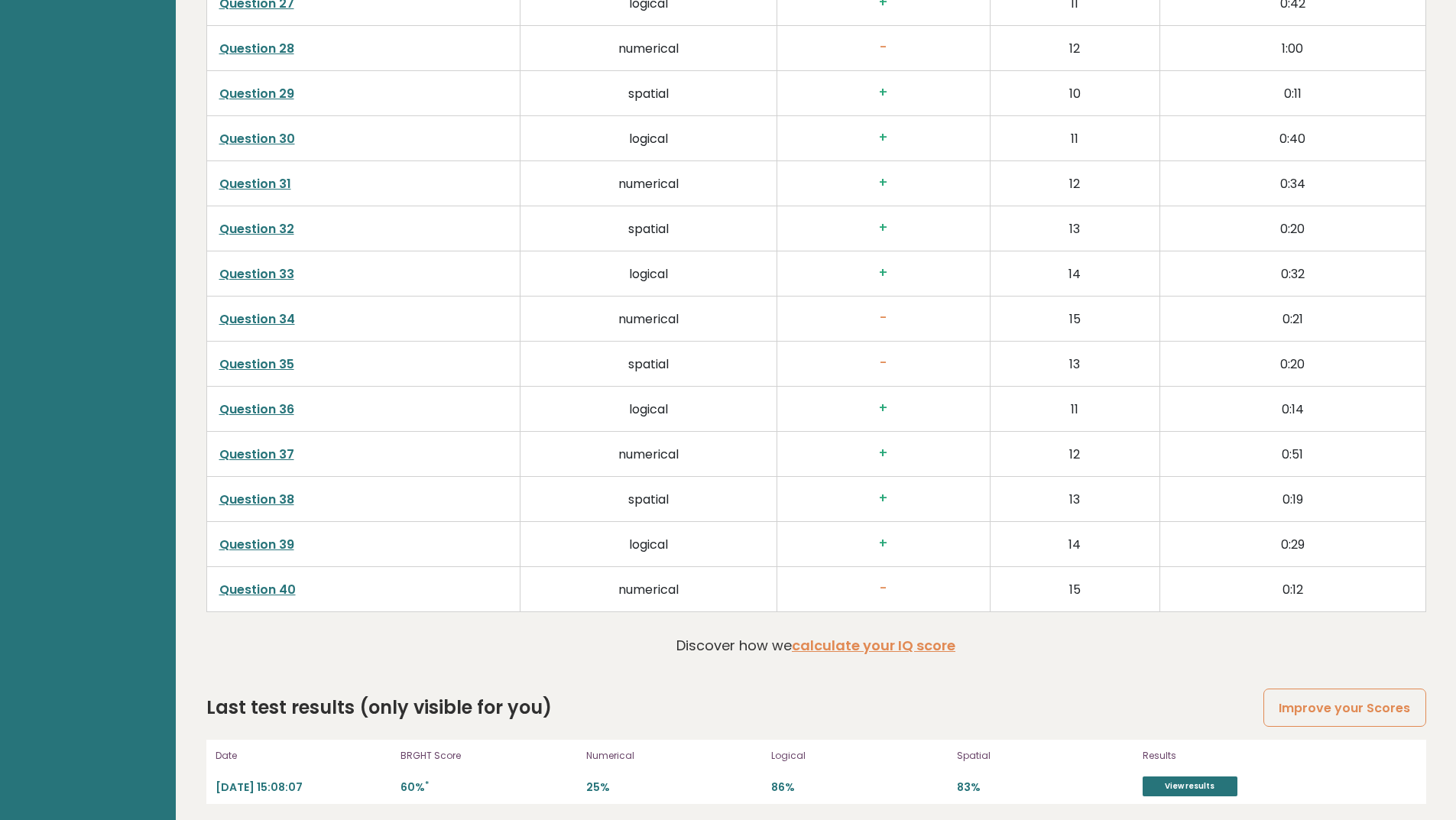
scroll to position [3783, 0]
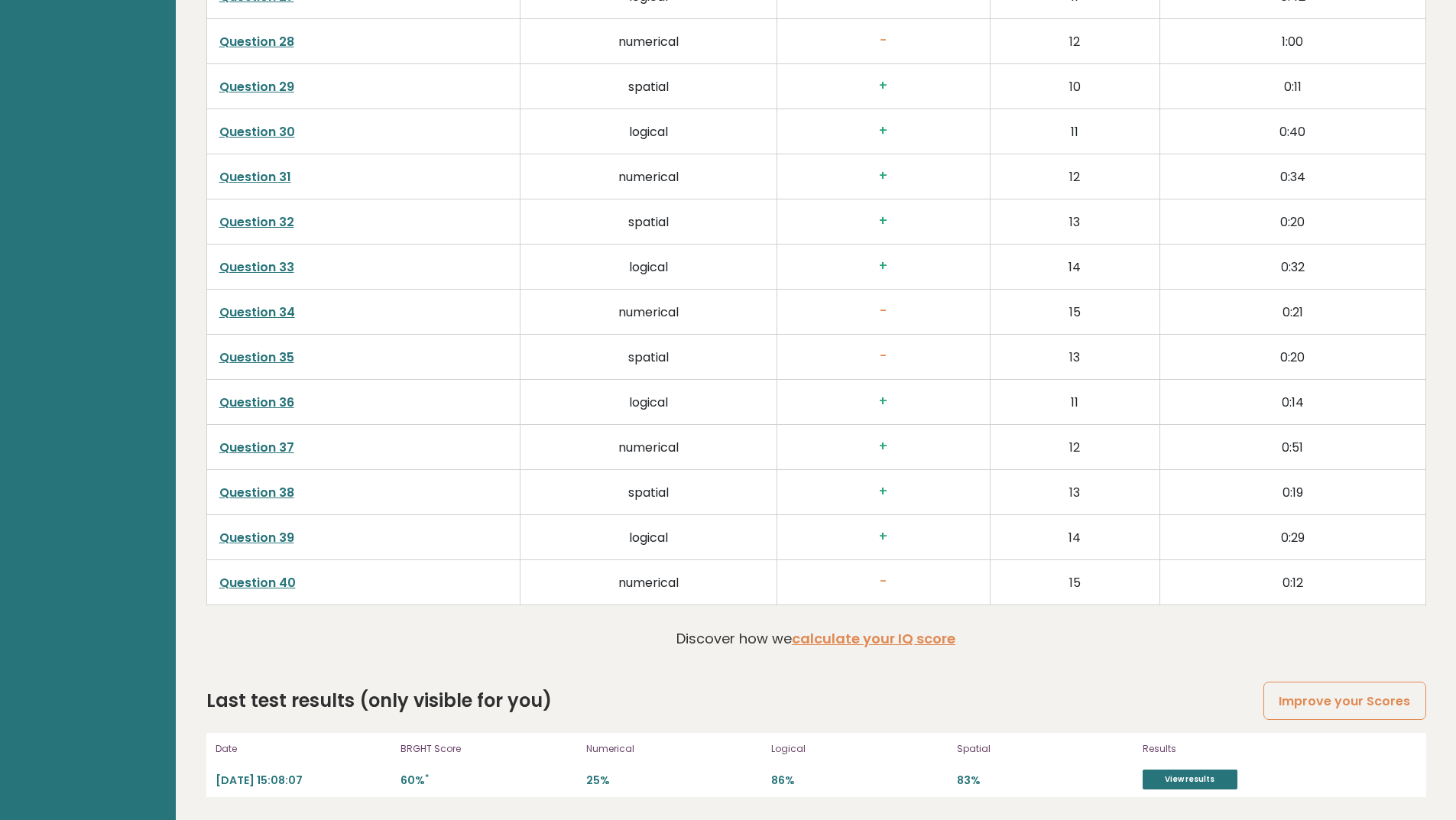
click at [1036, 728] on div "Date [DATE] 15:08:07 BRGHT Score 60% * Numerical 25% Logical 86% Spatial 83% Re…" at bounding box center [816, 764] width 1220 height 64
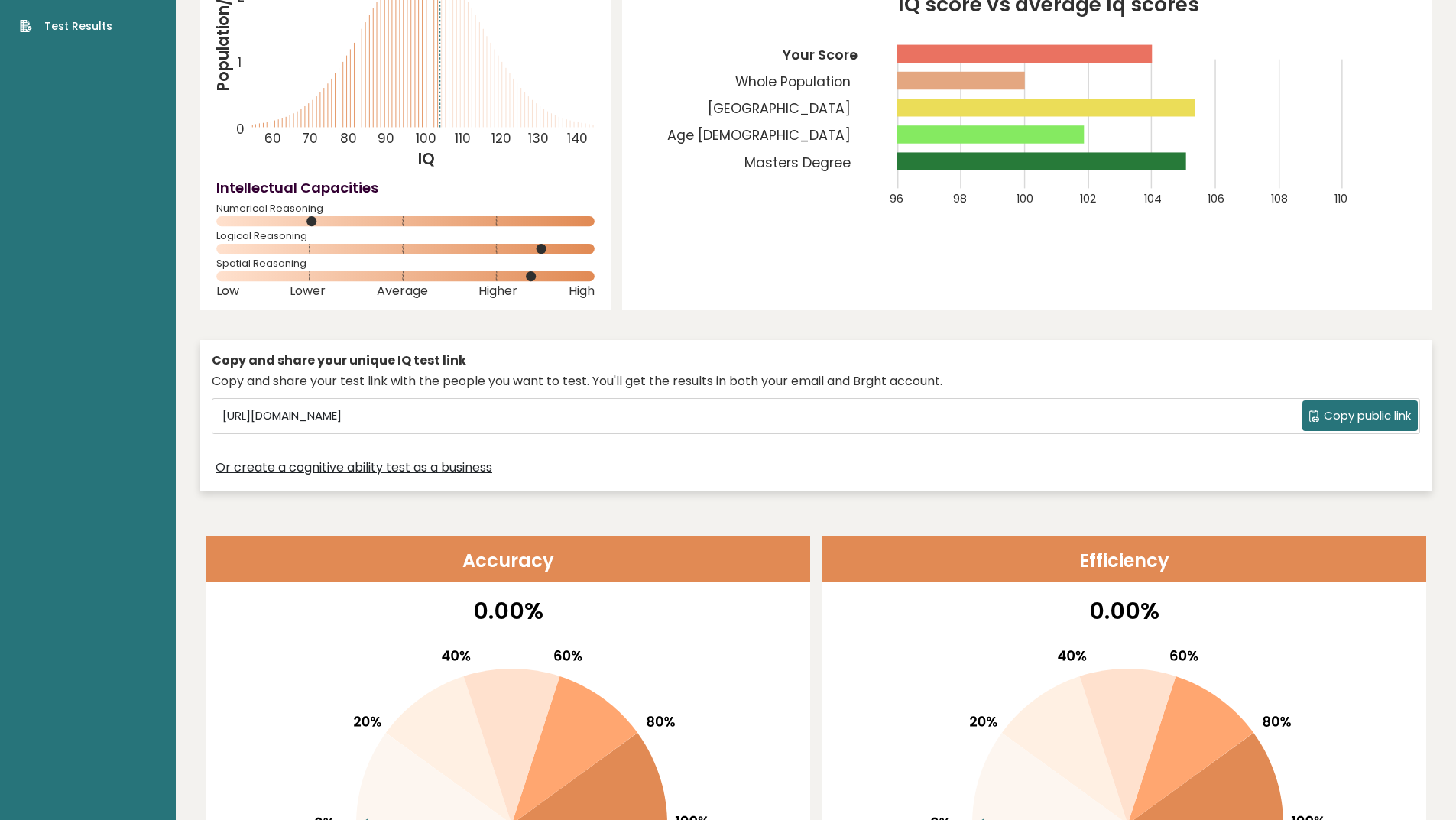
scroll to position [0, 0]
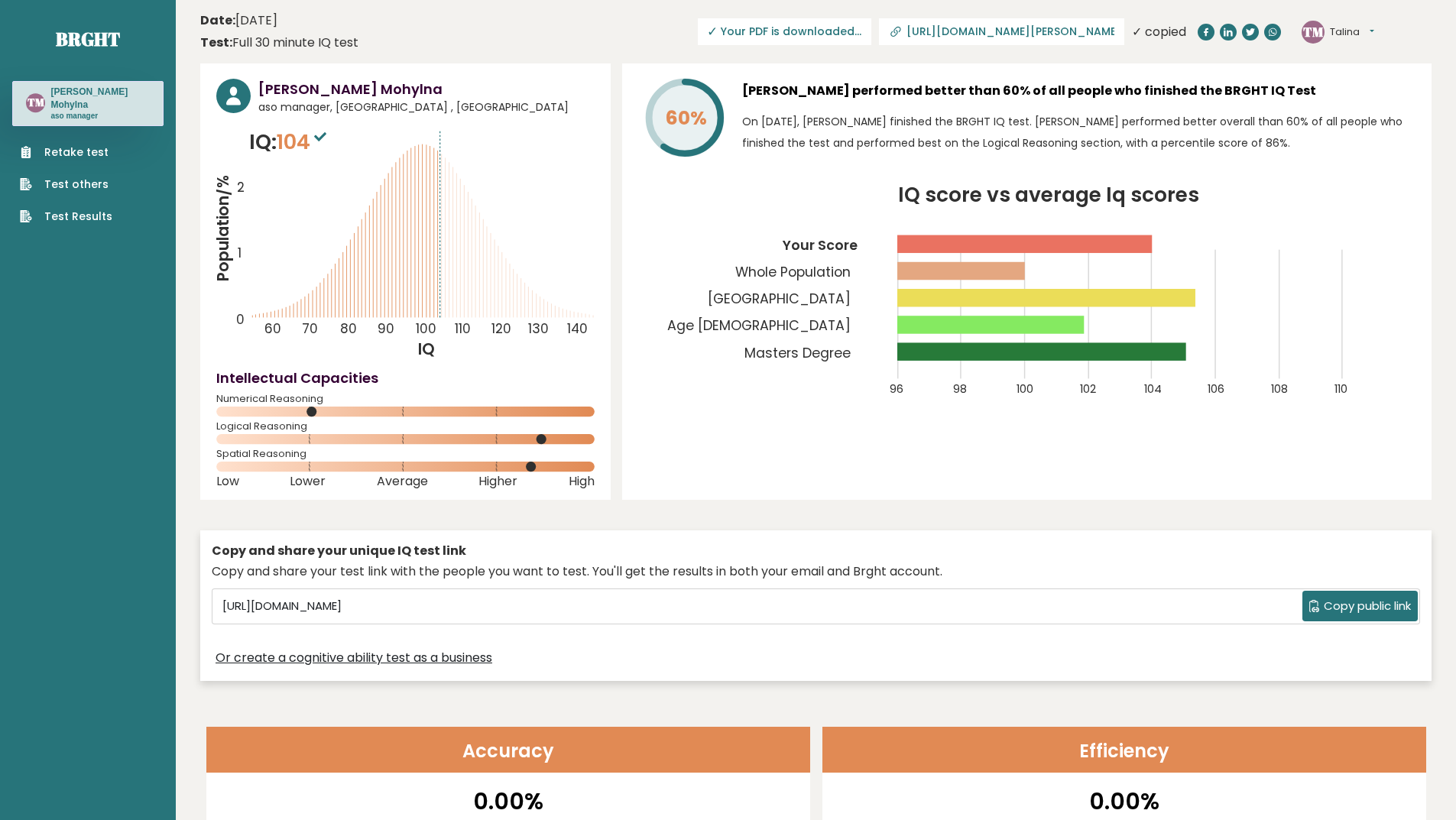
click at [423, 144] on icon "Population/% IQ 0 1 2 60 70 80 90 100 110 120 130 140" at bounding box center [406, 243] width 378 height 233
drag, startPoint x: 434, startPoint y: 165, endPoint x: 410, endPoint y: 179, distance: 27.8
click at [390, 175] on icon "Population/% IQ 0 1 2 60 70 80 90 100 110 120 130 140" at bounding box center [406, 243] width 378 height 233
click at [491, 231] on icon "Population/% IQ 0 1 2 60 70 80 90 100 110 120 130 140" at bounding box center [406, 243] width 378 height 233
